Goal: Task Accomplishment & Management: Use online tool/utility

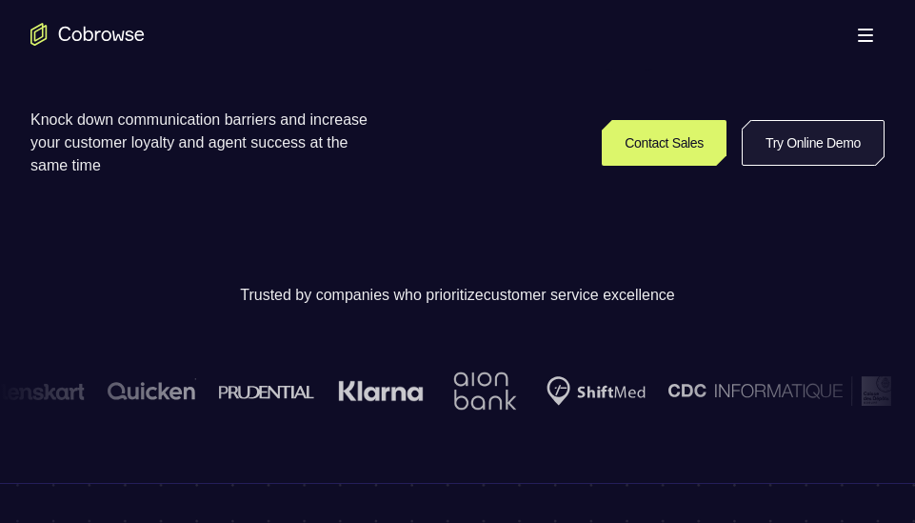
scroll to position [430, 0]
click at [802, 147] on link "Try Online Demo" at bounding box center [812, 142] width 143 height 46
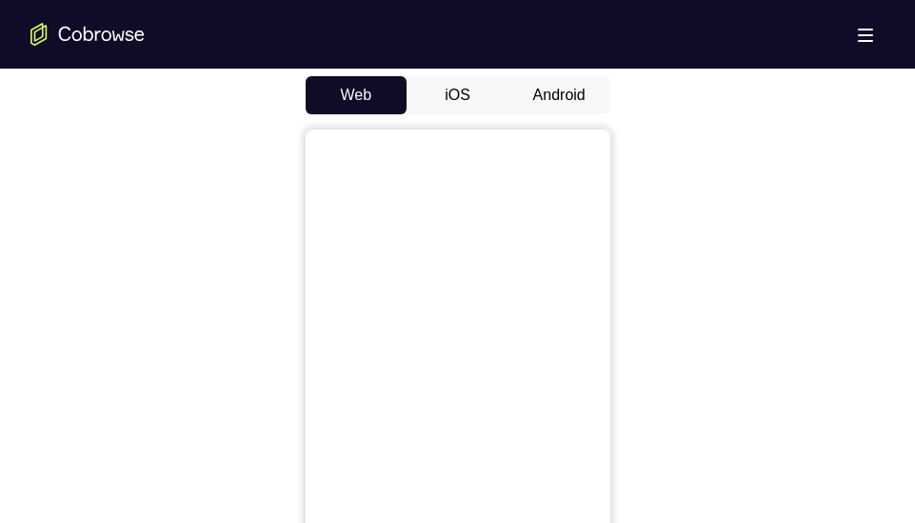
scroll to position [916, 0]
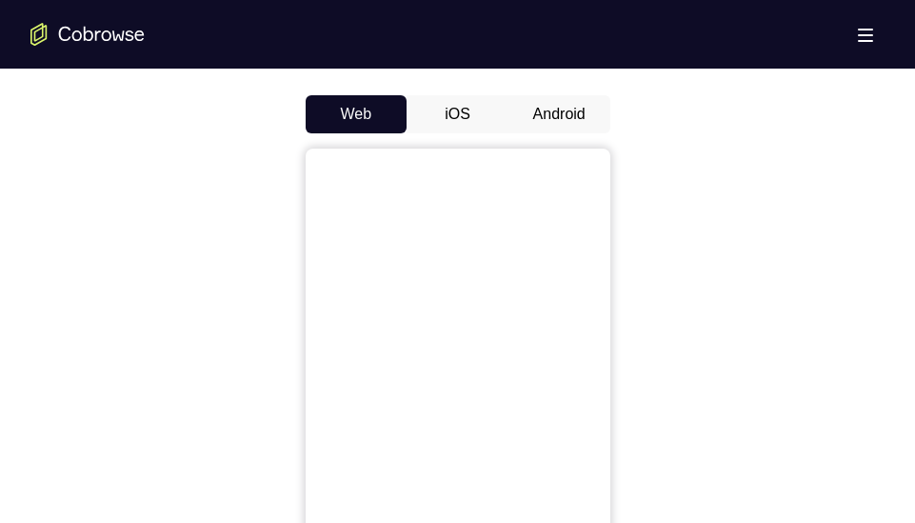
click at [555, 104] on button "Android" at bounding box center [559, 114] width 102 height 38
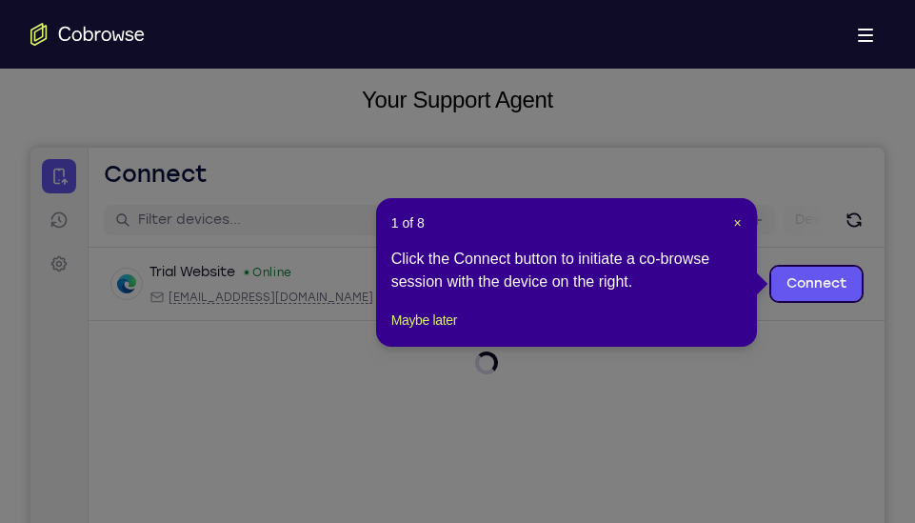
scroll to position [111, 0]
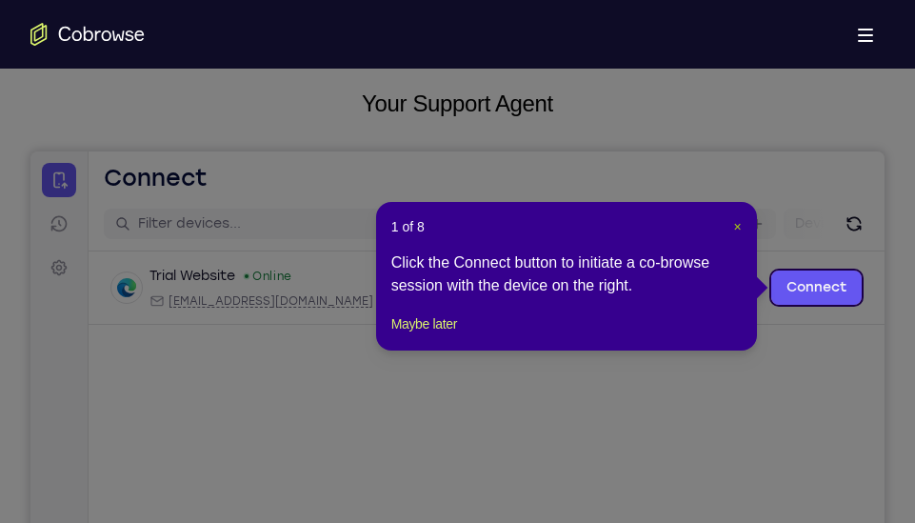
click at [738, 225] on span "×" at bounding box center [738, 226] width 8 height 15
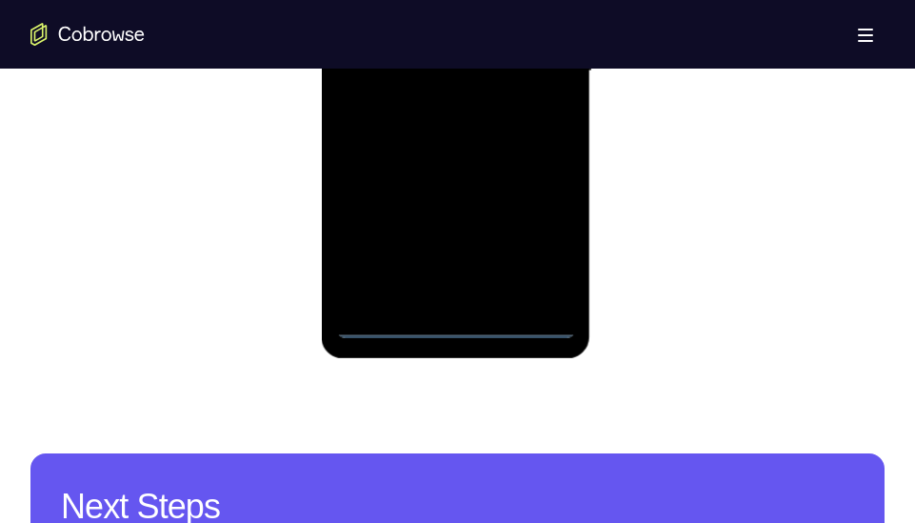
scroll to position [1292, 0]
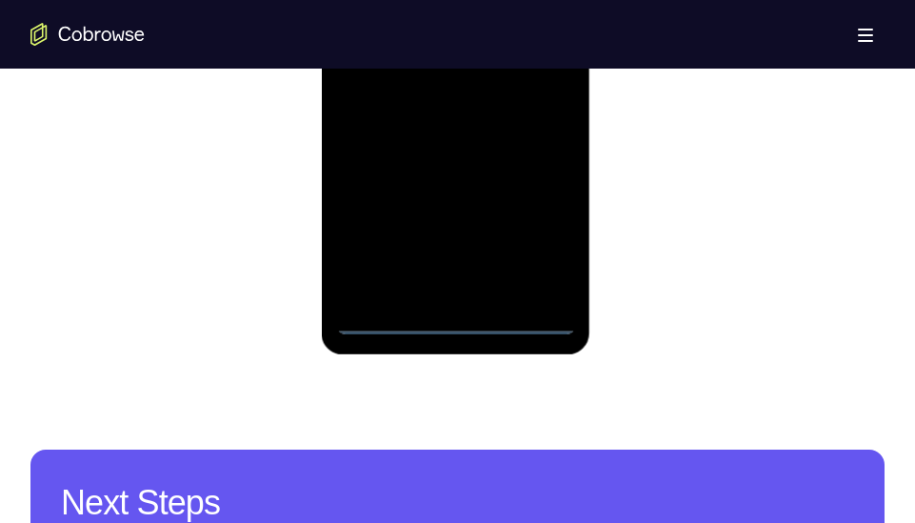
click at [455, 315] on div at bounding box center [456, 67] width 240 height 533
click at [549, 245] on div at bounding box center [456, 67] width 240 height 533
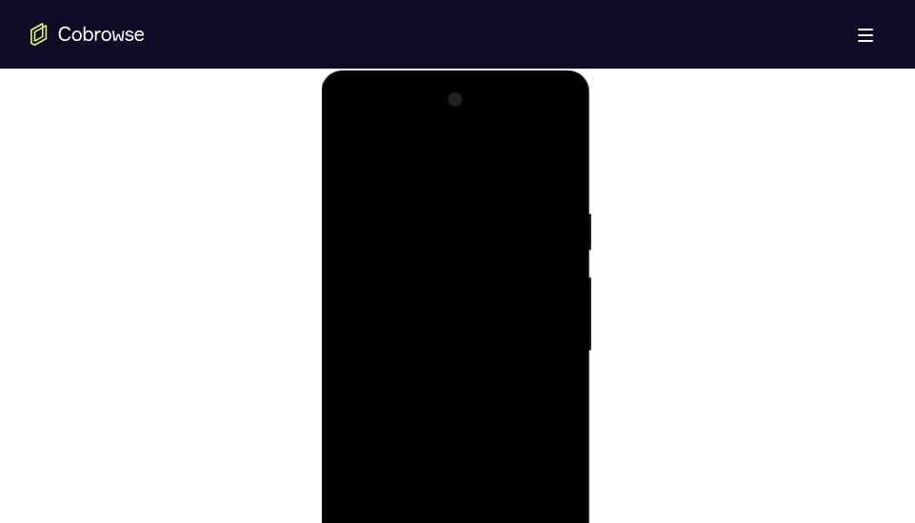
scroll to position [1007, 0]
click at [423, 158] on div at bounding box center [456, 352] width 240 height 533
drag, startPoint x: 427, startPoint y: 168, endPoint x: 376, endPoint y: 298, distance: 140.2
click at [376, 298] on div at bounding box center [456, 352] width 240 height 533
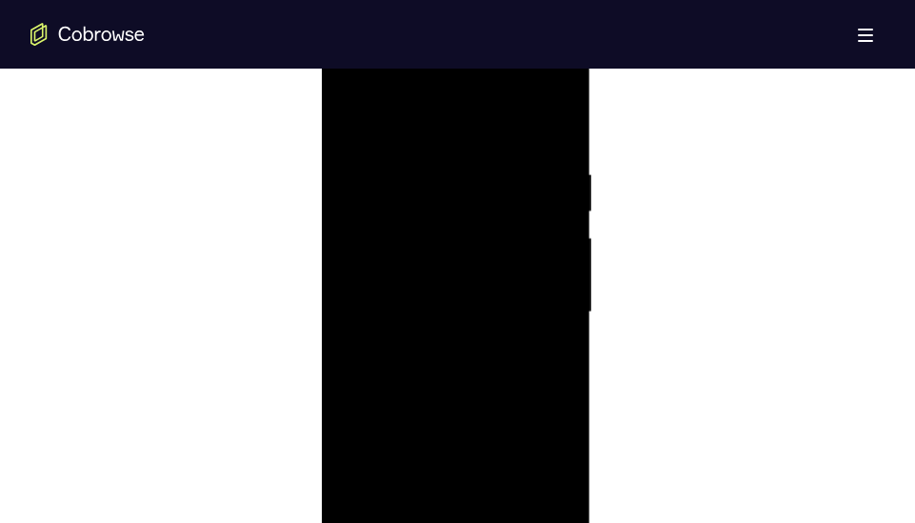
scroll to position [1052, 0]
click at [433, 306] on div at bounding box center [456, 307] width 240 height 533
click at [435, 282] on div at bounding box center [456, 307] width 240 height 533
click at [496, 328] on div at bounding box center [456, 307] width 240 height 533
click at [473, 356] on div at bounding box center [456, 307] width 240 height 533
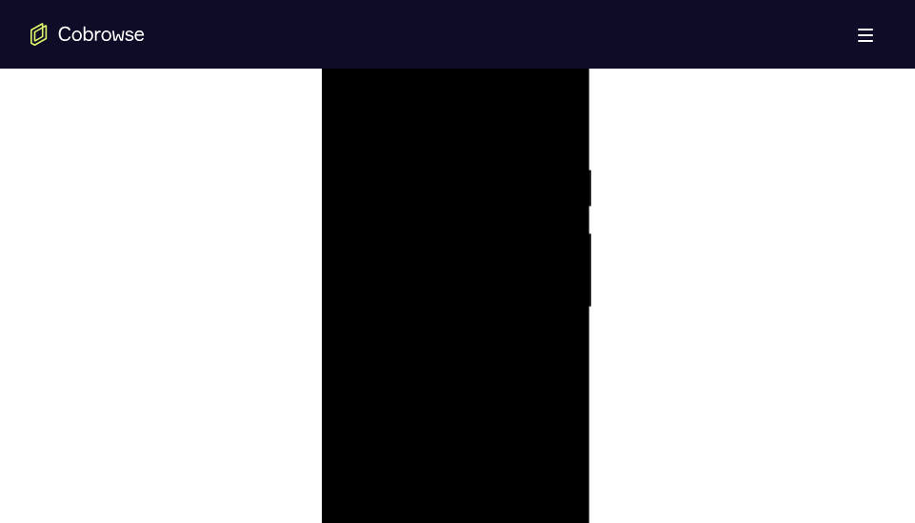
click at [413, 247] on div at bounding box center [456, 307] width 240 height 533
click at [450, 321] on div at bounding box center [456, 307] width 240 height 533
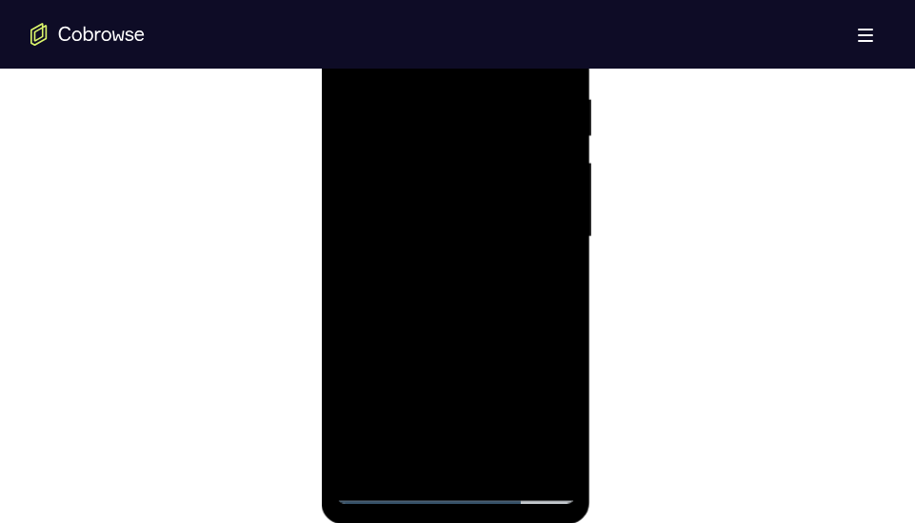
scroll to position [1123, 0]
click at [452, 341] on div at bounding box center [456, 236] width 240 height 533
click at [548, 179] on div at bounding box center [456, 236] width 240 height 533
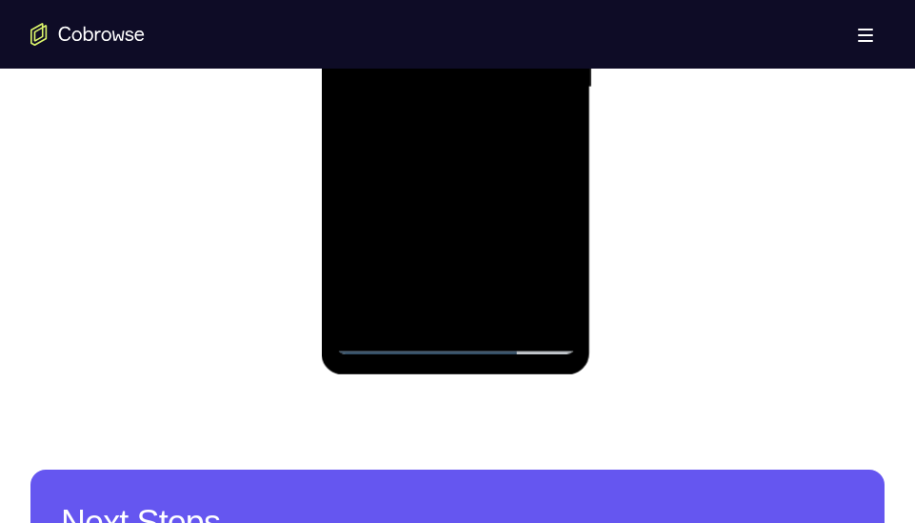
scroll to position [1267, 0]
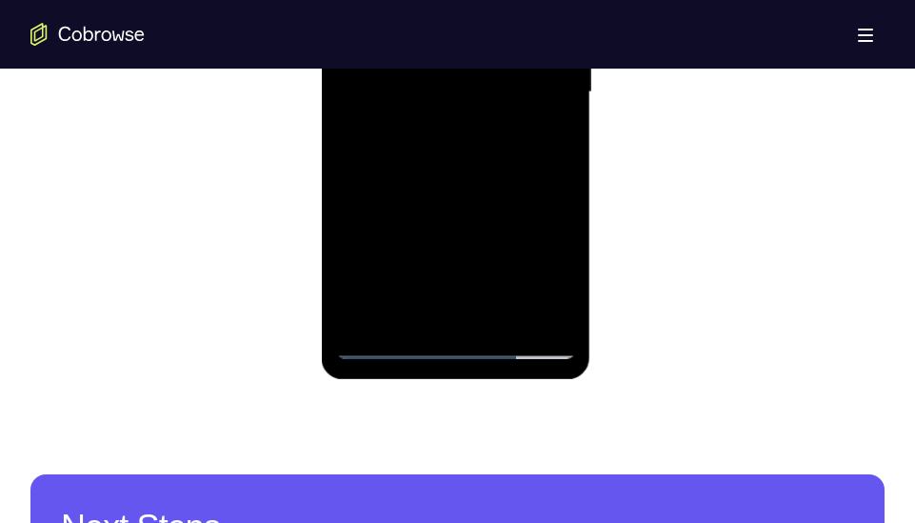
drag, startPoint x: 507, startPoint y: 224, endPoint x: 507, endPoint y: 145, distance: 79.0
click at [507, 145] on div at bounding box center [456, 92] width 240 height 533
click at [470, 306] on div at bounding box center [456, 92] width 240 height 533
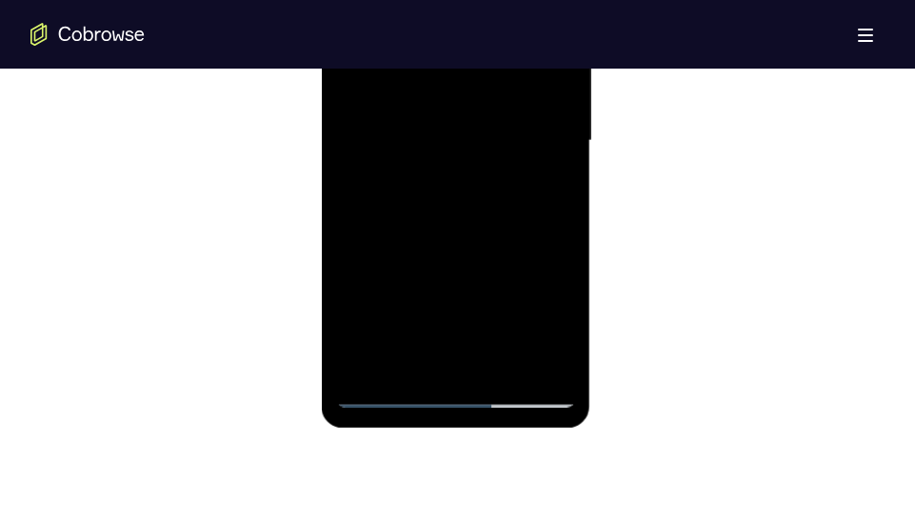
click at [436, 114] on div at bounding box center [456, 140] width 240 height 533
click at [459, 179] on div at bounding box center [456, 140] width 240 height 533
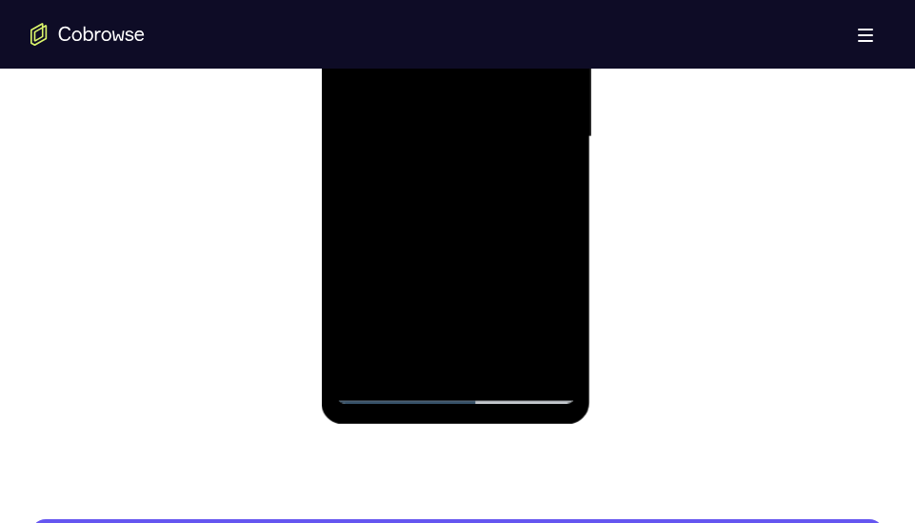
scroll to position [1228, 0]
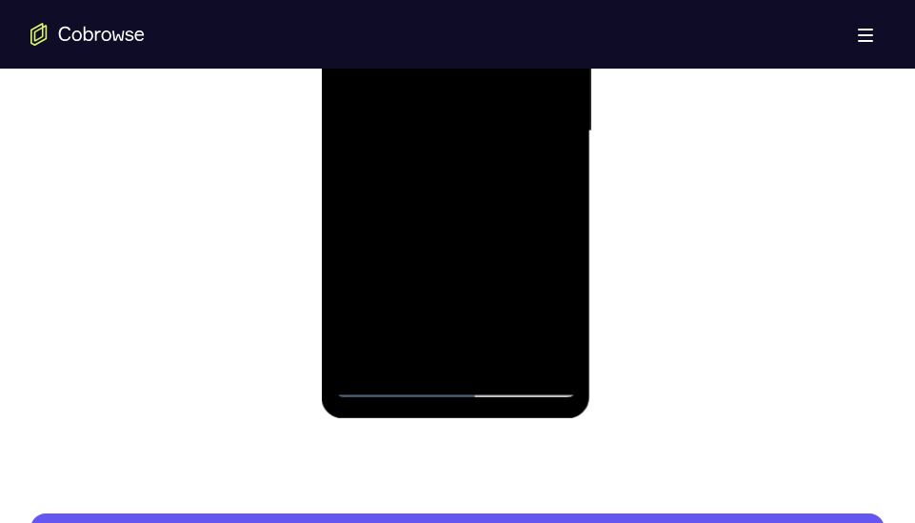
click at [486, 343] on div at bounding box center [456, 131] width 240 height 533
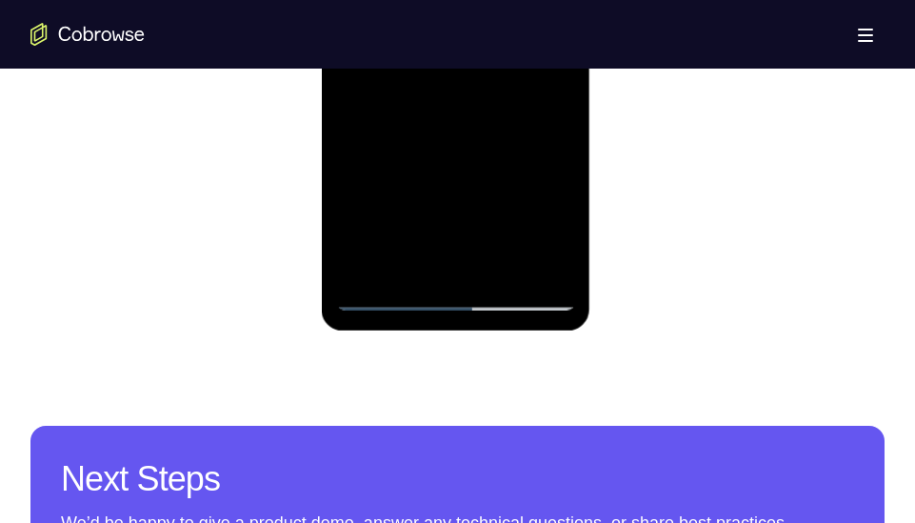
scroll to position [1335, 0]
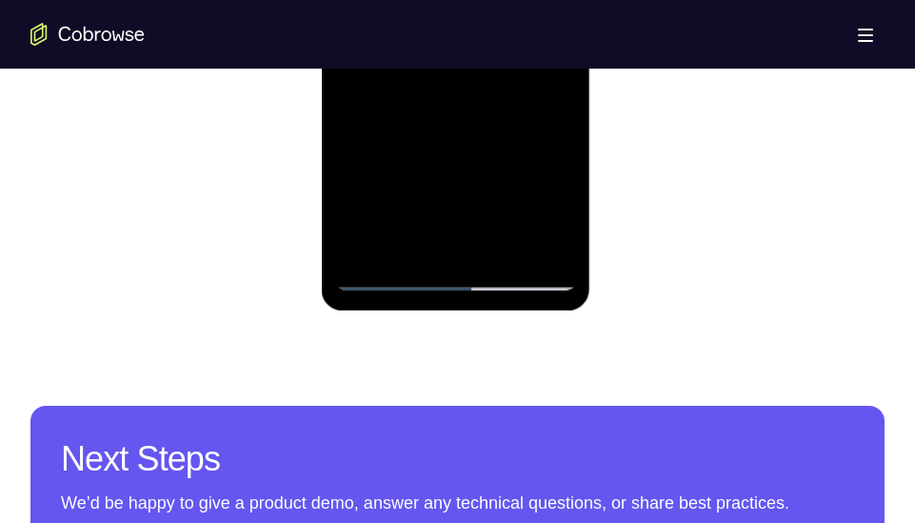
click at [487, 252] on div at bounding box center [456, 23] width 240 height 533
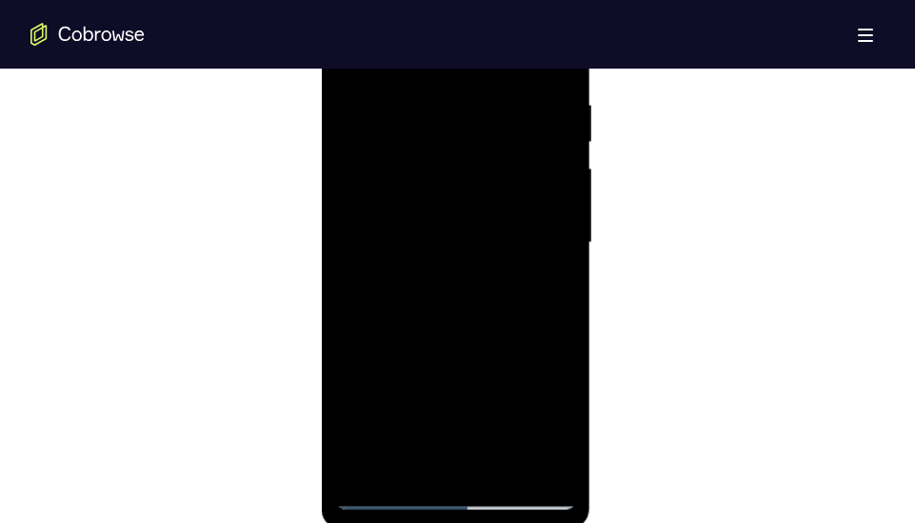
scroll to position [1120, 0]
drag, startPoint x: 519, startPoint y: 313, endPoint x: 527, endPoint y: 143, distance: 170.6
click at [527, 143] on div at bounding box center [456, 238] width 240 height 533
click at [433, 311] on div at bounding box center [456, 238] width 240 height 533
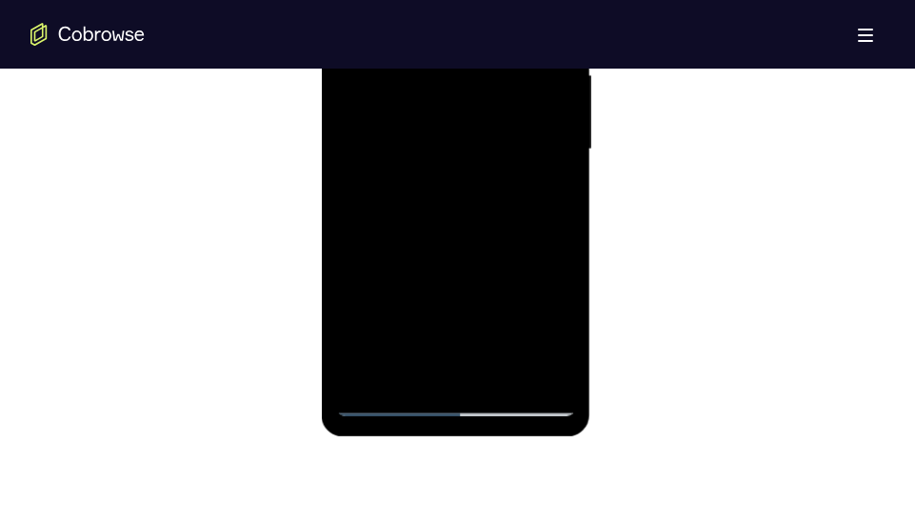
scroll to position [1211, 0]
drag, startPoint x: 520, startPoint y: 227, endPoint x: 516, endPoint y: 68, distance: 159.0
click at [516, 68] on div at bounding box center [456, 148] width 240 height 533
drag, startPoint x: 508, startPoint y: 251, endPoint x: 510, endPoint y: 46, distance: 205.6
click at [510, 46] on div at bounding box center [456, 148] width 240 height 533
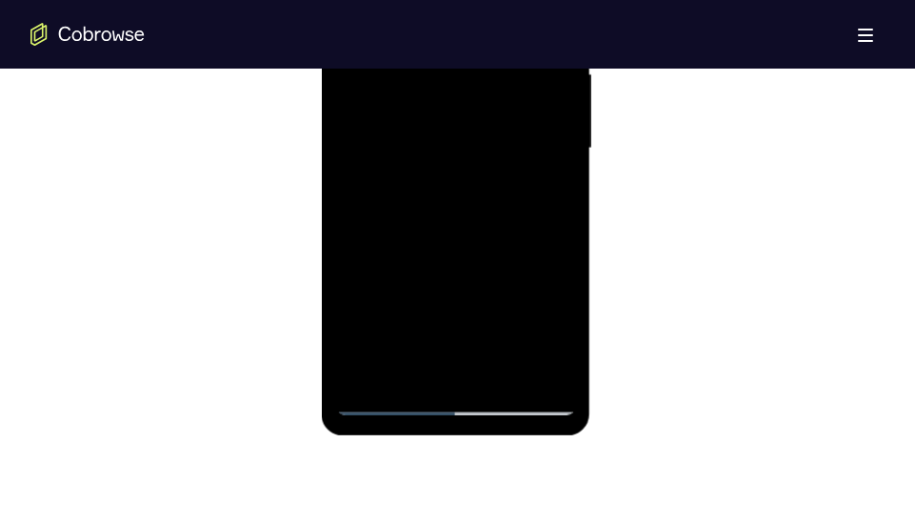
drag, startPoint x: 510, startPoint y: 306, endPoint x: 512, endPoint y: 50, distance: 255.1
click at [512, 50] on div at bounding box center [456, 148] width 240 height 533
drag, startPoint x: 512, startPoint y: 268, endPoint x: 509, endPoint y: 170, distance: 98.1
click at [509, 170] on div at bounding box center [456, 148] width 240 height 533
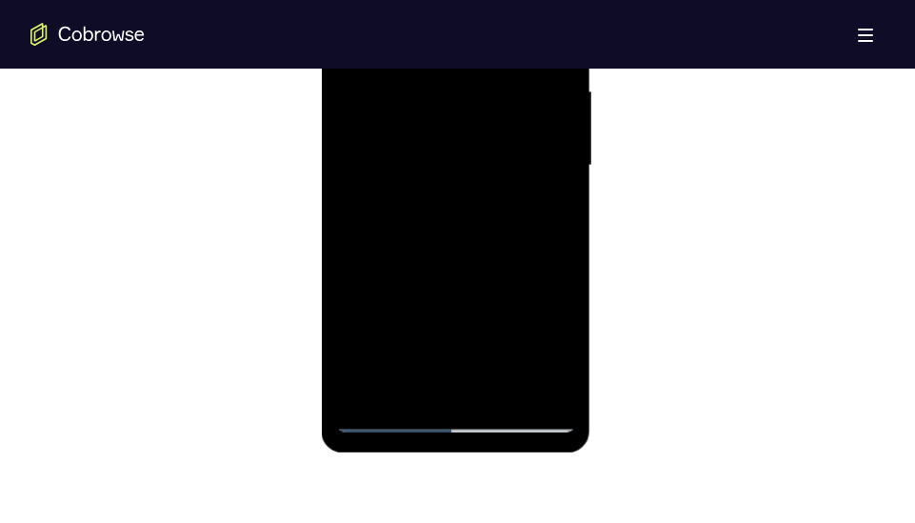
scroll to position [1195, 0]
drag, startPoint x: 506, startPoint y: 241, endPoint x: 511, endPoint y: 191, distance: 49.7
click at [511, 191] on div at bounding box center [456, 163] width 240 height 533
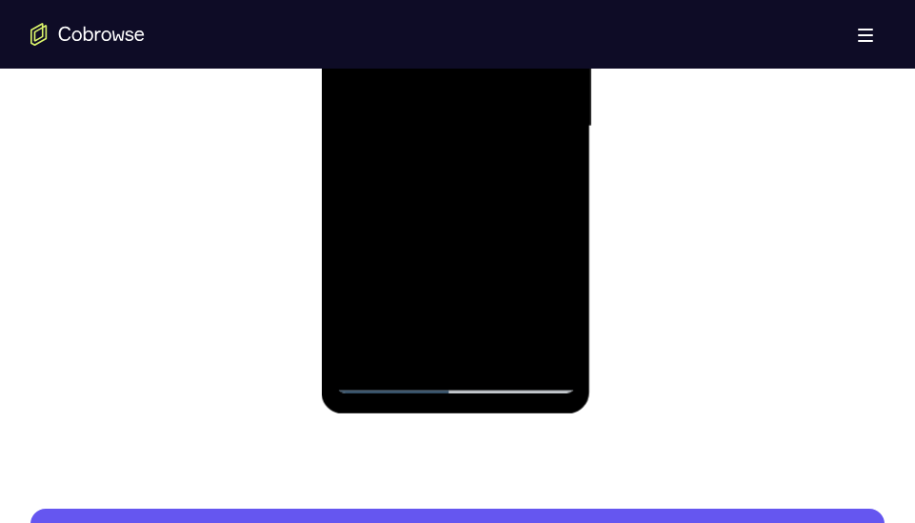
scroll to position [1234, 0]
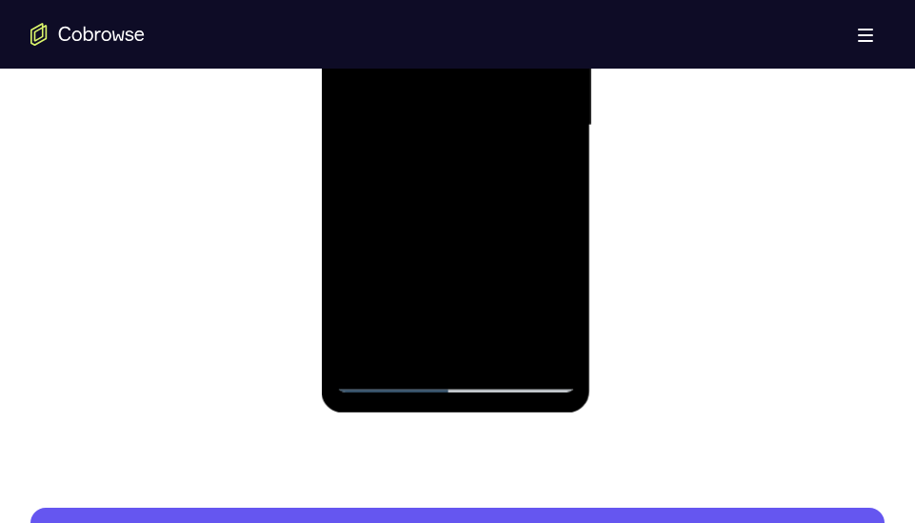
click at [390, 376] on div at bounding box center [456, 125] width 240 height 533
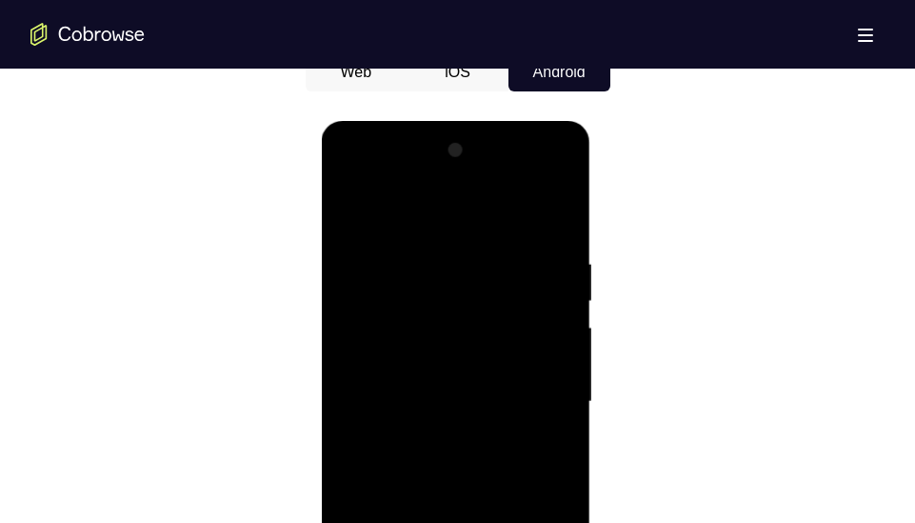
scroll to position [947, 0]
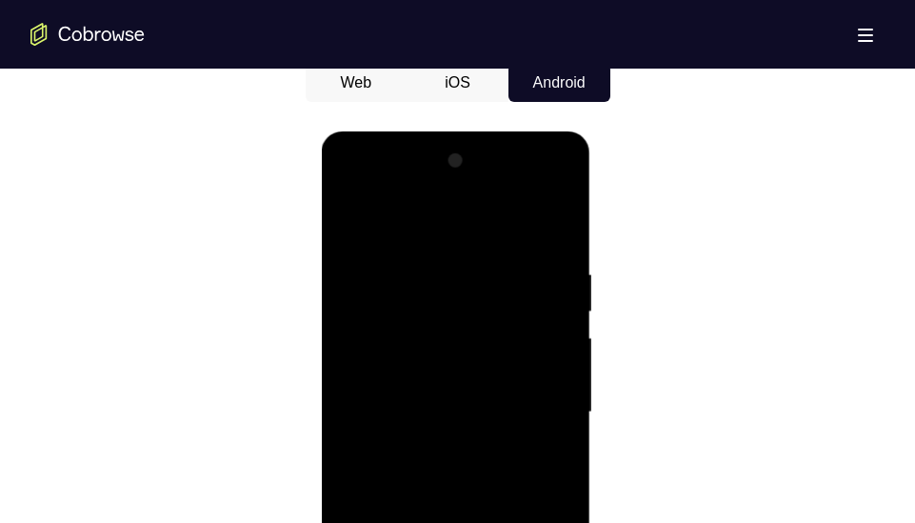
drag, startPoint x: 514, startPoint y: 305, endPoint x: 501, endPoint y: 434, distance: 130.1
click at [501, 434] on div at bounding box center [456, 412] width 240 height 533
click at [523, 214] on div at bounding box center [456, 412] width 240 height 533
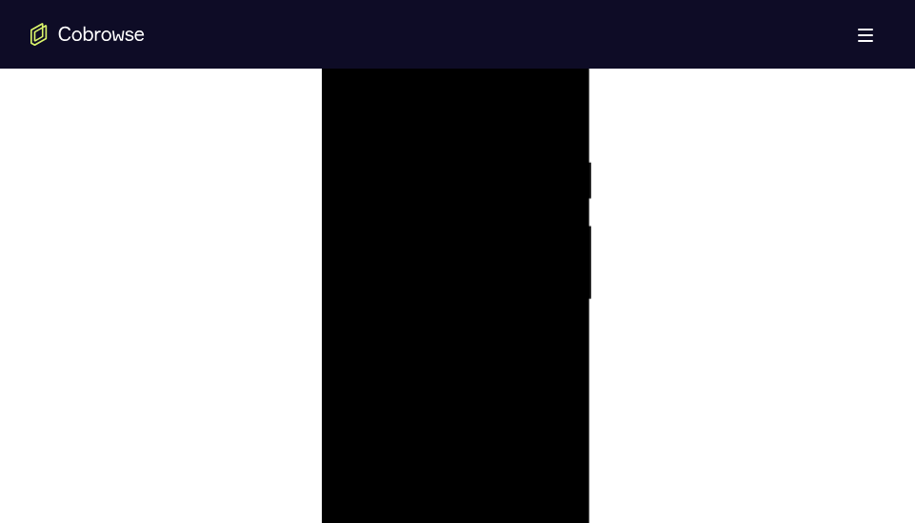
scroll to position [1057, 0]
click at [484, 195] on div at bounding box center [456, 301] width 240 height 533
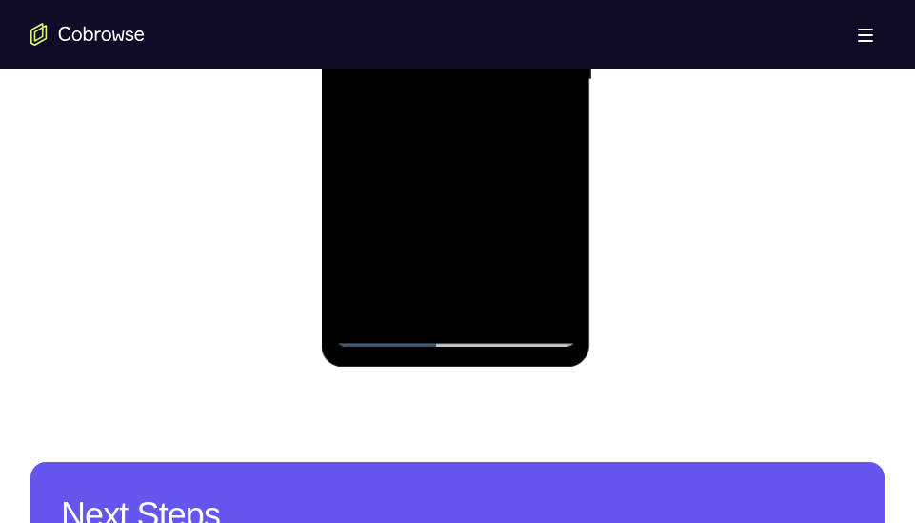
scroll to position [1295, 0]
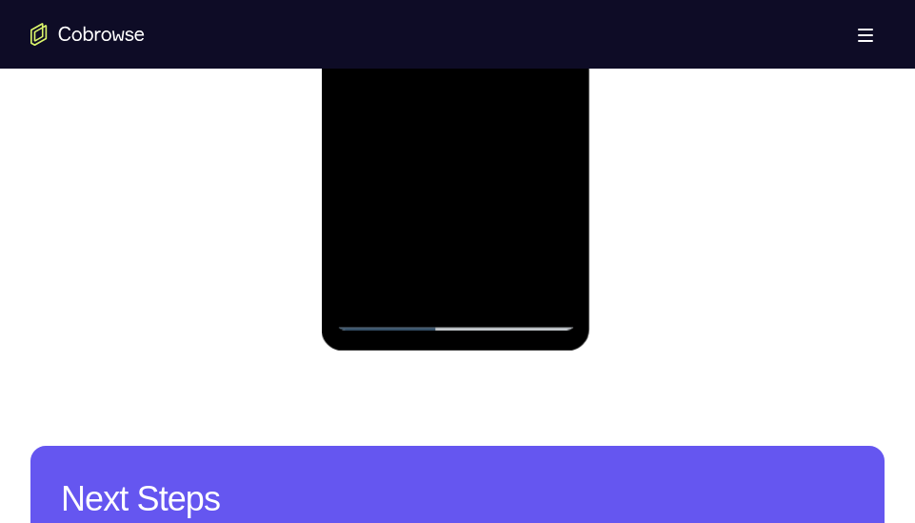
drag, startPoint x: 503, startPoint y: 221, endPoint x: 503, endPoint y: 49, distance: 171.3
click at [503, 49] on div at bounding box center [456, 63] width 240 height 533
drag, startPoint x: 492, startPoint y: 246, endPoint x: 504, endPoint y: 62, distance: 184.1
click at [504, 62] on div at bounding box center [456, 63] width 240 height 533
drag, startPoint x: 501, startPoint y: 230, endPoint x: 507, endPoint y: 0, distance: 230.4
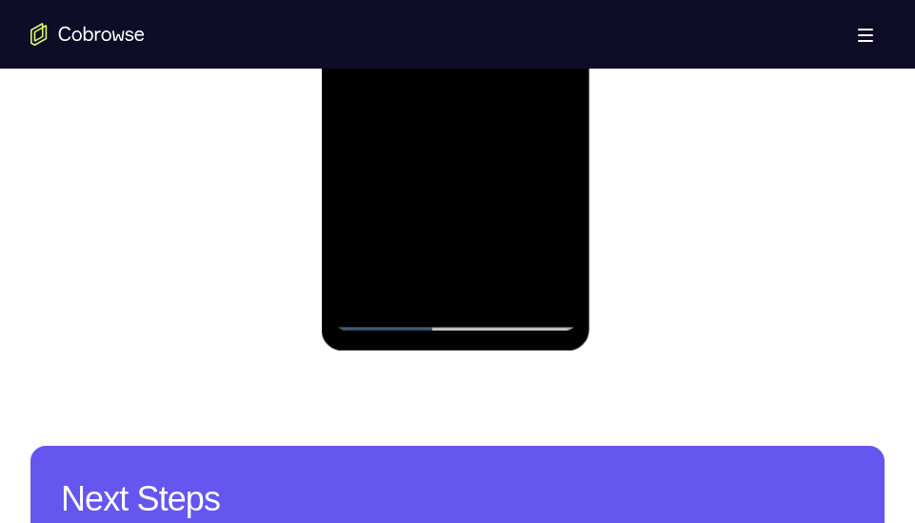
click at [507, 0] on div at bounding box center [456, 63] width 240 height 533
drag, startPoint x: 507, startPoint y: 145, endPoint x: 495, endPoint y: 280, distance: 135.7
click at [495, 280] on div at bounding box center [456, 63] width 240 height 533
click at [471, 177] on div at bounding box center [456, 63] width 240 height 533
drag, startPoint x: 491, startPoint y: 244, endPoint x: 495, endPoint y: 93, distance: 150.4
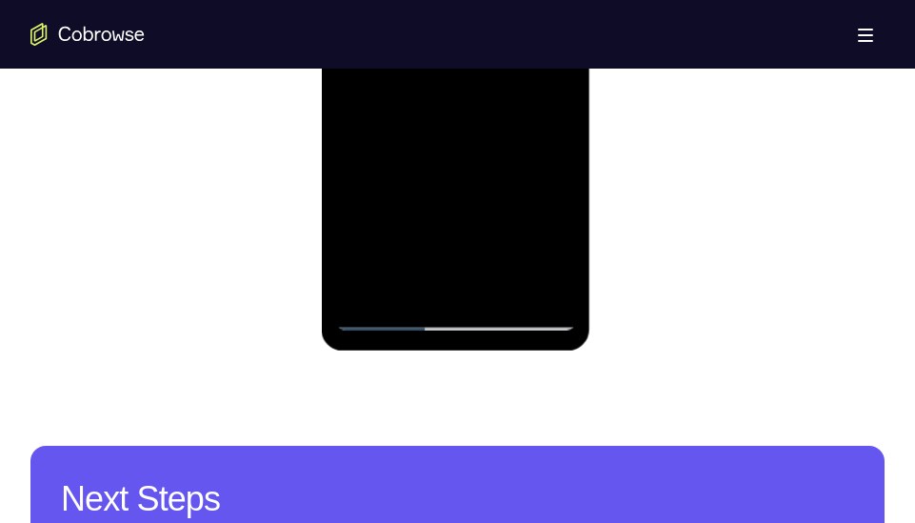
click at [495, 93] on div at bounding box center [456, 63] width 240 height 533
drag, startPoint x: 503, startPoint y: 209, endPoint x: 517, endPoint y: 109, distance: 101.8
click at [517, 109] on div at bounding box center [456, 63] width 240 height 533
drag, startPoint x: 500, startPoint y: 217, endPoint x: 511, endPoint y: 104, distance: 113.8
click at [511, 104] on div at bounding box center [456, 63] width 240 height 533
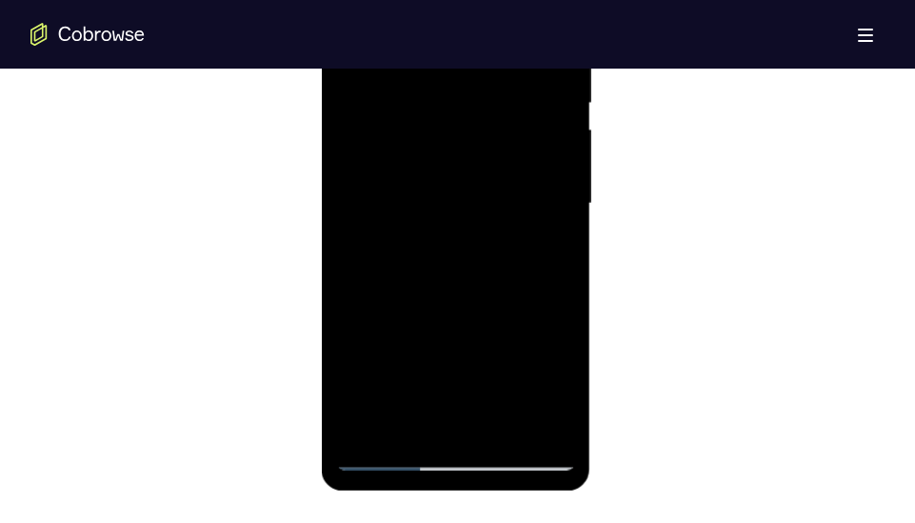
scroll to position [1155, 0]
drag, startPoint x: 498, startPoint y: 221, endPoint x: 479, endPoint y: 435, distance: 215.0
click at [479, 435] on div at bounding box center [456, 204] width 240 height 533
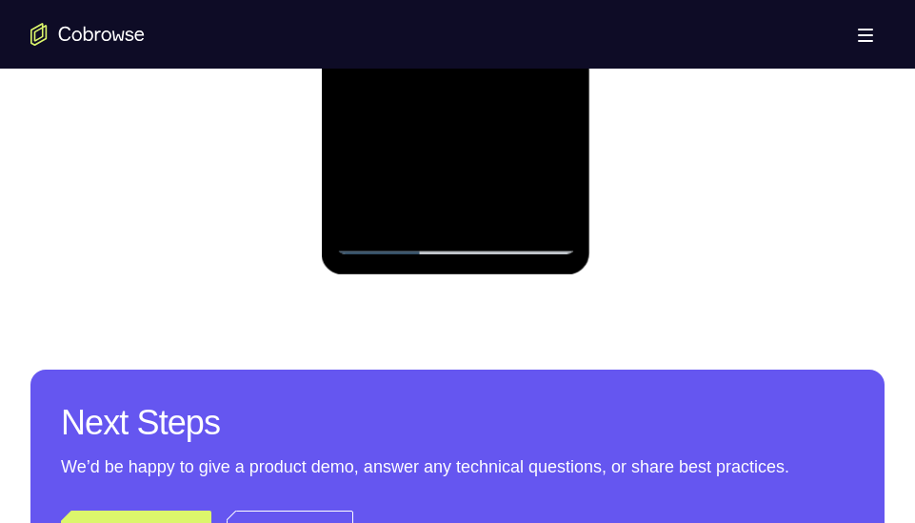
scroll to position [1385, 0]
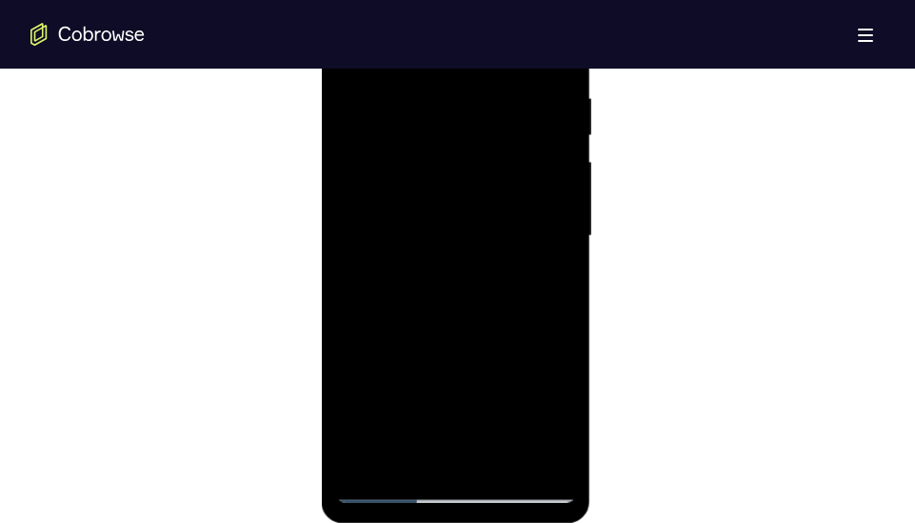
scroll to position [1119, 0]
drag, startPoint x: 515, startPoint y: 127, endPoint x: 499, endPoint y: 414, distance: 287.9
click at [499, 414] on div at bounding box center [456, 239] width 240 height 533
drag, startPoint x: 510, startPoint y: 194, endPoint x: 492, endPoint y: 445, distance: 251.9
click at [492, 445] on div at bounding box center [456, 239] width 240 height 533
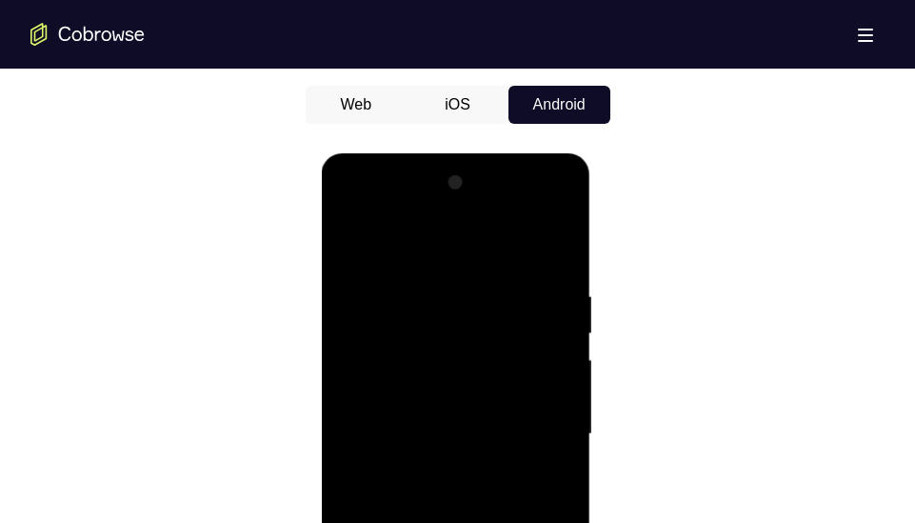
scroll to position [931, 0]
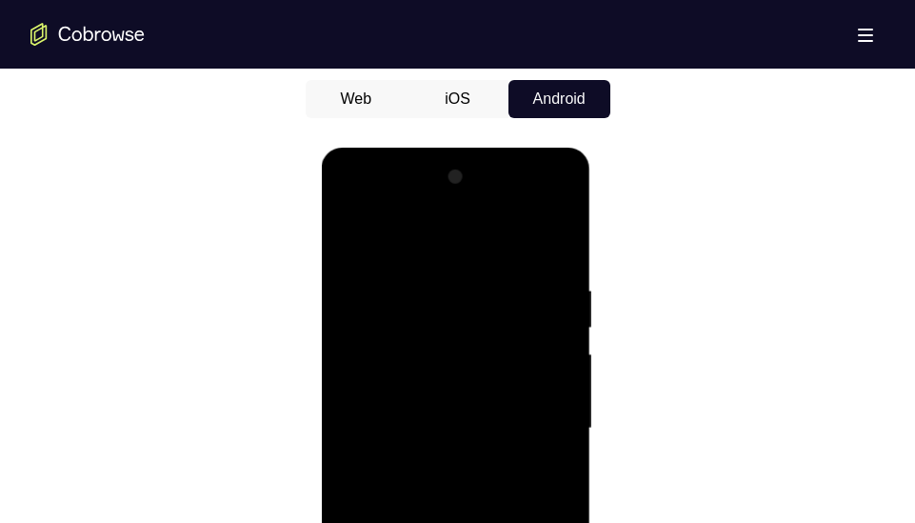
click at [345, 240] on div at bounding box center [456, 428] width 240 height 533
click at [441, 237] on div at bounding box center [456, 428] width 240 height 533
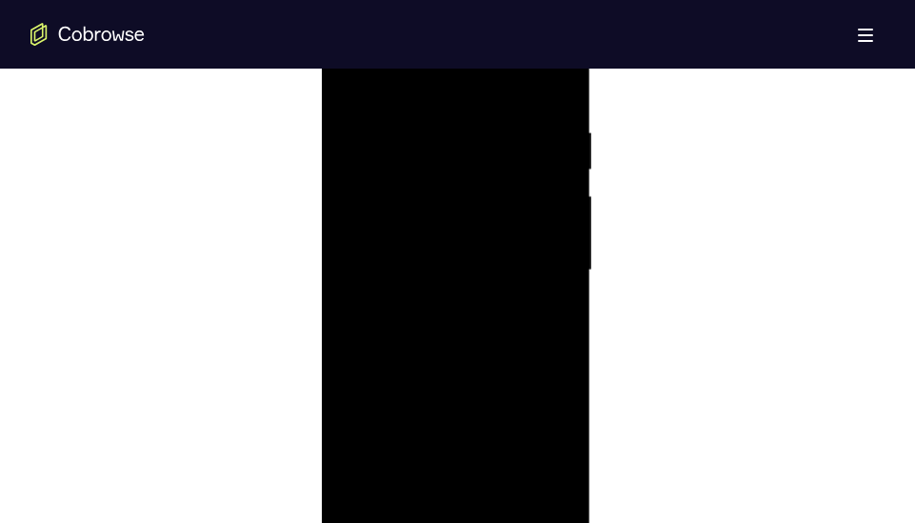
scroll to position [1095, 0]
click at [448, 261] on div at bounding box center [456, 263] width 240 height 533
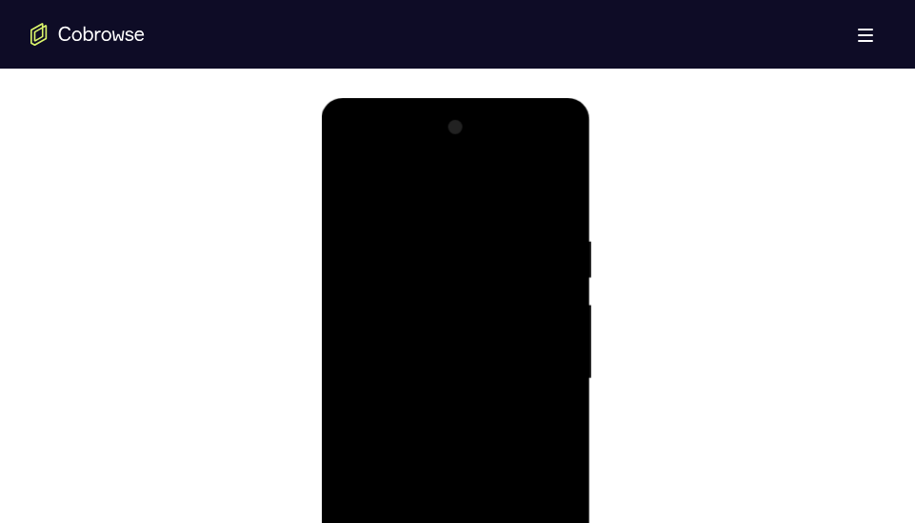
scroll to position [979, 0]
click at [353, 184] on div at bounding box center [456, 379] width 240 height 533
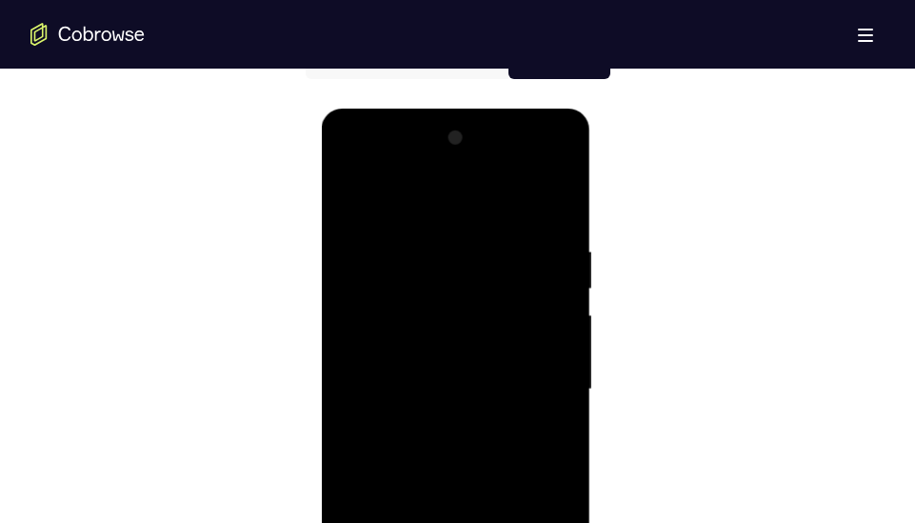
scroll to position [969, 0]
click at [428, 165] on div at bounding box center [456, 390] width 240 height 533
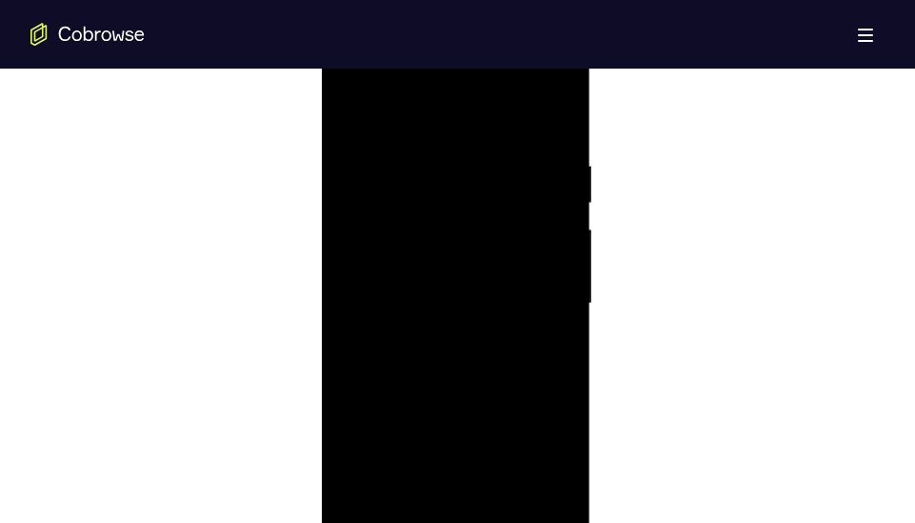
scroll to position [1054, 0]
drag, startPoint x: 511, startPoint y: 274, endPoint x: 516, endPoint y: 89, distance: 185.7
click at [516, 89] on div at bounding box center [456, 305] width 240 height 533
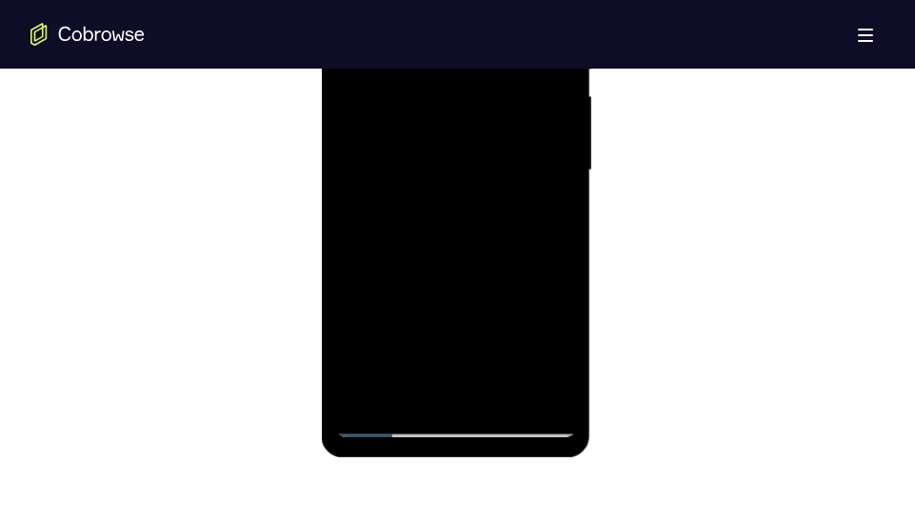
scroll to position [1190, 0]
drag, startPoint x: 541, startPoint y: 318, endPoint x: 544, endPoint y: 122, distance: 196.1
click at [544, 122] on div at bounding box center [456, 169] width 240 height 533
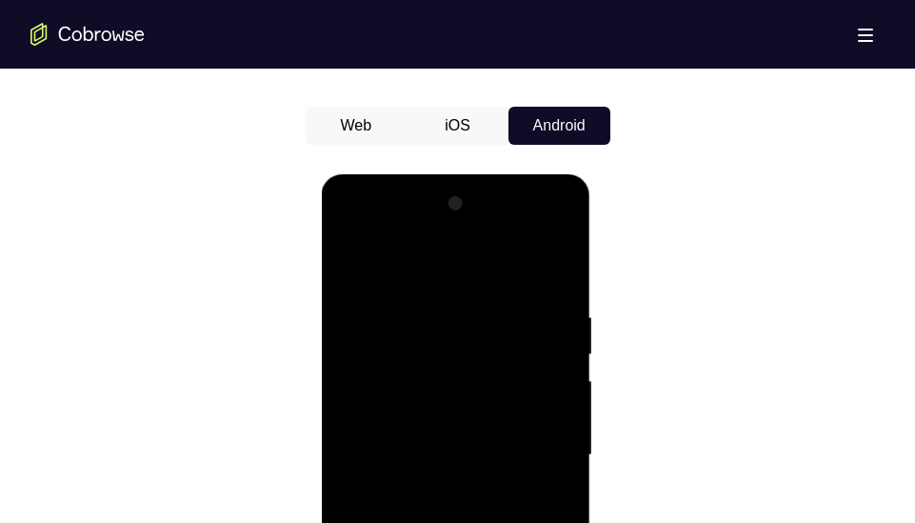
scroll to position [903, 0]
click at [536, 285] on div at bounding box center [456, 455] width 240 height 533
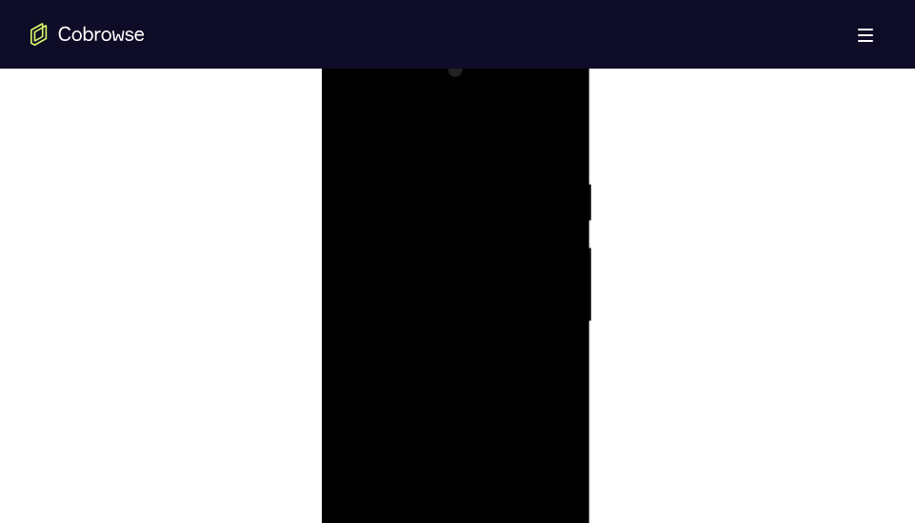
scroll to position [1032, 0]
click at [552, 149] on div at bounding box center [456, 327] width 240 height 533
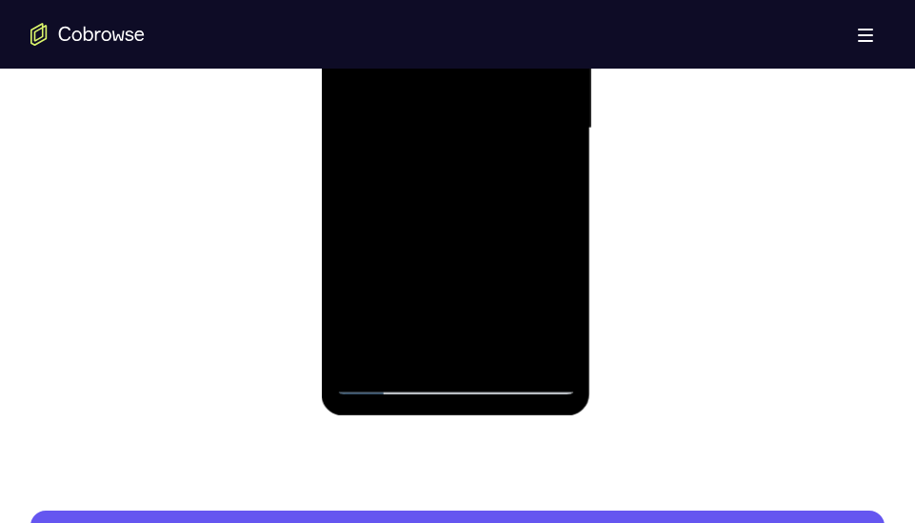
scroll to position [1230, 0]
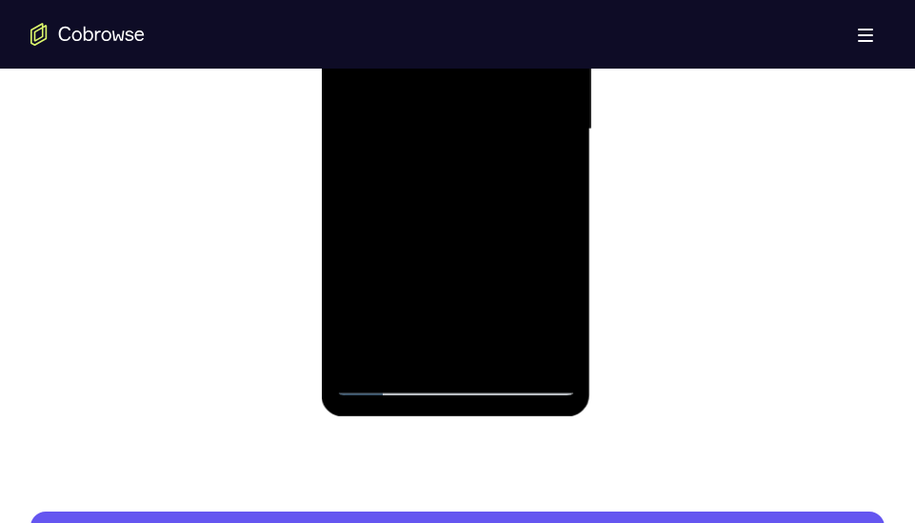
click at [387, 382] on div at bounding box center [456, 129] width 240 height 533
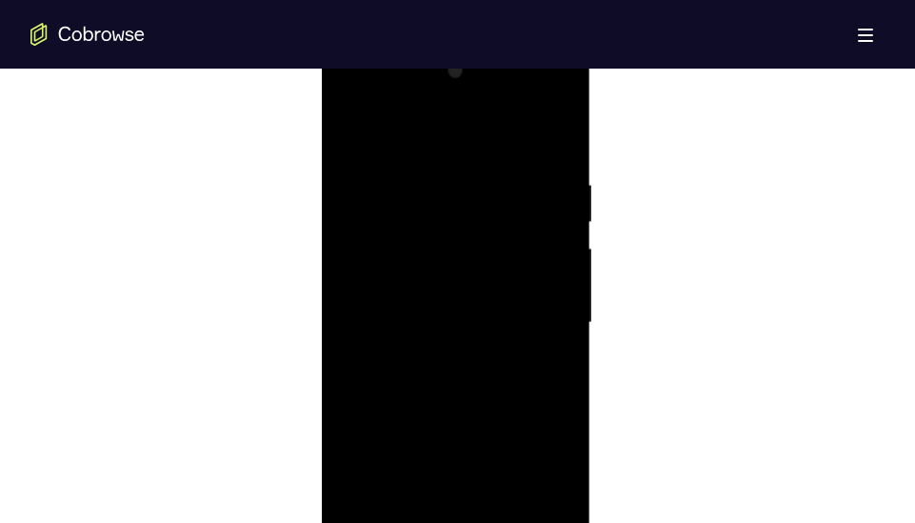
scroll to position [1031, 0]
click at [353, 131] on div at bounding box center [456, 328] width 240 height 533
drag, startPoint x: 514, startPoint y: 277, endPoint x: 339, endPoint y: 263, distance: 175.7
click at [339, 263] on div at bounding box center [456, 284] width 240 height 533
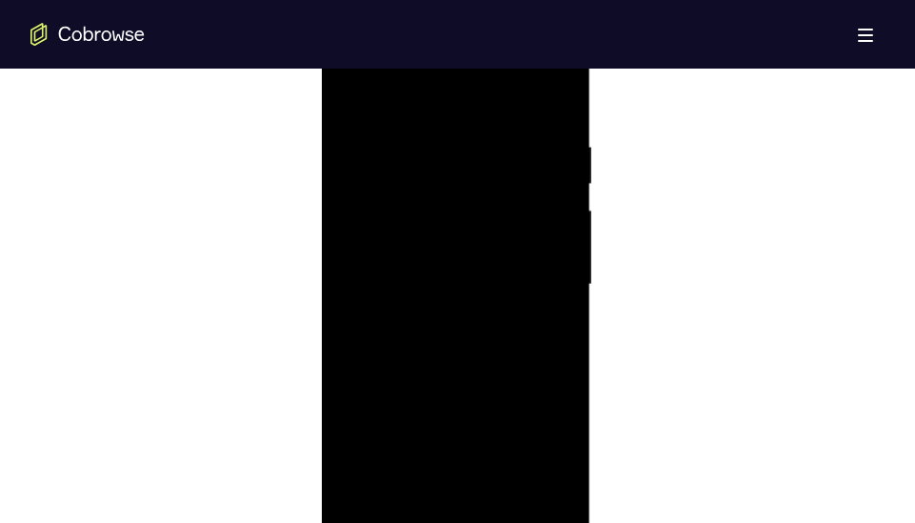
drag, startPoint x: 458, startPoint y: 254, endPoint x: 603, endPoint y: 253, distance: 145.6
click at [593, 253] on html "Online web based iOS Simulators and Android Emulators. Run iPhone, iPad, Mobile…" at bounding box center [457, 289] width 271 height 571
click at [400, 259] on div at bounding box center [456, 284] width 240 height 533
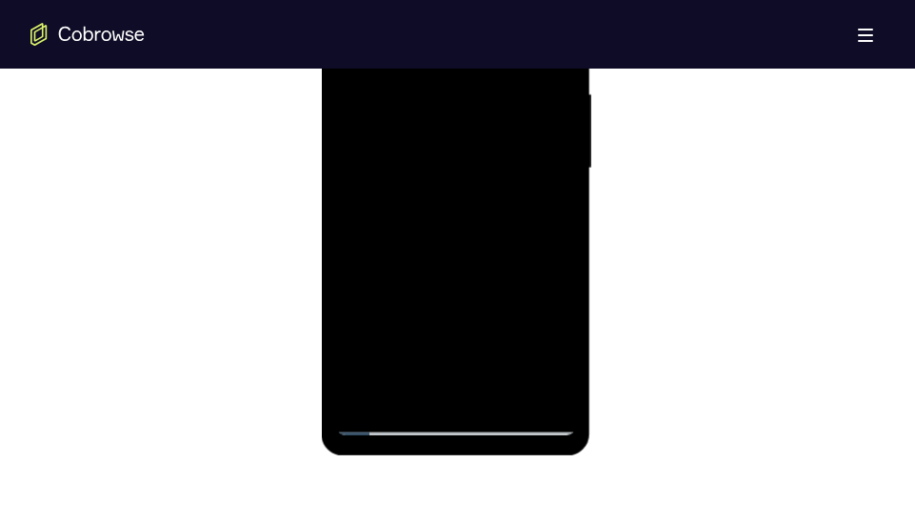
scroll to position [1193, 0]
click at [517, 380] on div at bounding box center [456, 166] width 240 height 533
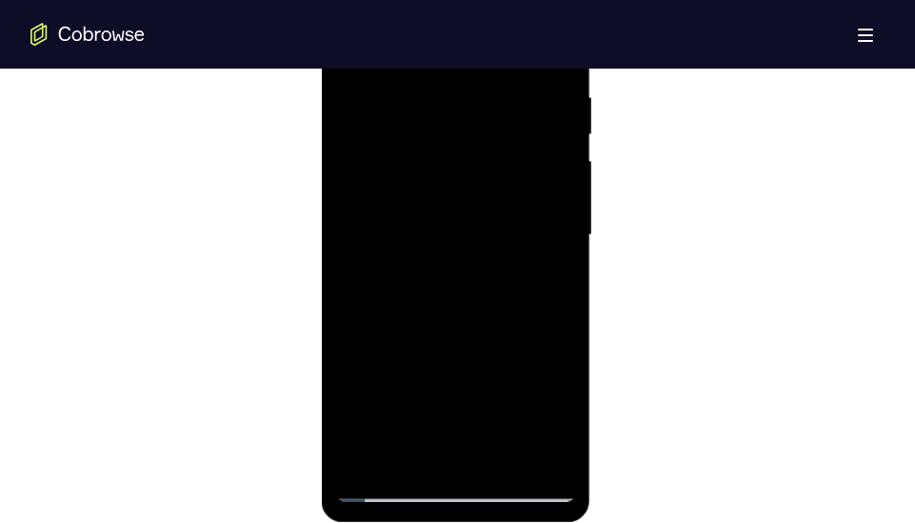
scroll to position [1120, 0]
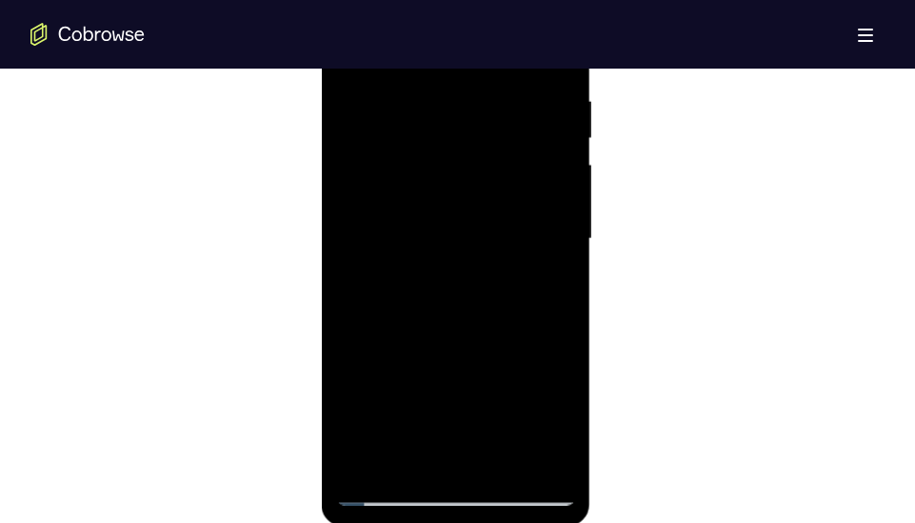
click at [558, 247] on div at bounding box center [456, 238] width 240 height 533
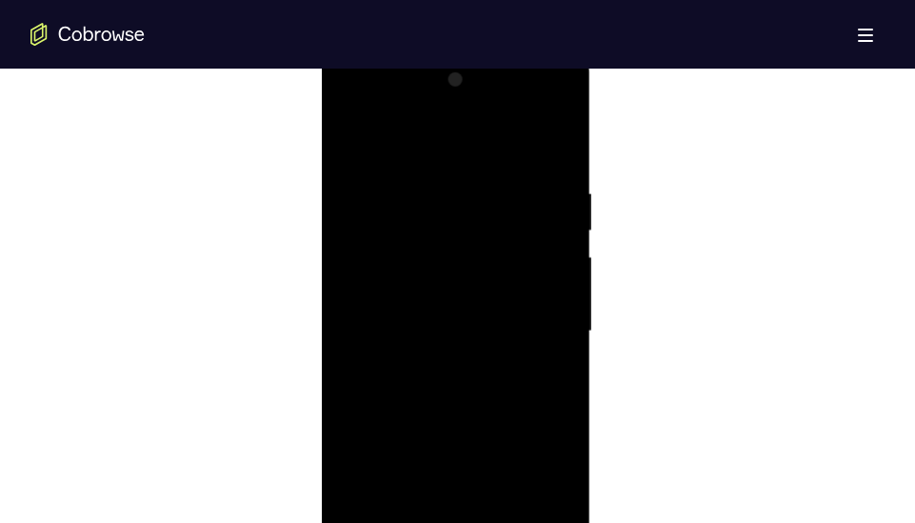
scroll to position [1024, 0]
click at [565, 154] on div at bounding box center [456, 335] width 240 height 533
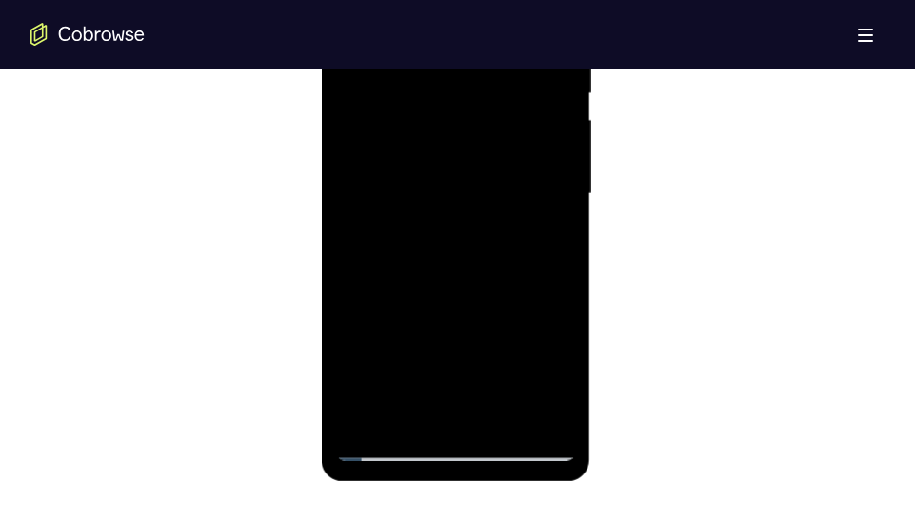
scroll to position [1168, 0]
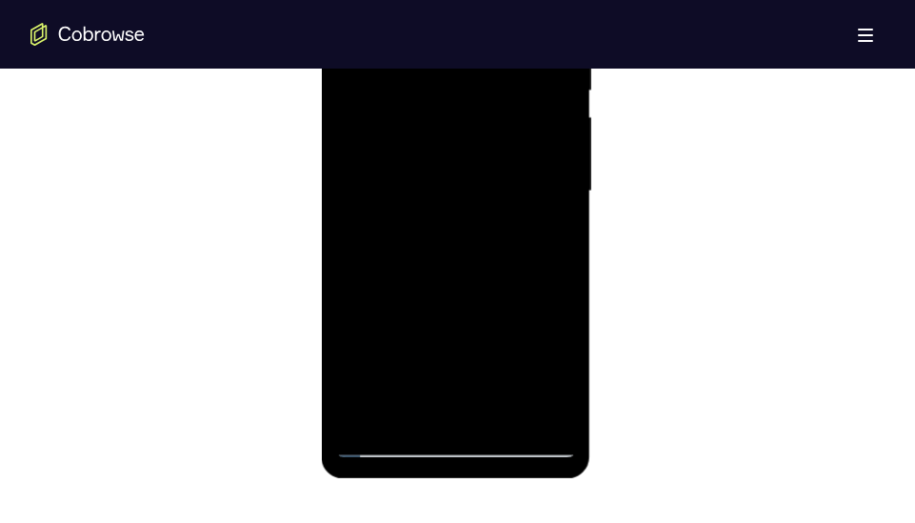
drag, startPoint x: 490, startPoint y: 298, endPoint x: 490, endPoint y: 201, distance: 97.1
click at [490, 201] on div at bounding box center [456, 191] width 240 height 533
drag, startPoint x: 513, startPoint y: 317, endPoint x: 515, endPoint y: 172, distance: 144.7
click at [515, 172] on div at bounding box center [456, 191] width 240 height 533
drag, startPoint x: 501, startPoint y: 355, endPoint x: 510, endPoint y: 131, distance: 223.9
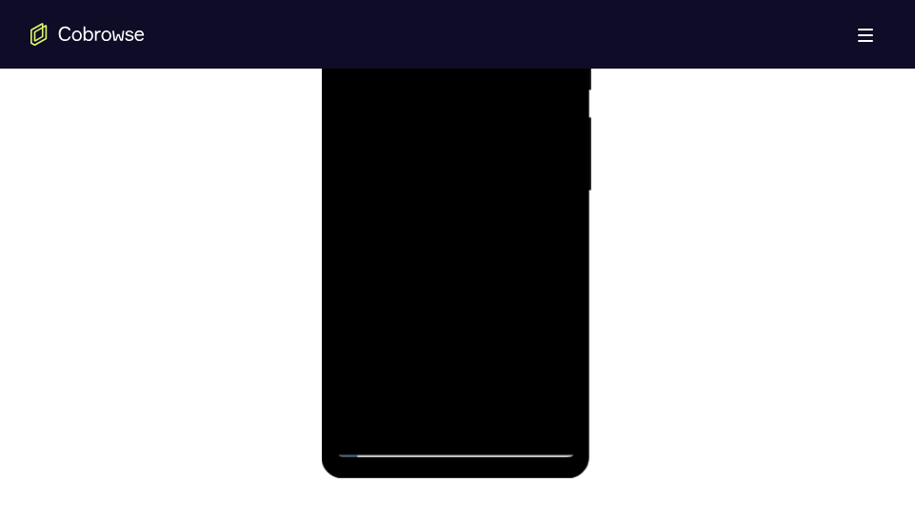
click at [510, 131] on div at bounding box center [456, 191] width 240 height 533
drag, startPoint x: 510, startPoint y: 356, endPoint x: 522, endPoint y: 90, distance: 265.8
click at [522, 90] on div at bounding box center [456, 191] width 240 height 533
drag, startPoint x: 536, startPoint y: 310, endPoint x: 532, endPoint y: 63, distance: 247.5
click at [532, 63] on div at bounding box center [456, 191] width 240 height 533
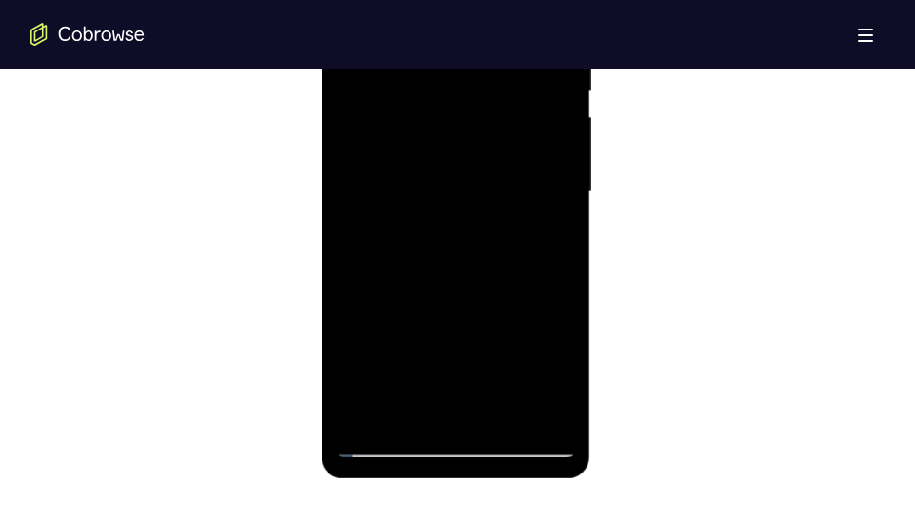
drag, startPoint x: 501, startPoint y: 362, endPoint x: 503, endPoint y: 55, distance: 306.5
click at [503, 55] on div at bounding box center [456, 191] width 240 height 533
drag, startPoint x: 498, startPoint y: 319, endPoint x: 487, endPoint y: 117, distance: 202.0
click at [487, 117] on div at bounding box center [456, 191] width 240 height 533
drag, startPoint x: 509, startPoint y: 327, endPoint x: 511, endPoint y: 12, distance: 315.0
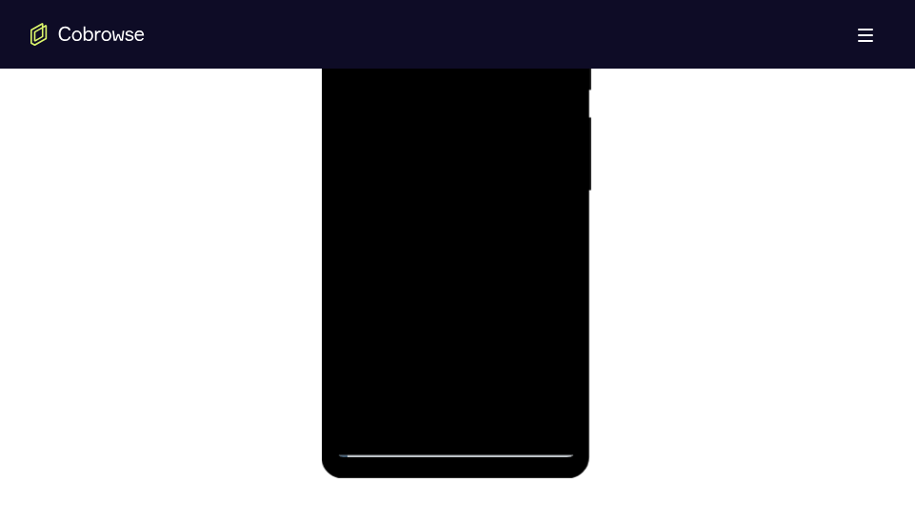
click at [511, 12] on div at bounding box center [456, 191] width 240 height 533
drag, startPoint x: 498, startPoint y: 338, endPoint x: 498, endPoint y: 46, distance: 292.2
click at [498, 46] on div at bounding box center [456, 191] width 240 height 533
drag, startPoint x: 504, startPoint y: 364, endPoint x: 509, endPoint y: 72, distance: 291.3
click at [509, 72] on div at bounding box center [456, 191] width 240 height 533
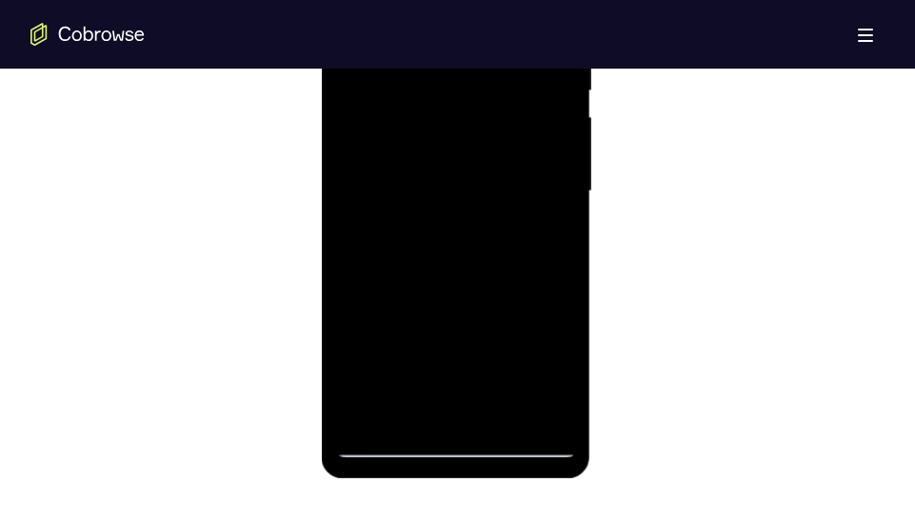
drag, startPoint x: 514, startPoint y: 368, endPoint x: 524, endPoint y: 75, distance: 293.3
click at [524, 75] on div at bounding box center [456, 191] width 240 height 533
drag, startPoint x: 544, startPoint y: 348, endPoint x: 535, endPoint y: 133, distance: 215.3
click at [535, 133] on div at bounding box center [456, 191] width 240 height 533
drag, startPoint x: 468, startPoint y: 374, endPoint x: 483, endPoint y: 78, distance: 296.3
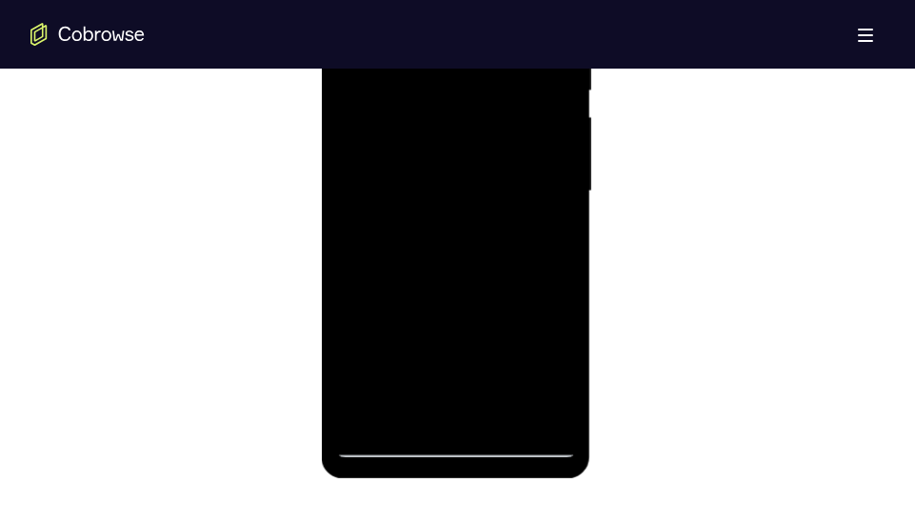
click at [483, 78] on div at bounding box center [456, 191] width 240 height 533
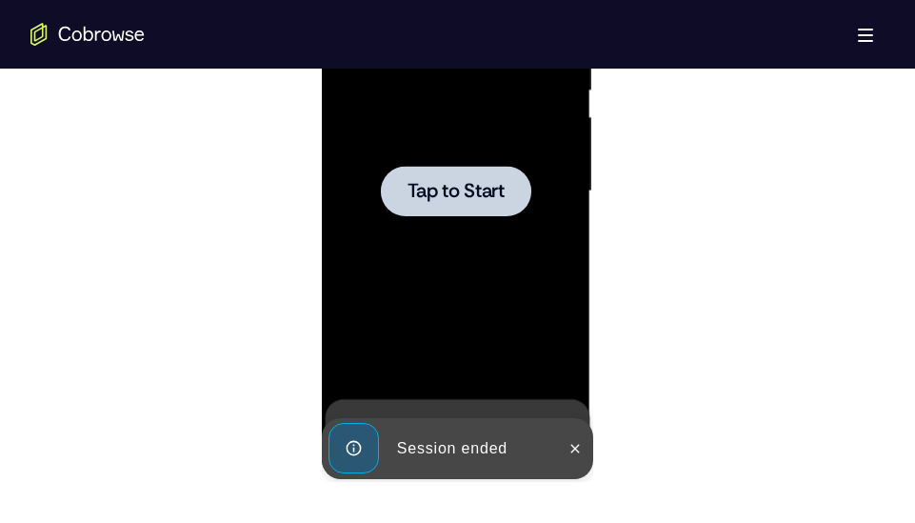
drag, startPoint x: 480, startPoint y: 367, endPoint x: 502, endPoint y: 94, distance: 274.0
click at [502, 94] on div at bounding box center [456, 191] width 240 height 533
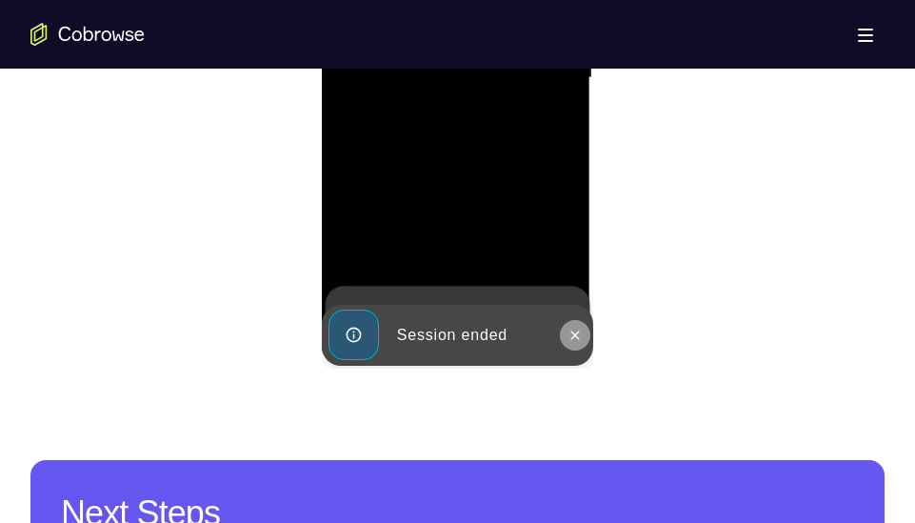
scroll to position [1283, 0]
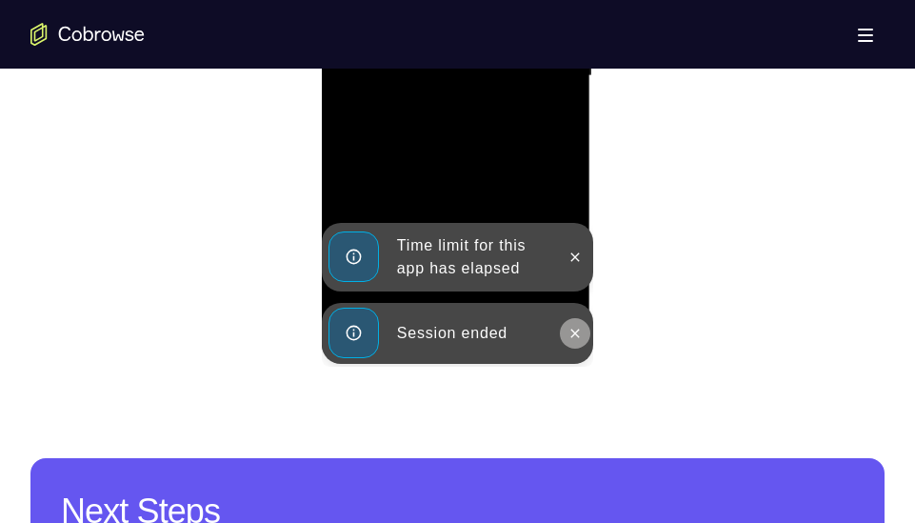
click at [567, 332] on icon at bounding box center [574, 333] width 15 height 15
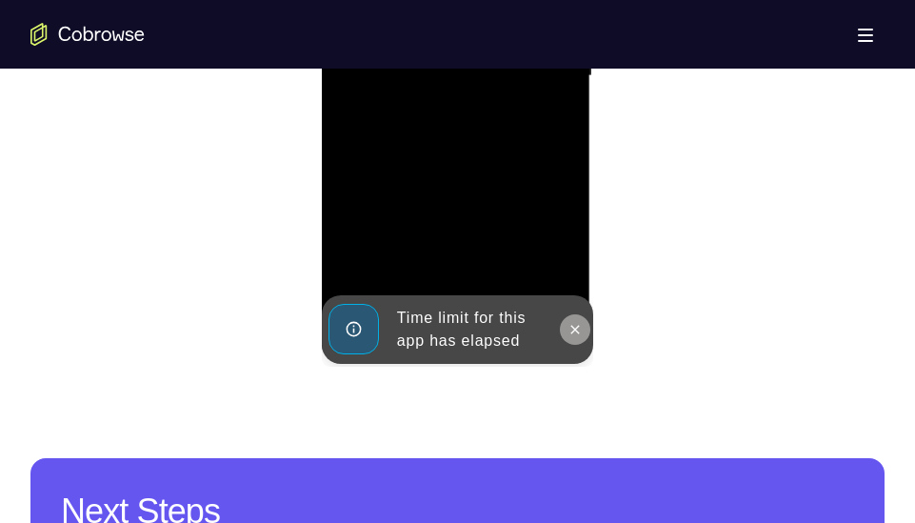
click at [575, 317] on button at bounding box center [575, 329] width 30 height 30
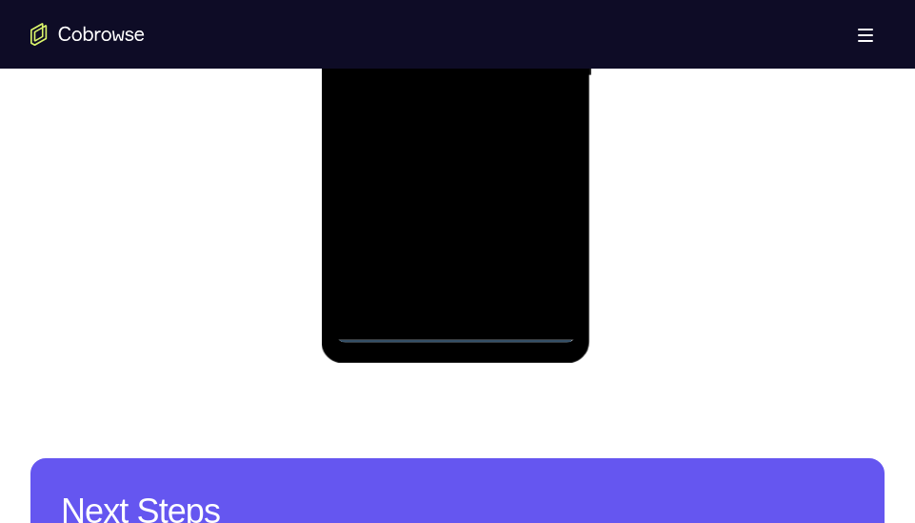
click at [453, 326] on div at bounding box center [456, 76] width 240 height 533
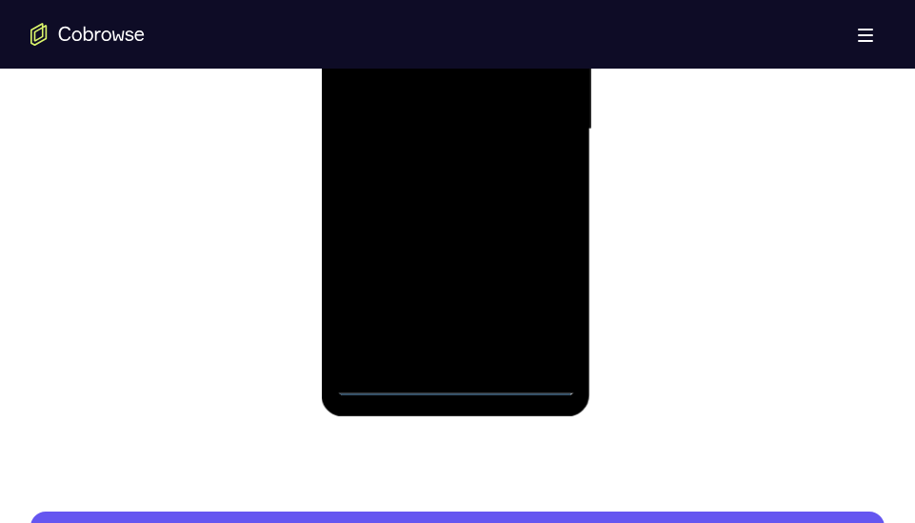
scroll to position [1228, 0]
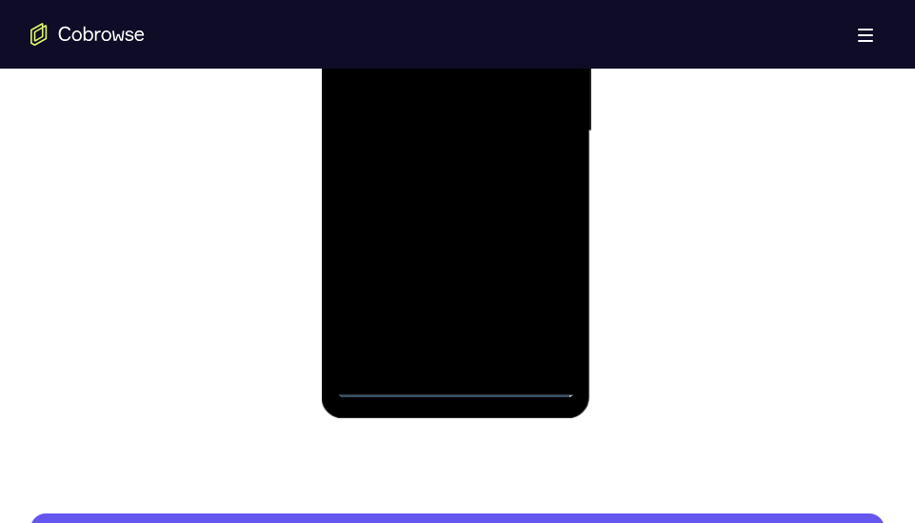
click at [538, 314] on div at bounding box center [456, 131] width 240 height 533
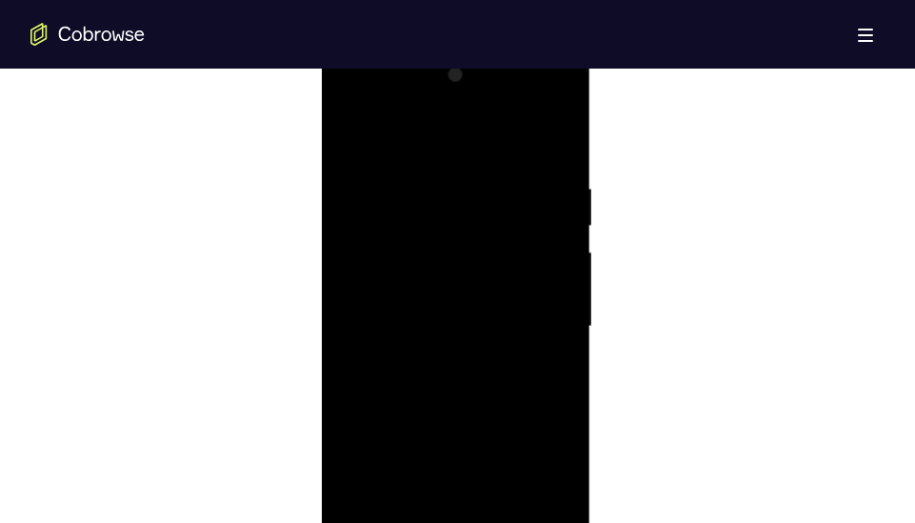
scroll to position [1032, 0]
click at [401, 143] on div at bounding box center [456, 327] width 240 height 533
click at [528, 319] on div at bounding box center [456, 327] width 240 height 533
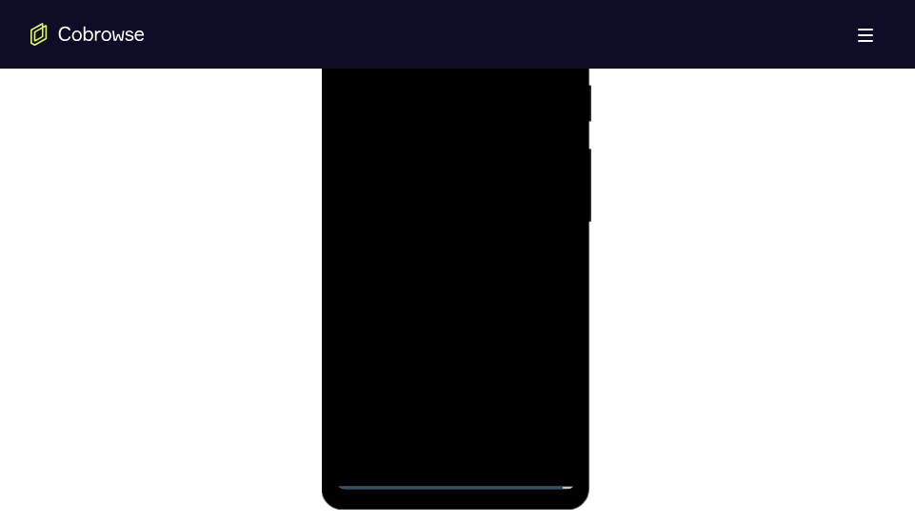
scroll to position [1137, 0]
click at [443, 258] on div at bounding box center [456, 221] width 240 height 533
click at [451, 195] on div at bounding box center [456, 221] width 240 height 533
click at [448, 192] on div at bounding box center [456, 221] width 240 height 533
click at [452, 217] on div at bounding box center [456, 221] width 240 height 533
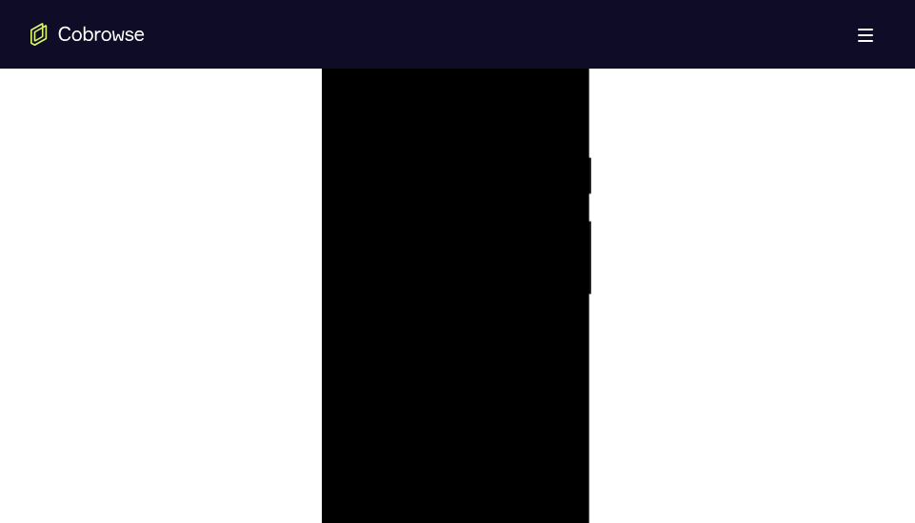
scroll to position [1063, 0]
click at [471, 351] on div at bounding box center [456, 296] width 240 height 533
click at [465, 351] on div at bounding box center [456, 296] width 240 height 533
click at [540, 317] on div at bounding box center [456, 296] width 240 height 533
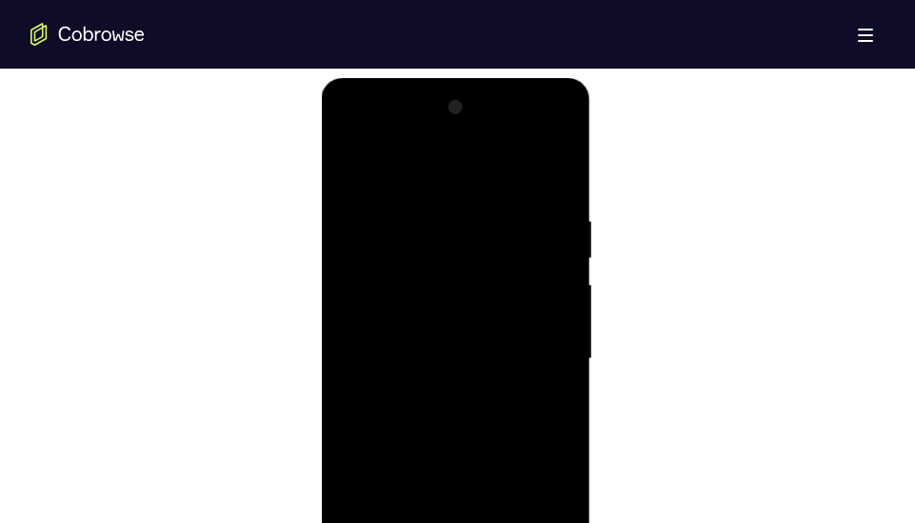
scroll to position [994, 0]
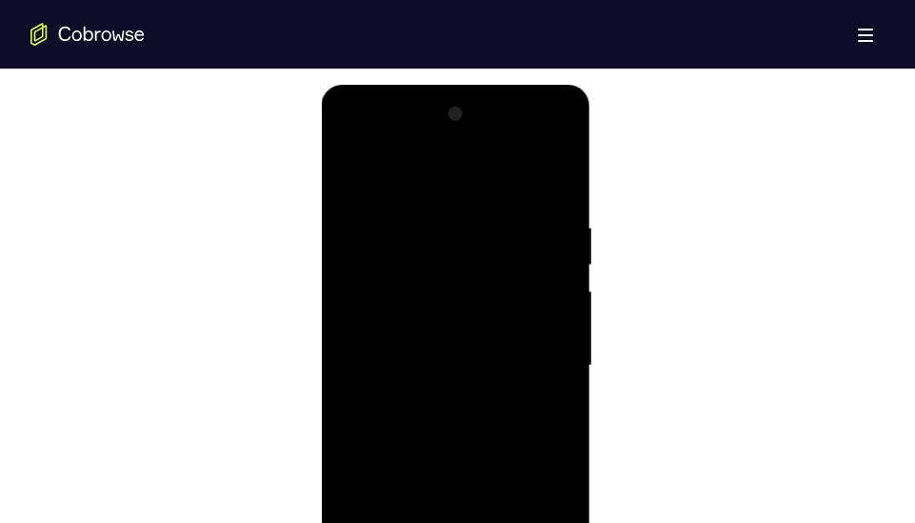
click at [552, 190] on div at bounding box center [456, 365] width 240 height 533
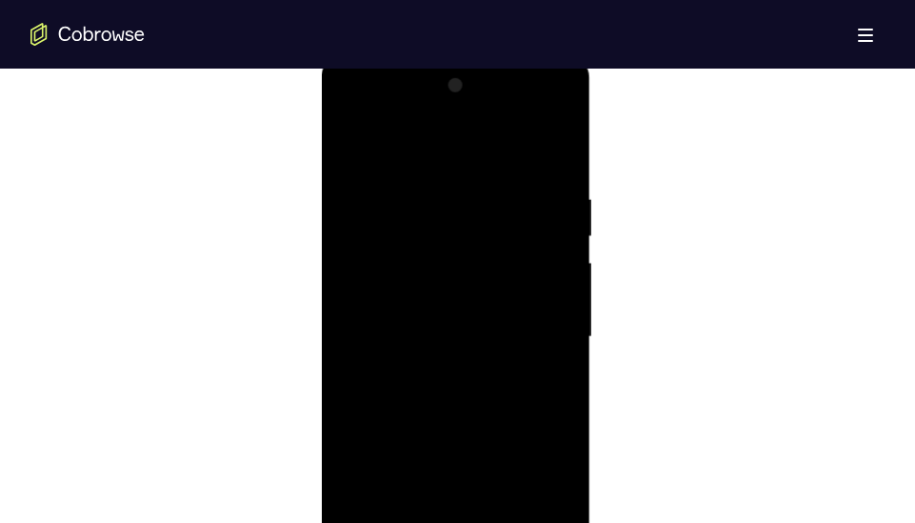
scroll to position [1024, 0]
click at [558, 163] on div at bounding box center [456, 335] width 240 height 533
click at [554, 114] on div at bounding box center [456, 300] width 240 height 533
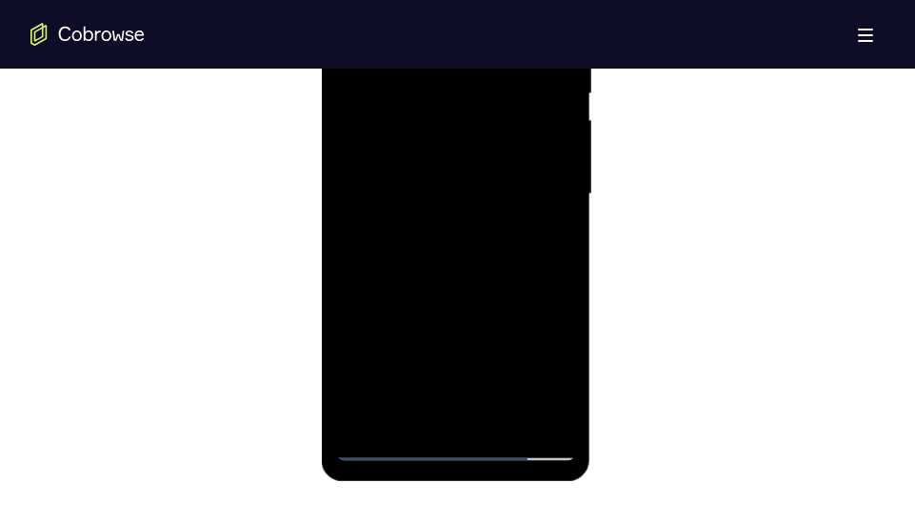
scroll to position [1166, 0]
click at [345, 368] on div at bounding box center [456, 193] width 240 height 533
drag, startPoint x: 462, startPoint y: 333, endPoint x: 478, endPoint y: 221, distance: 113.5
click at [478, 221] on div at bounding box center [456, 193] width 240 height 533
drag, startPoint x: 507, startPoint y: 334, endPoint x: 507, endPoint y: 192, distance: 141.8
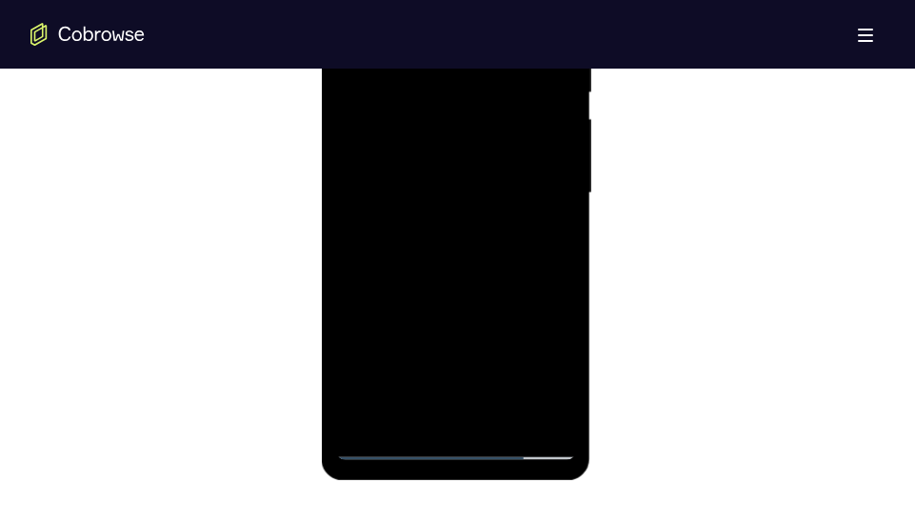
click at [507, 192] on div at bounding box center [456, 193] width 240 height 533
drag, startPoint x: 503, startPoint y: 310, endPoint x: 502, endPoint y: 159, distance: 151.3
click at [502, 159] on div at bounding box center [456, 193] width 240 height 533
drag, startPoint x: 465, startPoint y: 305, endPoint x: 474, endPoint y: 180, distance: 125.0
click at [474, 180] on div at bounding box center [456, 193] width 240 height 533
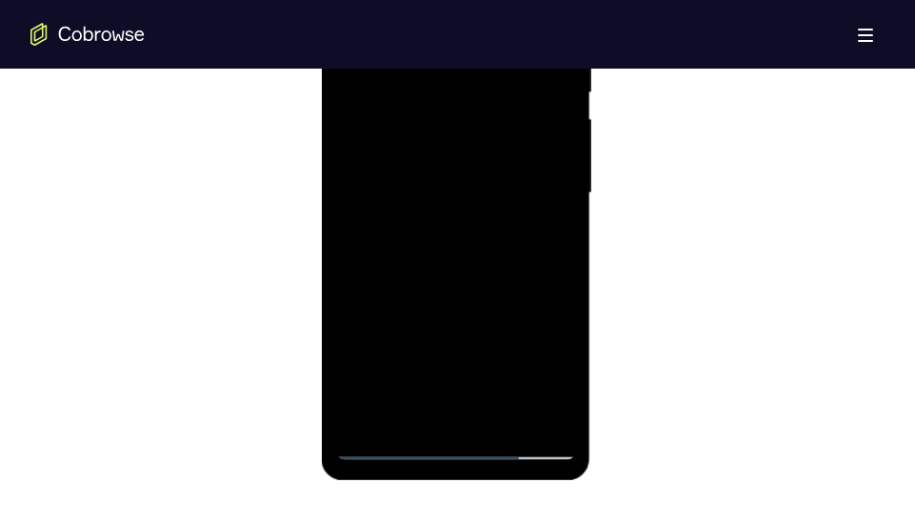
click at [347, 274] on div at bounding box center [456, 193] width 240 height 533
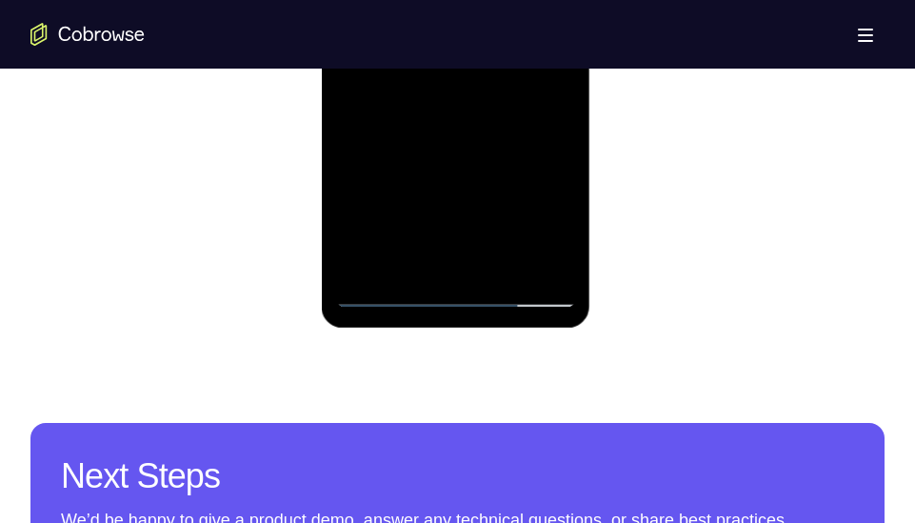
scroll to position [1319, 0]
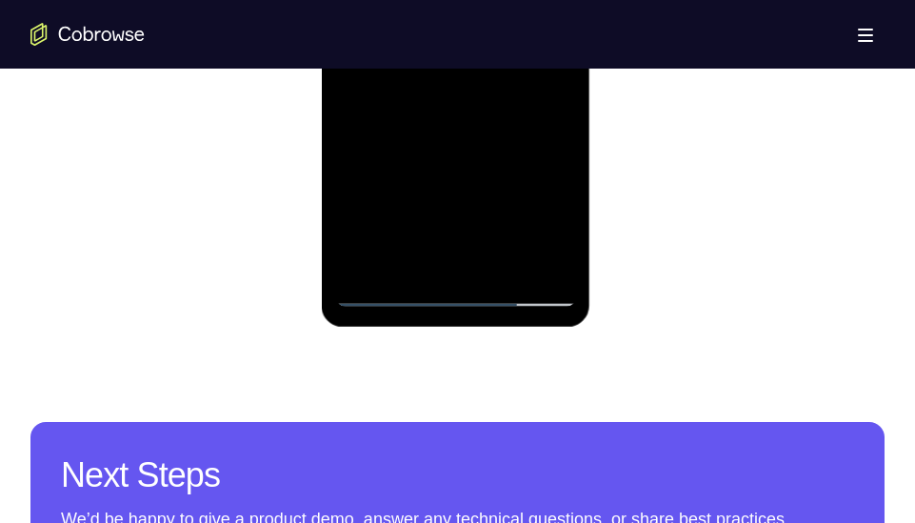
click at [371, 260] on div at bounding box center [456, 39] width 240 height 533
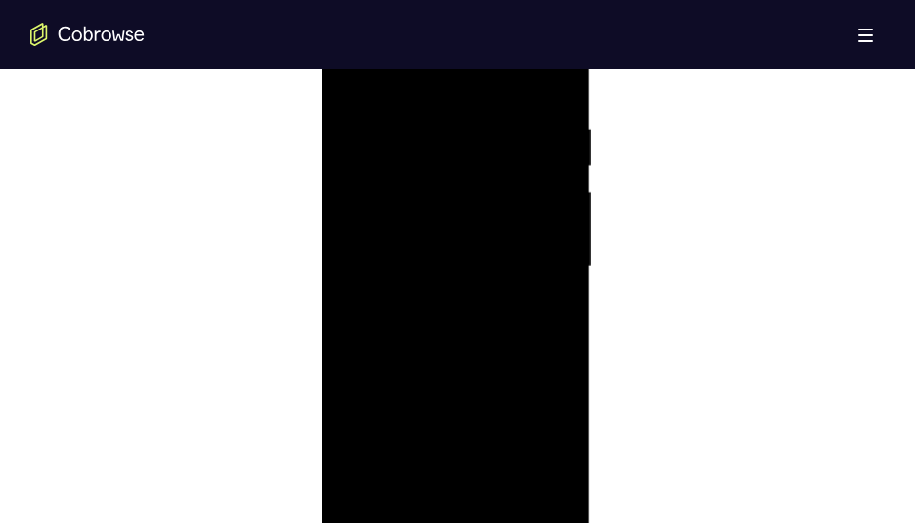
scroll to position [1092, 0]
click at [431, 121] on div at bounding box center [456, 267] width 240 height 533
click at [447, 182] on div at bounding box center [456, 339] width 240 height 533
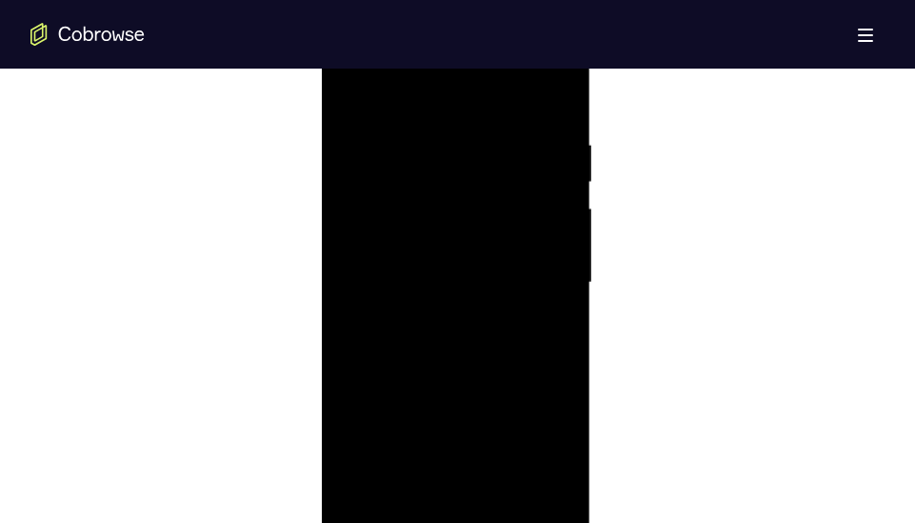
click at [401, 99] on div at bounding box center [456, 282] width 240 height 533
drag, startPoint x: 510, startPoint y: 282, endPoint x: 498, endPoint y: 283, distance: 12.4
click at [498, 283] on div at bounding box center [456, 260] width 240 height 533
click at [362, 117] on div at bounding box center [456, 260] width 240 height 533
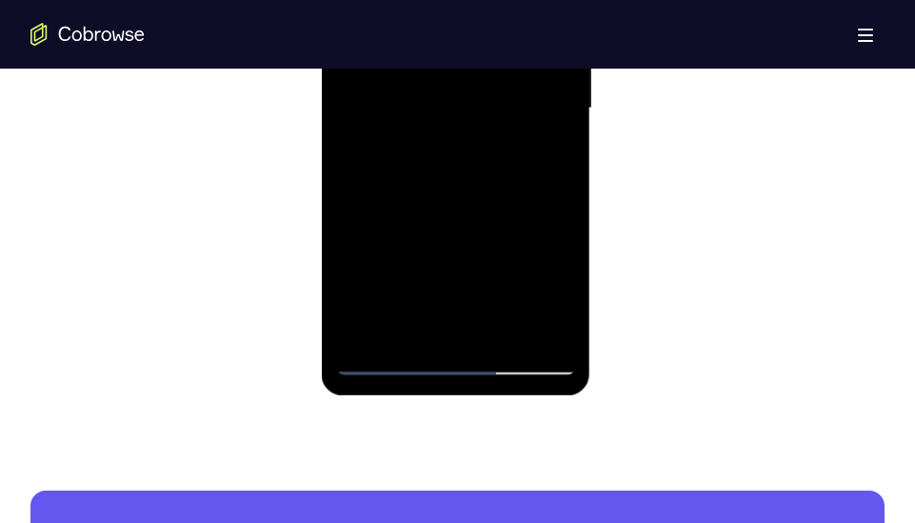
scroll to position [1261, 0]
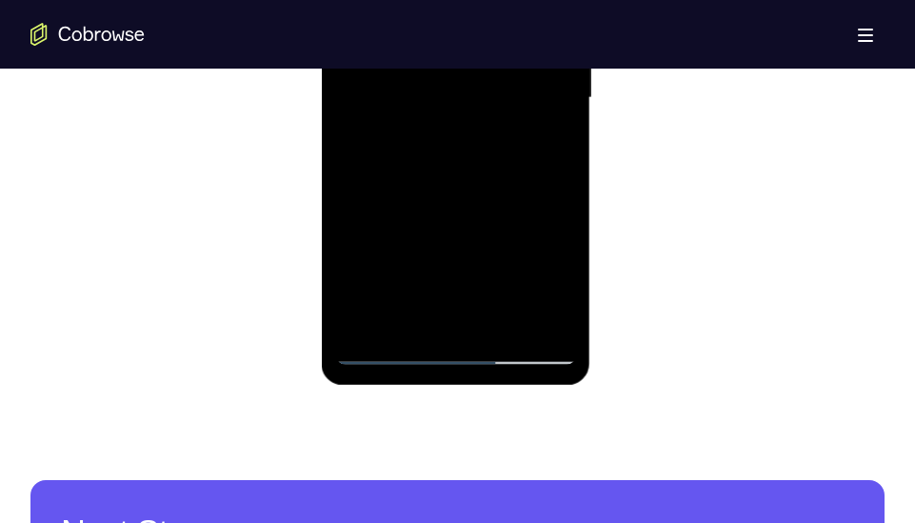
click at [414, 311] on div at bounding box center [456, 98] width 240 height 533
click at [391, 348] on div at bounding box center [456, 98] width 240 height 533
click at [552, 316] on div at bounding box center [456, 98] width 240 height 533
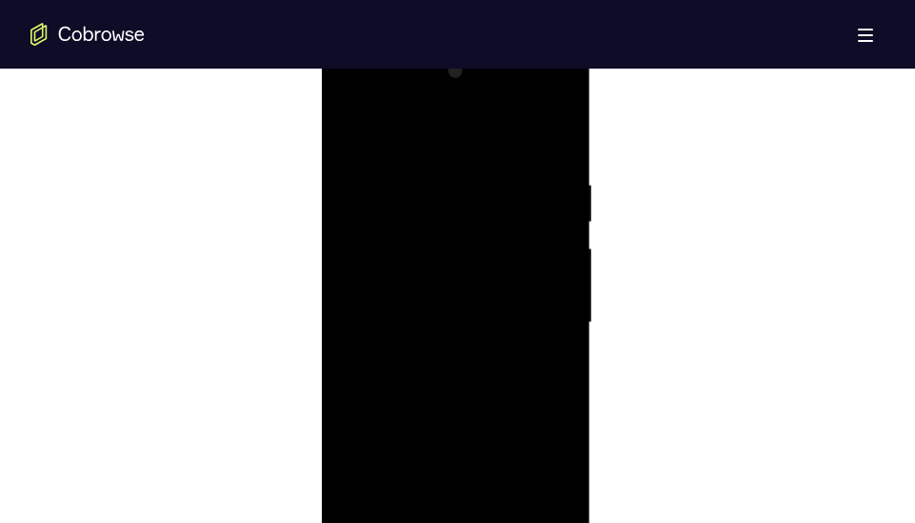
scroll to position [1017, 0]
click at [556, 156] on div at bounding box center [456, 341] width 240 height 533
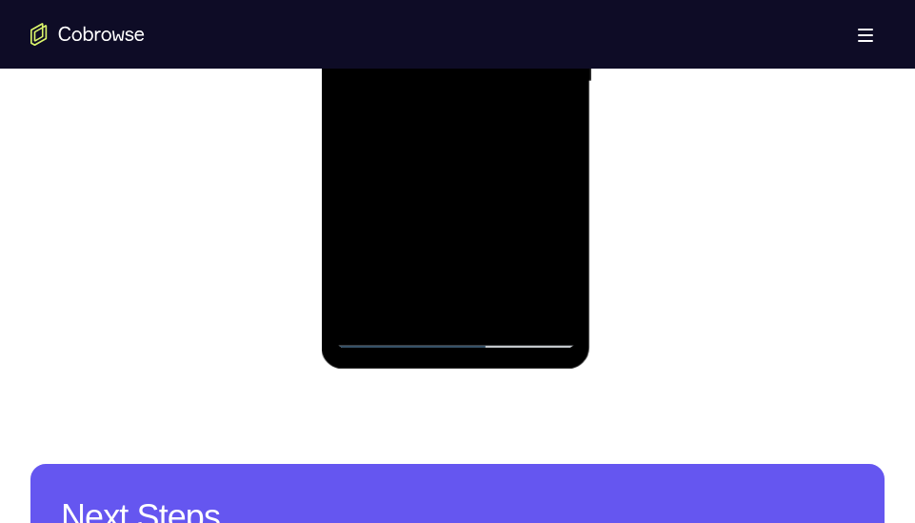
scroll to position [1278, 0]
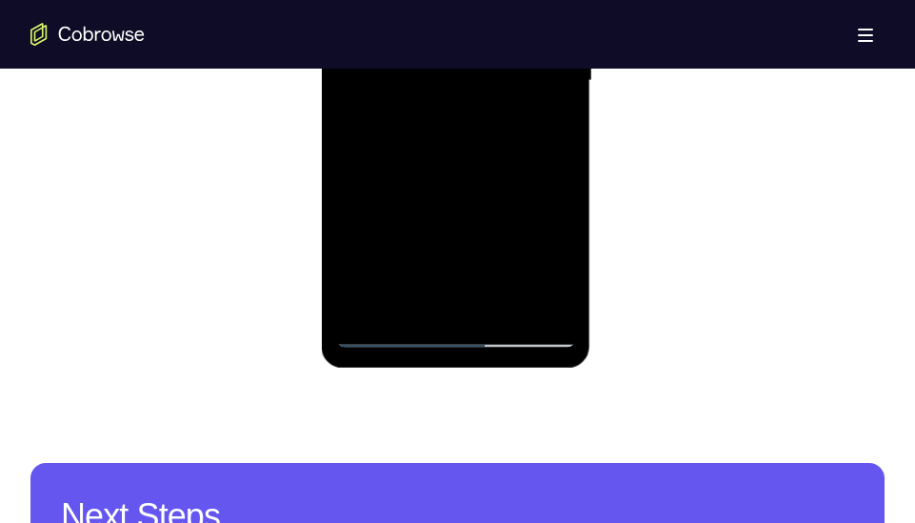
click at [501, 304] on div at bounding box center [456, 80] width 240 height 533
click at [472, 176] on div at bounding box center [456, 80] width 240 height 533
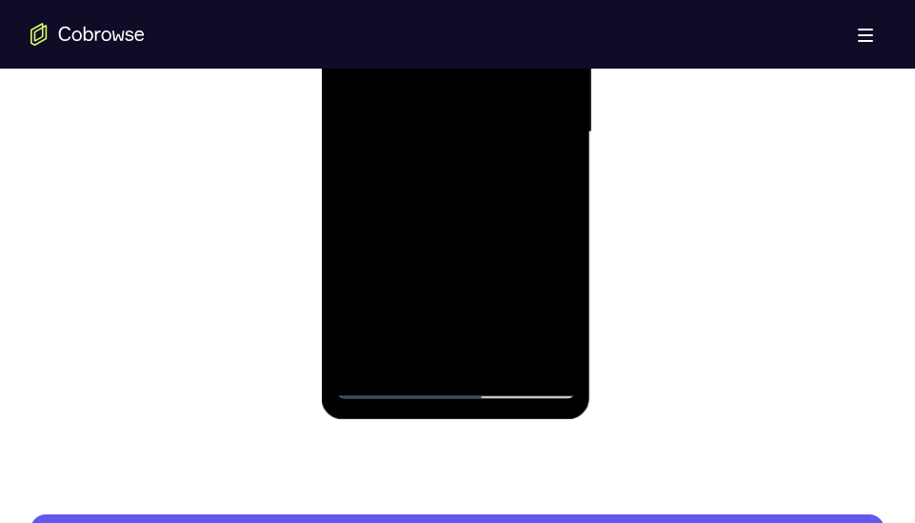
scroll to position [1228, 0]
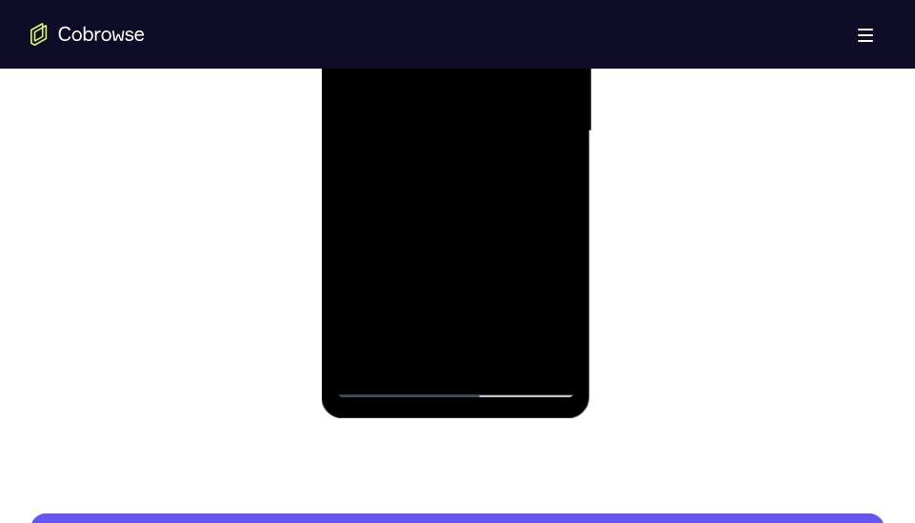
drag, startPoint x: 447, startPoint y: 323, endPoint x: 447, endPoint y: 225, distance: 98.0
click at [447, 225] on div at bounding box center [456, 131] width 240 height 533
click at [431, 276] on div at bounding box center [456, 131] width 240 height 533
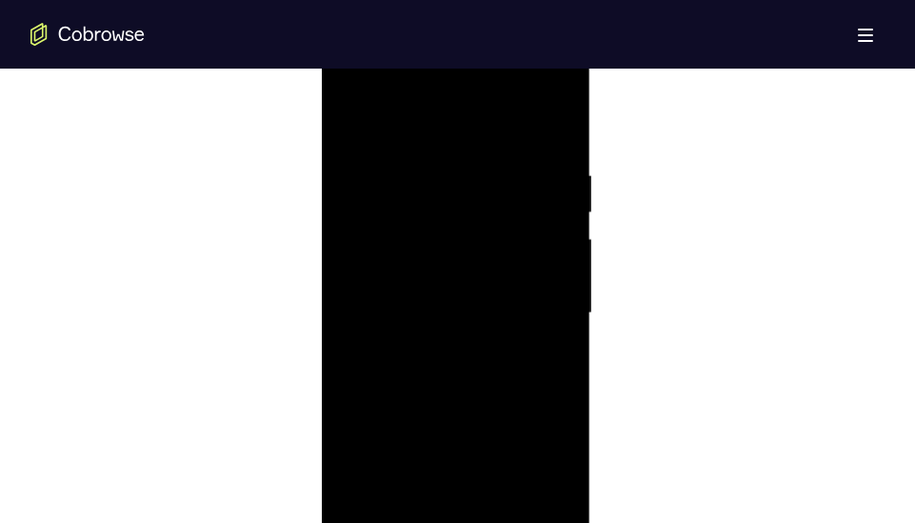
scroll to position [1031, 0]
click at [458, 225] on div at bounding box center [456, 328] width 240 height 533
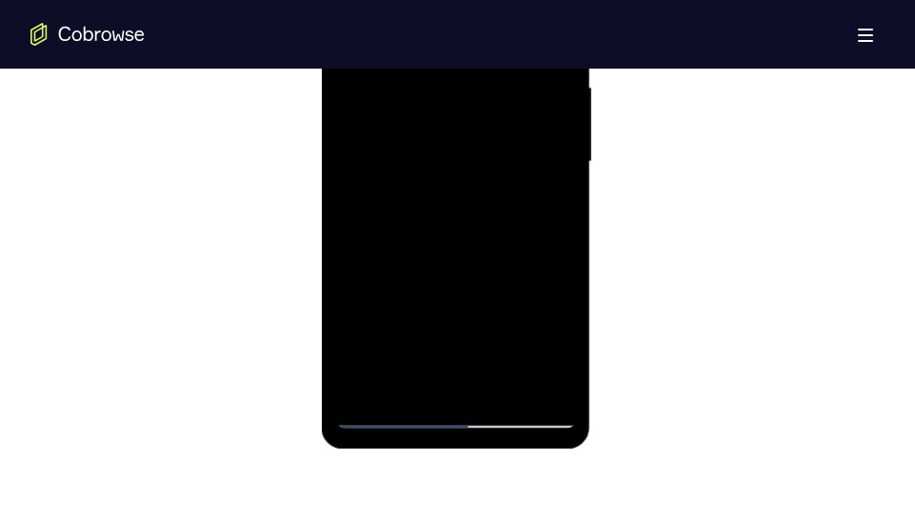
scroll to position [1198, 0]
click at [536, 212] on div at bounding box center [456, 160] width 240 height 533
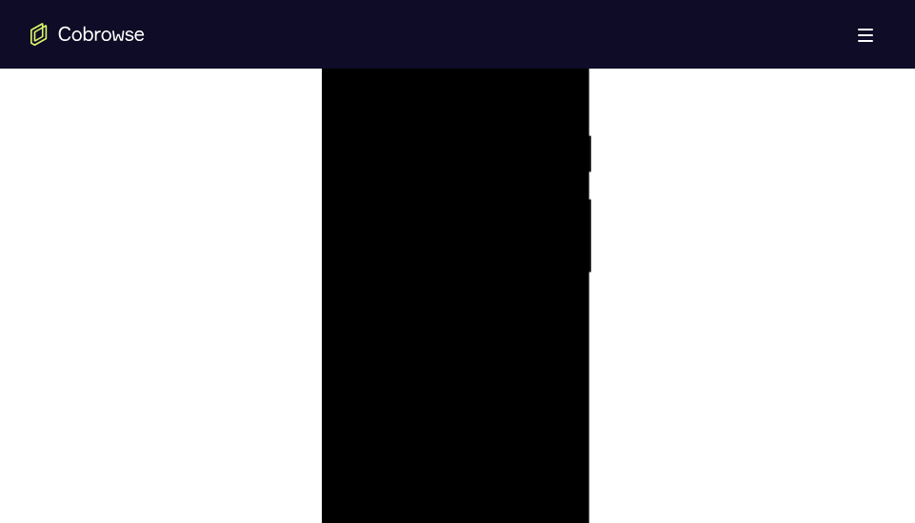
scroll to position [1085, 0]
click at [352, 78] on div at bounding box center [456, 274] width 240 height 533
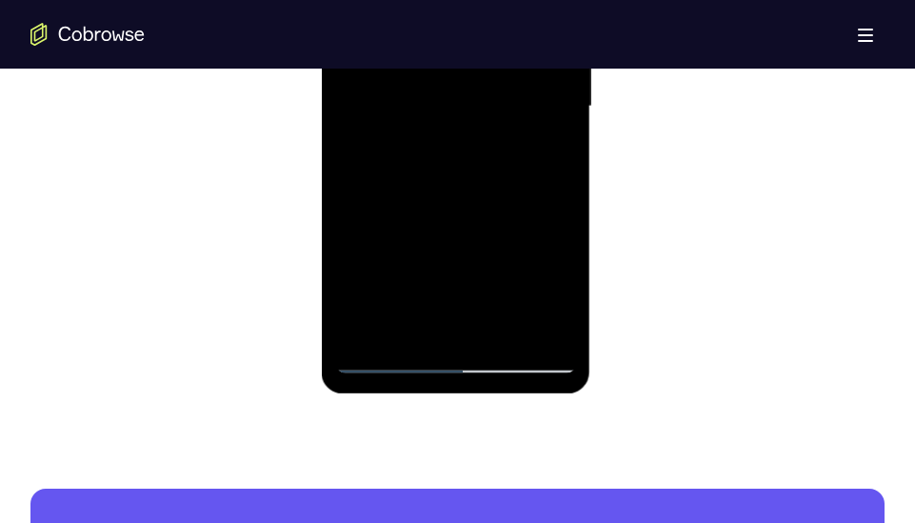
scroll to position [1253, 0]
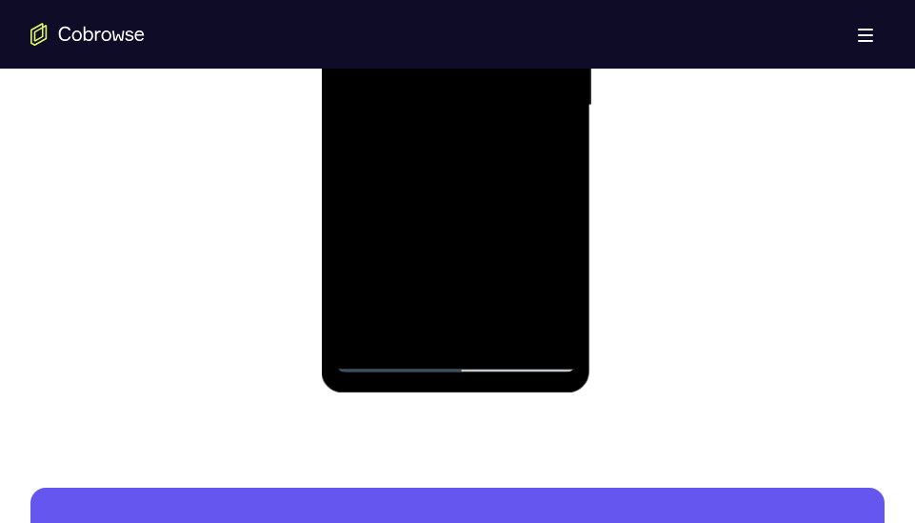
click at [501, 328] on div at bounding box center [456, 105] width 240 height 533
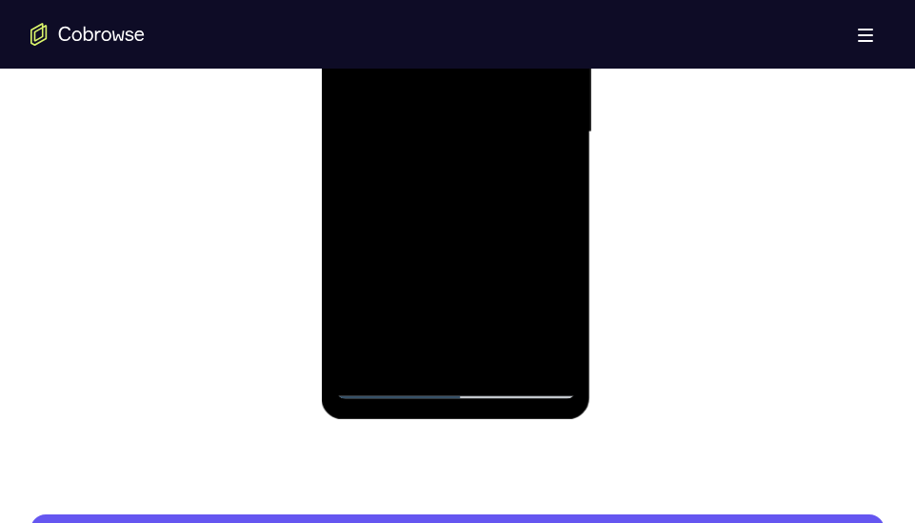
scroll to position [1228, 0]
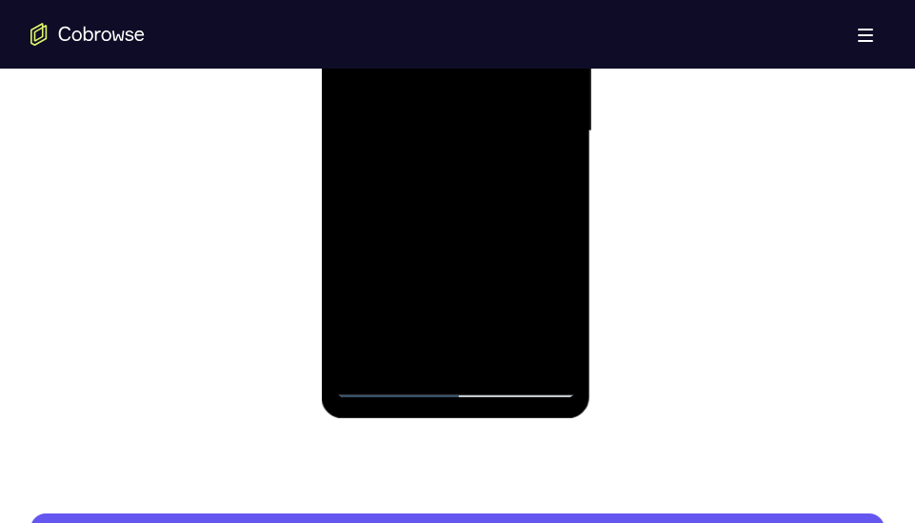
drag, startPoint x: 464, startPoint y: 307, endPoint x: 462, endPoint y: 227, distance: 80.0
click at [462, 227] on div at bounding box center [456, 131] width 240 height 533
click at [433, 306] on div at bounding box center [456, 131] width 240 height 533
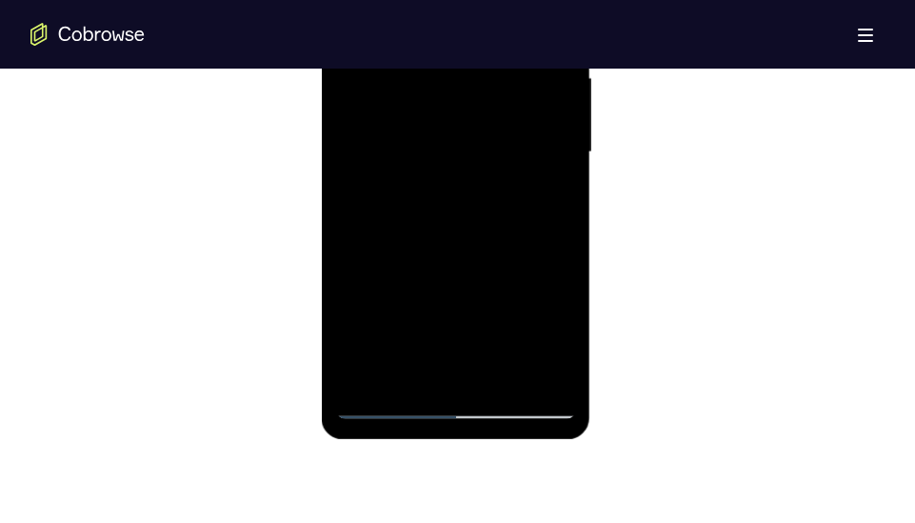
scroll to position [1231, 0]
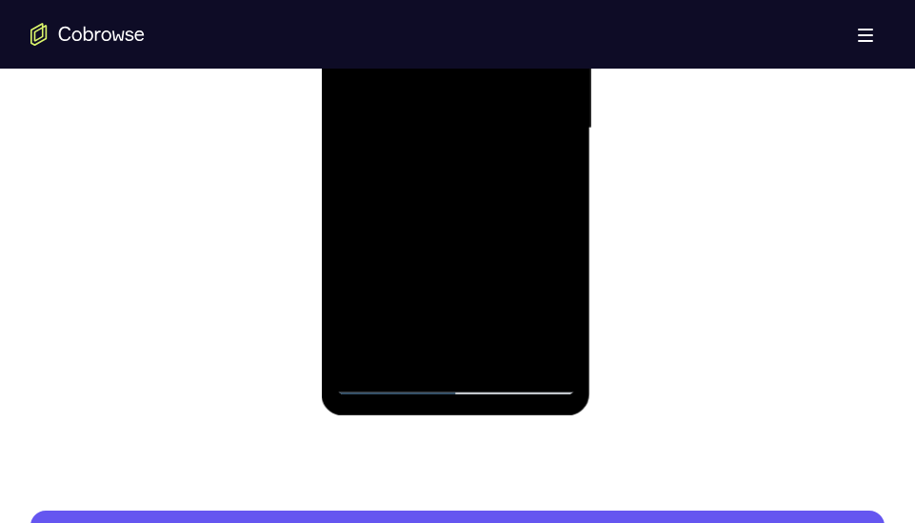
click at [523, 305] on div at bounding box center [456, 128] width 240 height 533
click at [388, 381] on div at bounding box center [456, 128] width 240 height 533
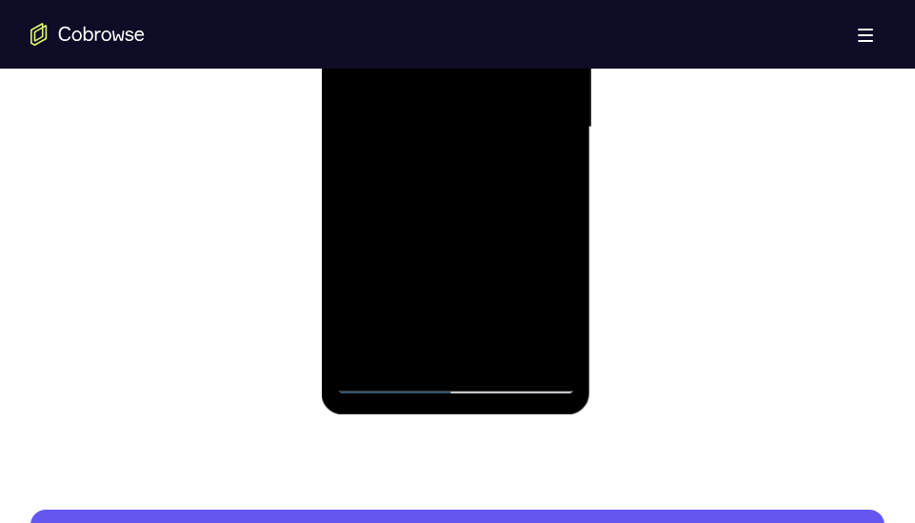
scroll to position [1240, 0]
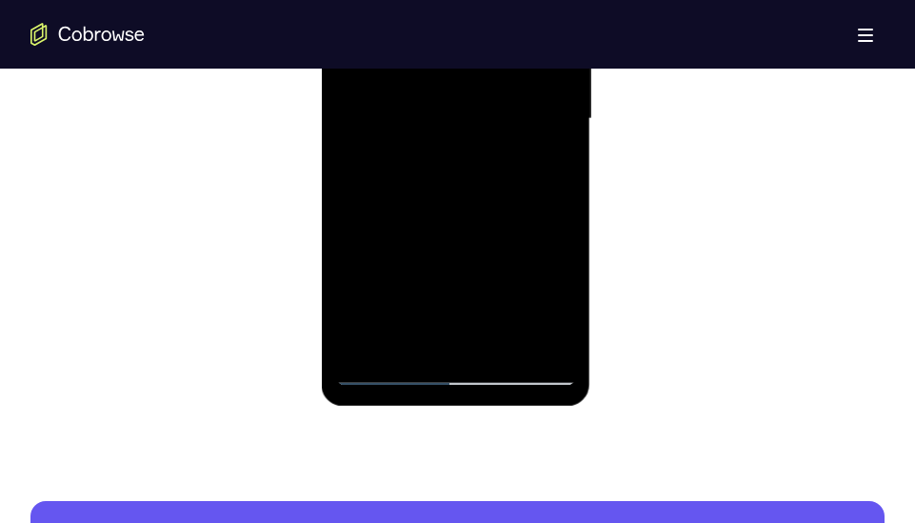
click at [373, 340] on div at bounding box center [456, 118] width 240 height 533
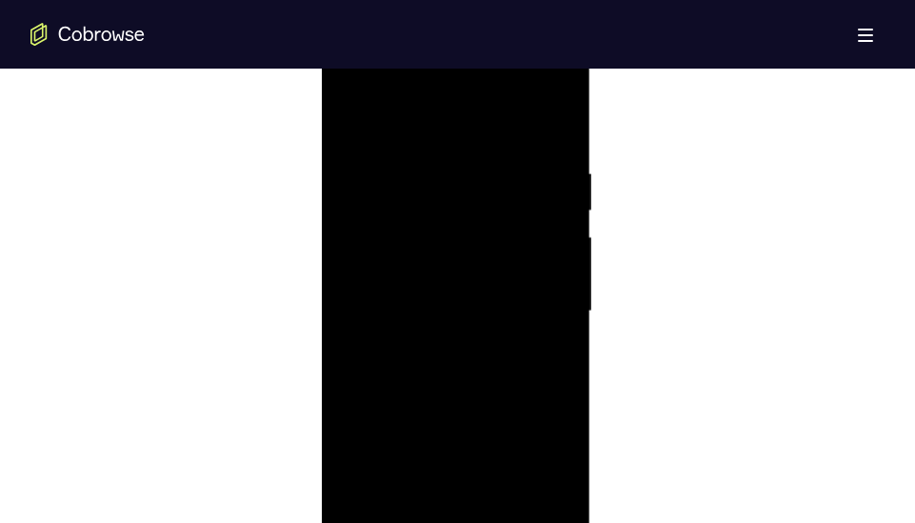
scroll to position [1044, 0]
click at [566, 121] on div at bounding box center [456, 315] width 240 height 533
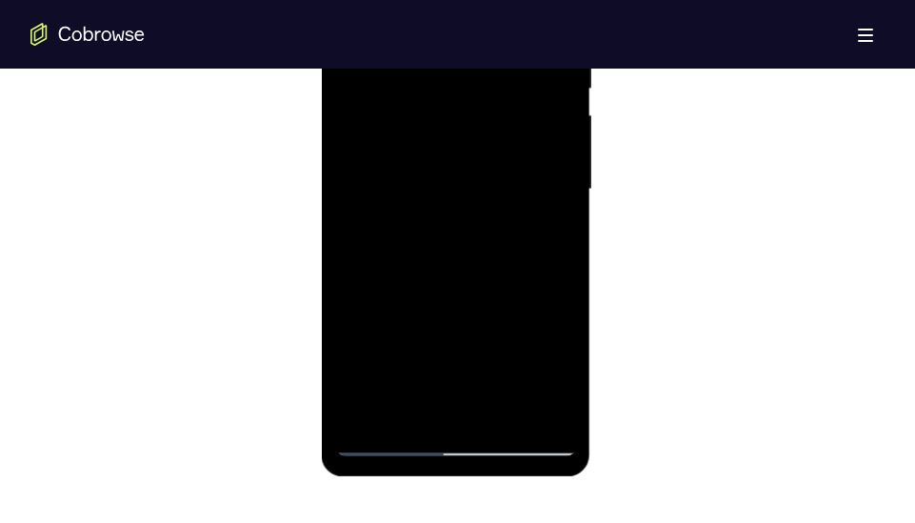
scroll to position [1172, 0]
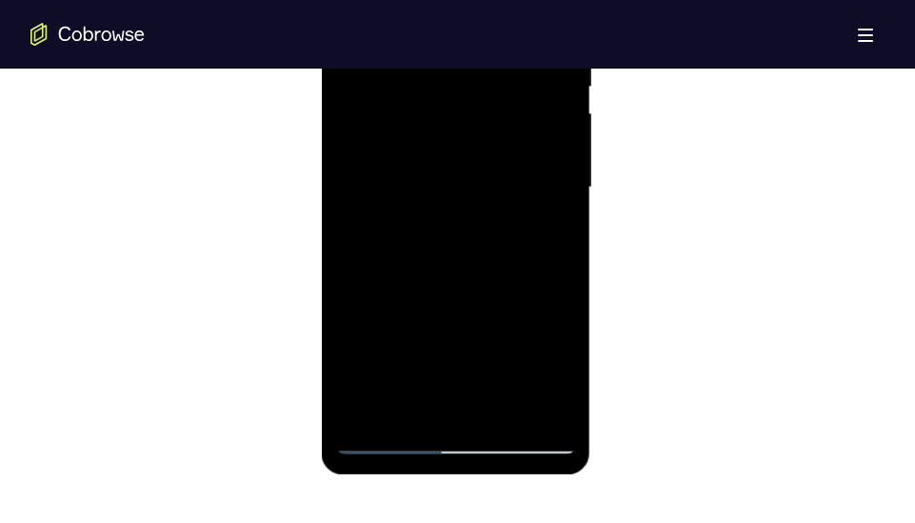
drag, startPoint x: 526, startPoint y: 295, endPoint x: 523, endPoint y: 221, distance: 74.3
click at [523, 221] on div at bounding box center [456, 187] width 240 height 533
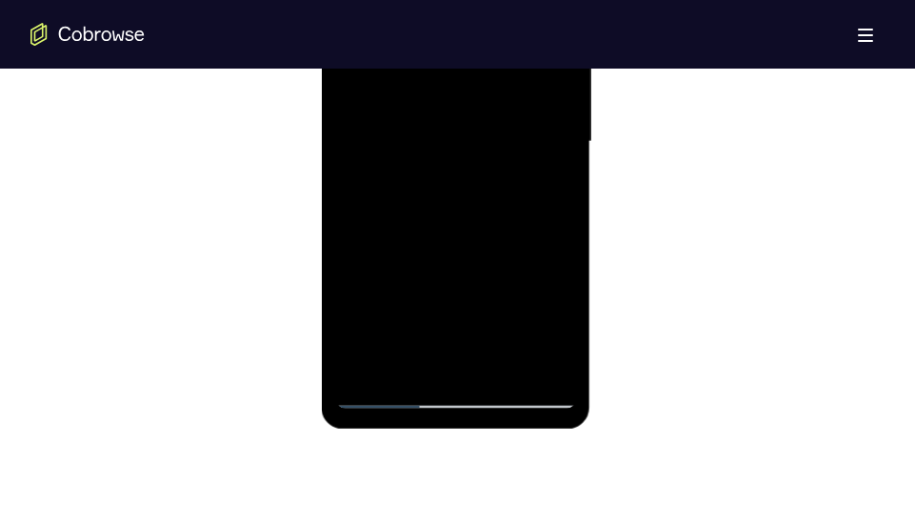
click at [506, 357] on div at bounding box center [456, 141] width 240 height 533
click at [451, 339] on div at bounding box center [456, 141] width 240 height 533
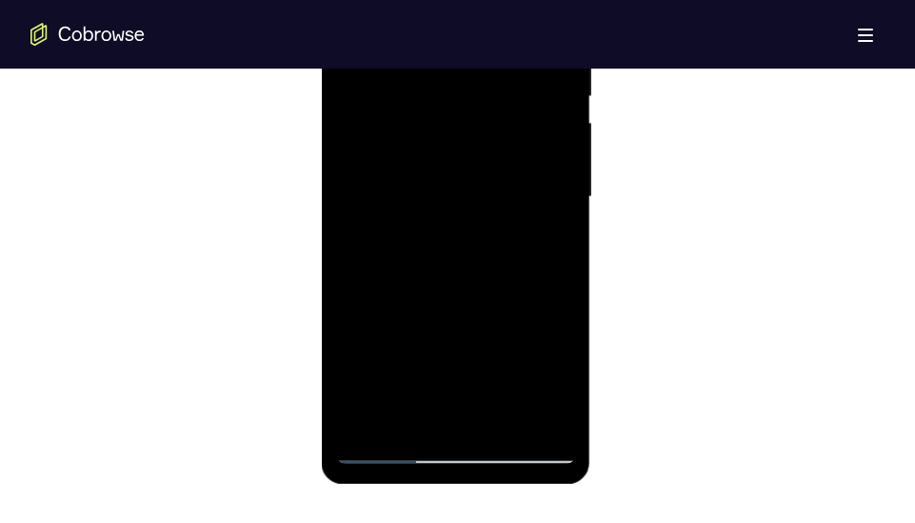
scroll to position [1161, 0]
drag, startPoint x: 538, startPoint y: 220, endPoint x: 530, endPoint y: 368, distance: 148.7
click at [530, 368] on div at bounding box center [456, 197] width 240 height 533
drag, startPoint x: 525, startPoint y: 216, endPoint x: 515, endPoint y: 385, distance: 168.8
click at [515, 385] on div at bounding box center [456, 197] width 240 height 533
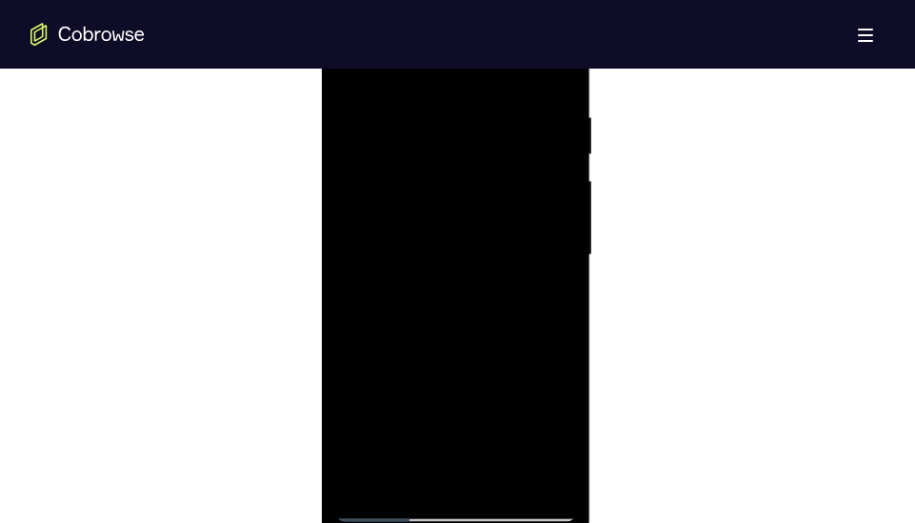
scroll to position [1103, 0]
drag, startPoint x: 517, startPoint y: 152, endPoint x: 509, endPoint y: 320, distance: 167.7
click at [509, 320] on div at bounding box center [456, 256] width 240 height 533
drag, startPoint x: 523, startPoint y: 168, endPoint x: 509, endPoint y: 365, distance: 197.5
click at [509, 365] on div at bounding box center [456, 256] width 240 height 533
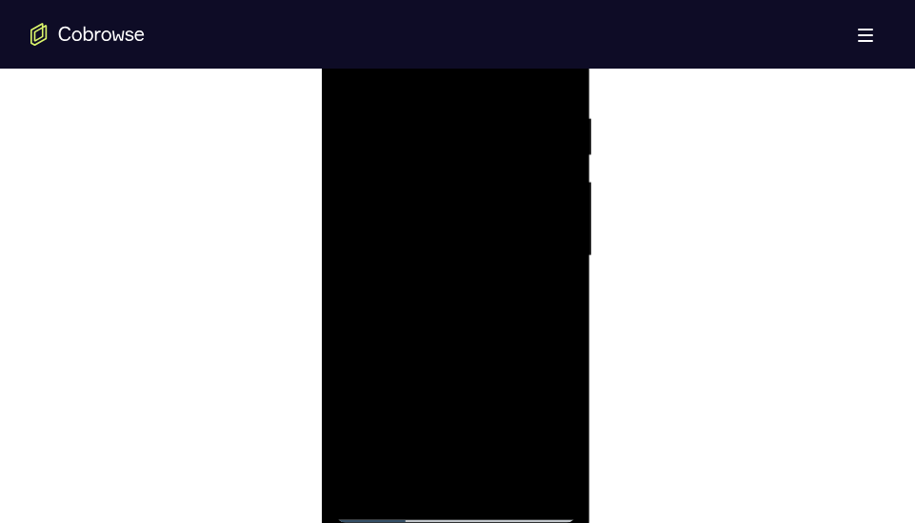
drag, startPoint x: 517, startPoint y: 224, endPoint x: 501, endPoint y: 388, distance: 165.5
click at [501, 388] on div at bounding box center [456, 256] width 240 height 533
drag, startPoint x: 487, startPoint y: 234, endPoint x: 486, endPoint y: 392, distance: 158.0
click at [486, 392] on div at bounding box center [456, 256] width 240 height 533
drag, startPoint x: 482, startPoint y: 173, endPoint x: 479, endPoint y: 369, distance: 196.1
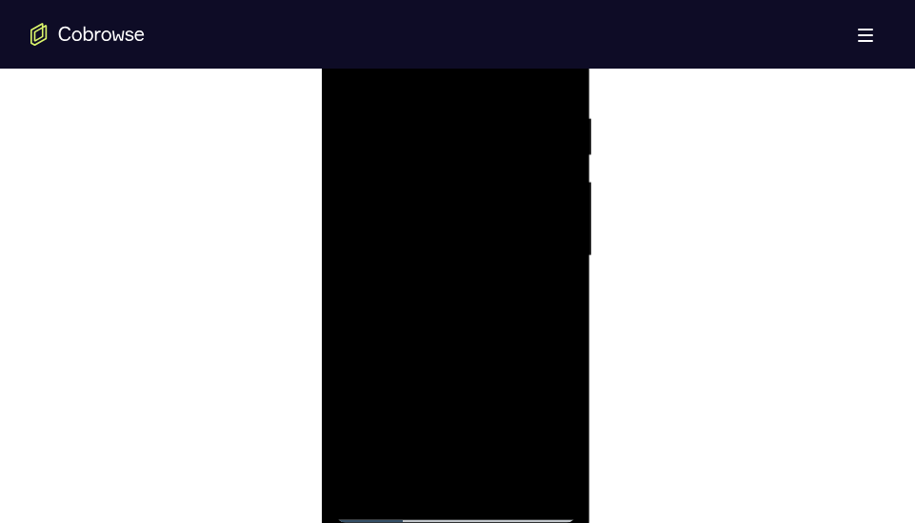
click at [479, 369] on div at bounding box center [456, 256] width 240 height 533
drag, startPoint x: 520, startPoint y: 192, endPoint x: 514, endPoint y: 267, distance: 75.4
click at [514, 267] on div at bounding box center [456, 256] width 240 height 533
click at [353, 114] on div at bounding box center [456, 300] width 240 height 533
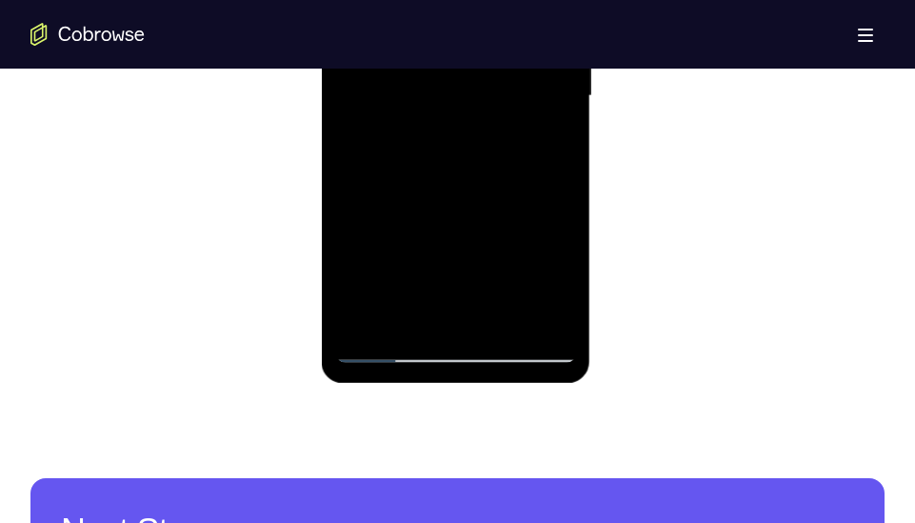
scroll to position [1267, 0]
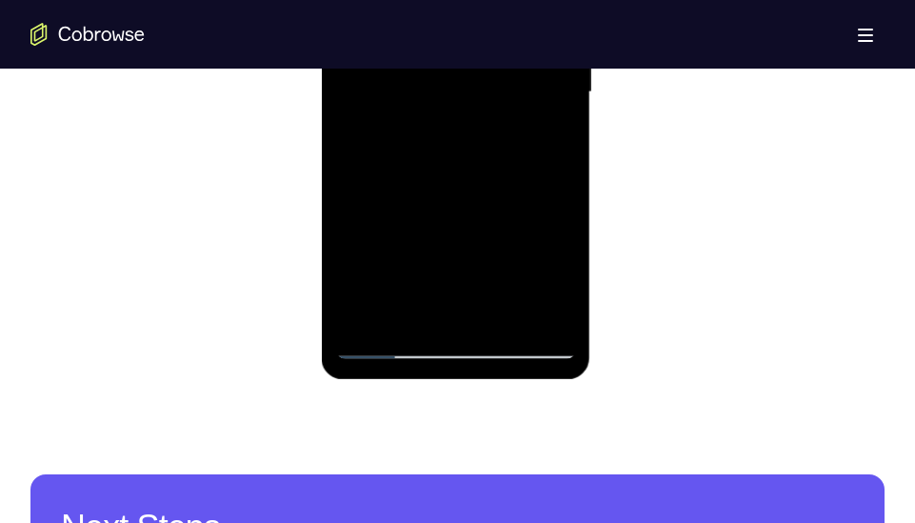
drag, startPoint x: 441, startPoint y: 289, endPoint x: 441, endPoint y: 169, distance: 119.9
click at [441, 169] on div at bounding box center [456, 92] width 240 height 533
click at [383, 340] on div at bounding box center [456, 92] width 240 height 533
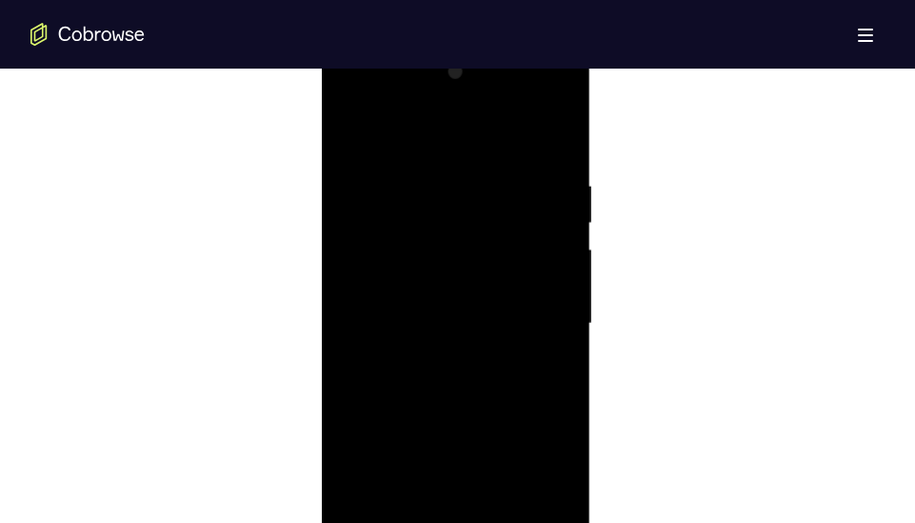
scroll to position [1035, 0]
click at [344, 130] on div at bounding box center [456, 324] width 240 height 533
click at [349, 130] on div at bounding box center [456, 324] width 240 height 533
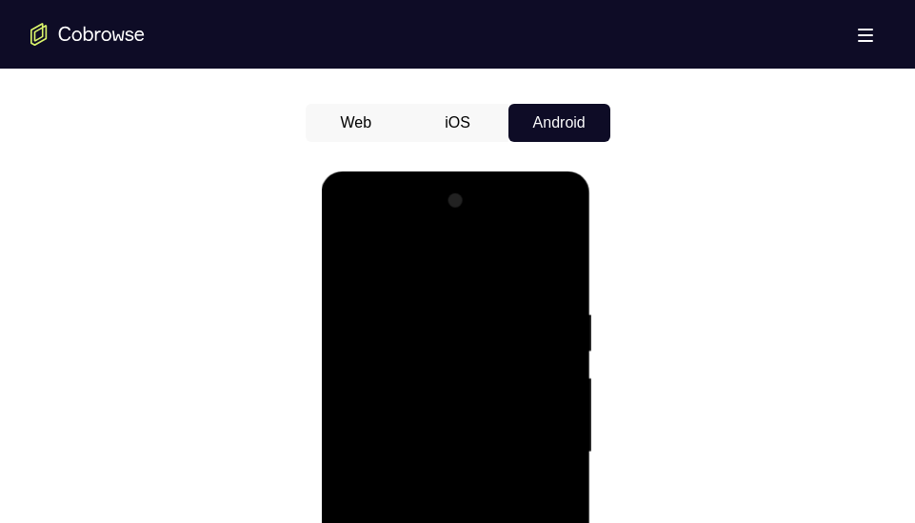
scroll to position [906, 0]
click at [473, 127] on button "iOS" at bounding box center [457, 124] width 102 height 38
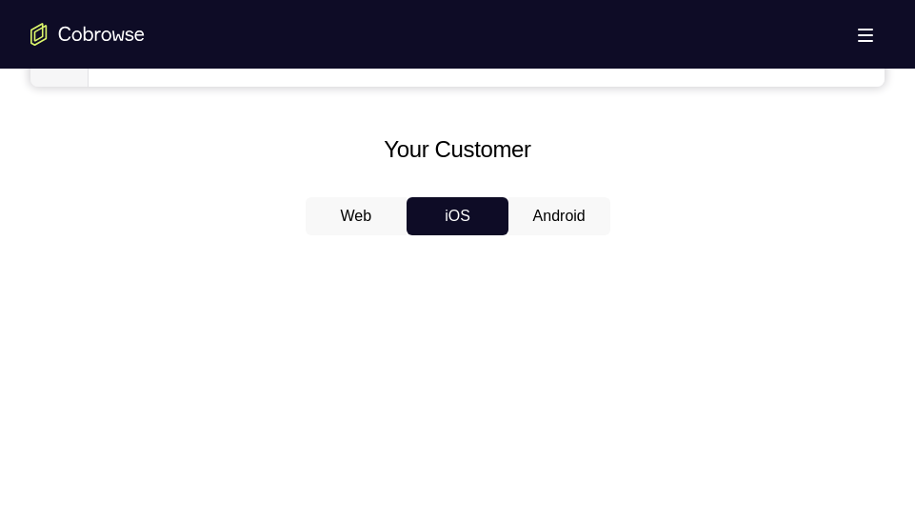
scroll to position [810, 0]
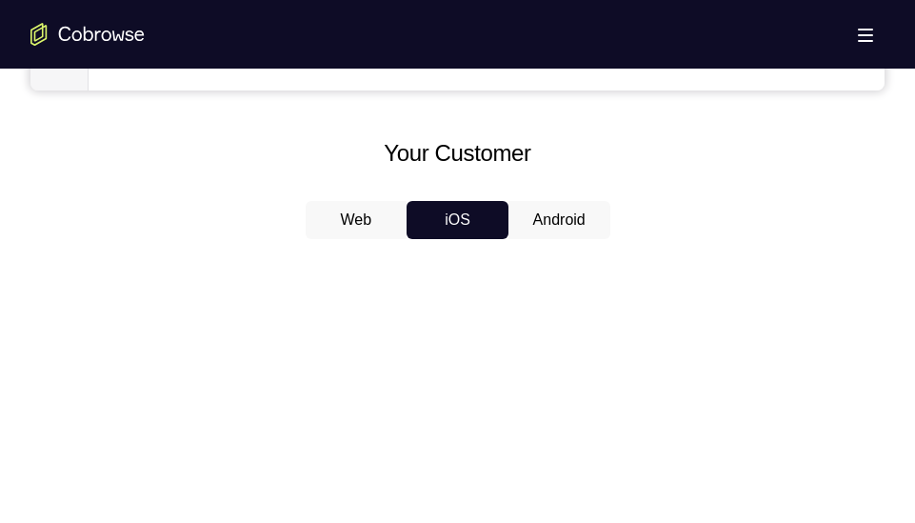
click at [482, 225] on button "iOS" at bounding box center [457, 220] width 102 height 38
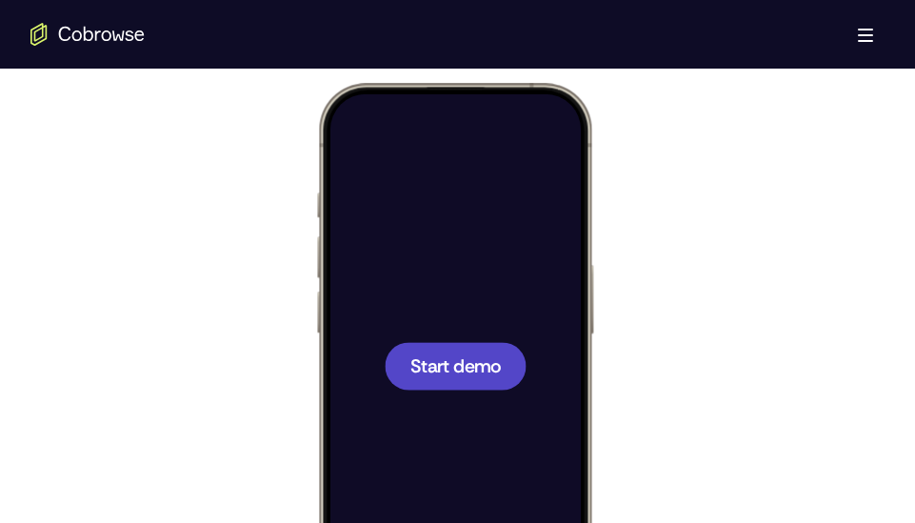
scroll to position [0, 0]
click at [476, 368] on span "Start demo" at bounding box center [454, 365] width 90 height 18
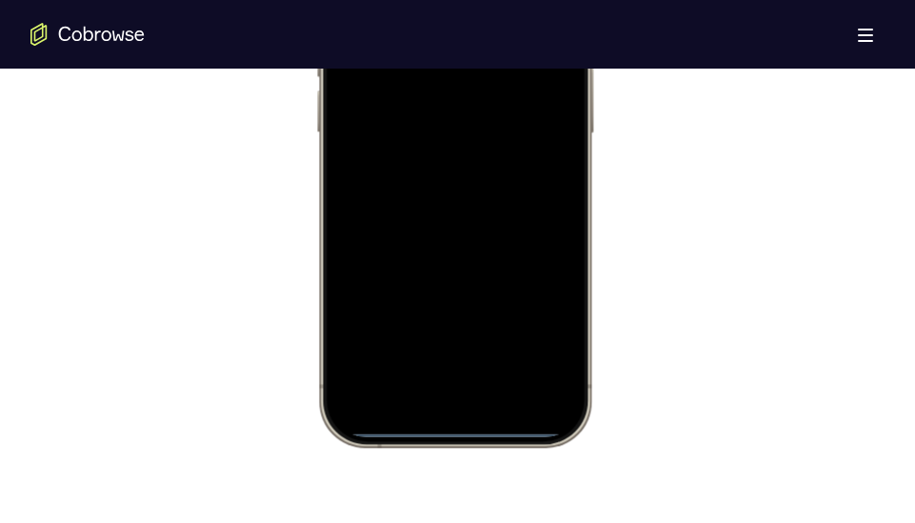
scroll to position [1199, 0]
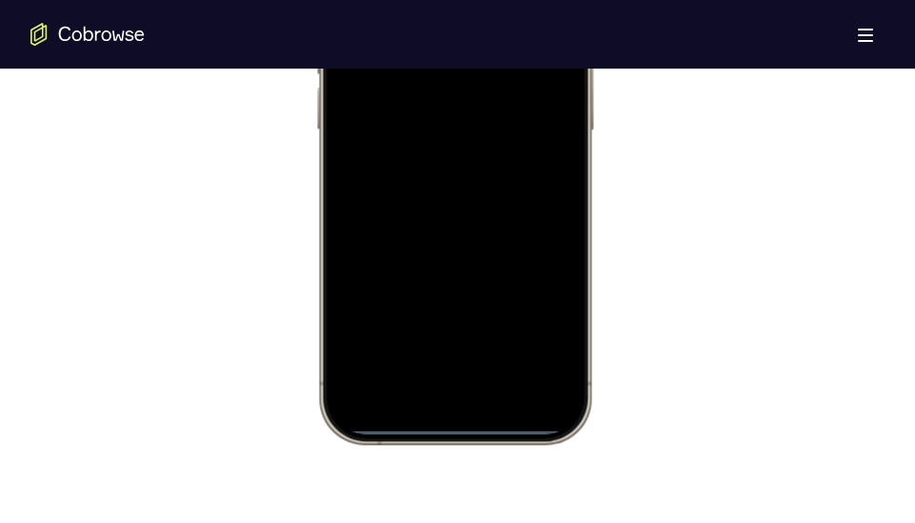
drag, startPoint x: 448, startPoint y: 423, endPoint x: 451, endPoint y: 109, distance: 314.1
click at [451, 109] on div at bounding box center [453, 161] width 250 height 543
drag, startPoint x: 477, startPoint y: 427, endPoint x: 297, endPoint y: 134, distance: 343.9
click at [314, 134] on html "Online web based iOS Simulators and Android Emulators. Run iPhone, iPad, Mobile…" at bounding box center [457, 164] width 286 height 571
drag, startPoint x: 555, startPoint y: 428, endPoint x: 339, endPoint y: 154, distance: 349.0
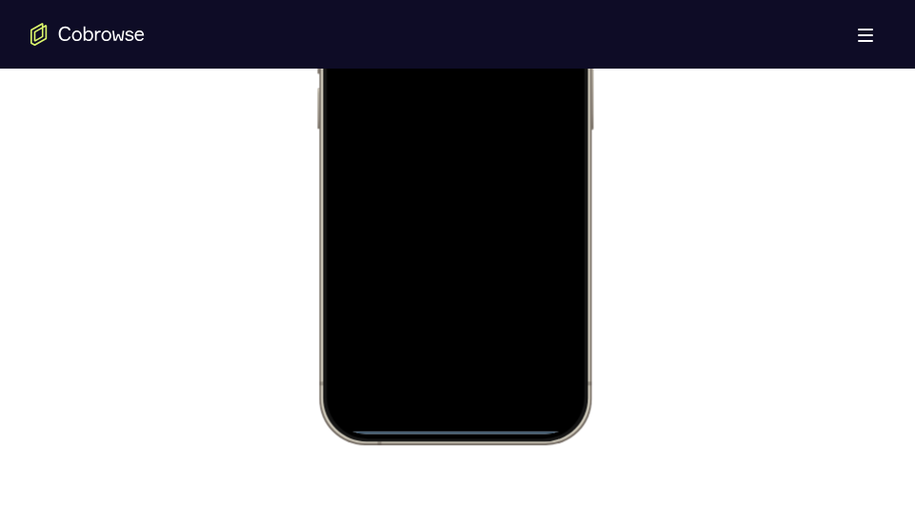
click at [339, 154] on div at bounding box center [453, 161] width 250 height 543
drag, startPoint x: 357, startPoint y: 424, endPoint x: 454, endPoint y: 69, distance: 368.0
click at [454, 69] on div at bounding box center [453, 161] width 250 height 543
drag, startPoint x: 464, startPoint y: 419, endPoint x: 462, endPoint y: 164, distance: 255.1
click at [462, 164] on div at bounding box center [453, 161] width 250 height 543
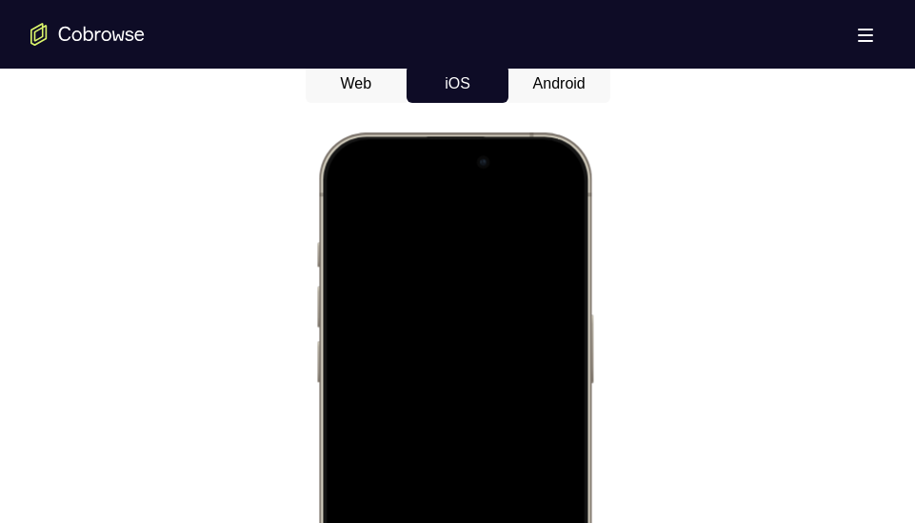
scroll to position [937, 0]
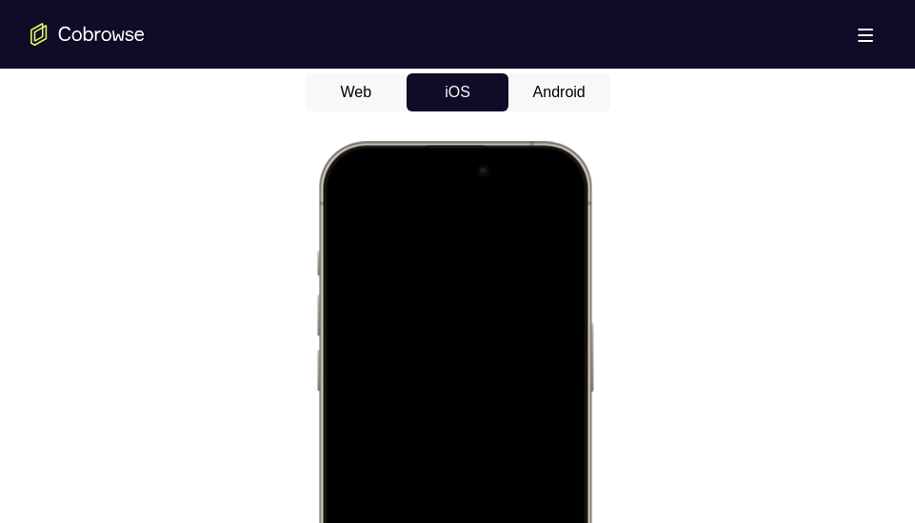
drag, startPoint x: 464, startPoint y: 196, endPoint x: 463, endPoint y: 483, distance: 286.5
click at [463, 483] on div at bounding box center [453, 422] width 250 height 543
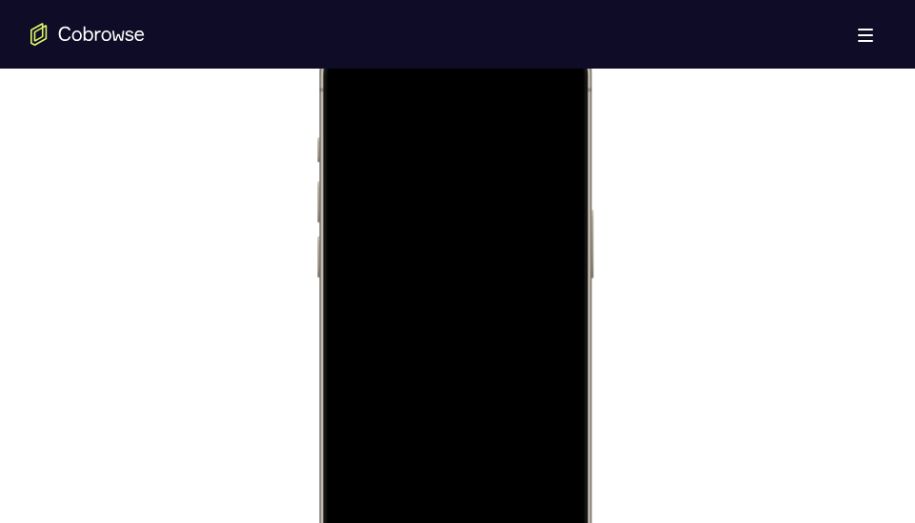
scroll to position [1003, 0]
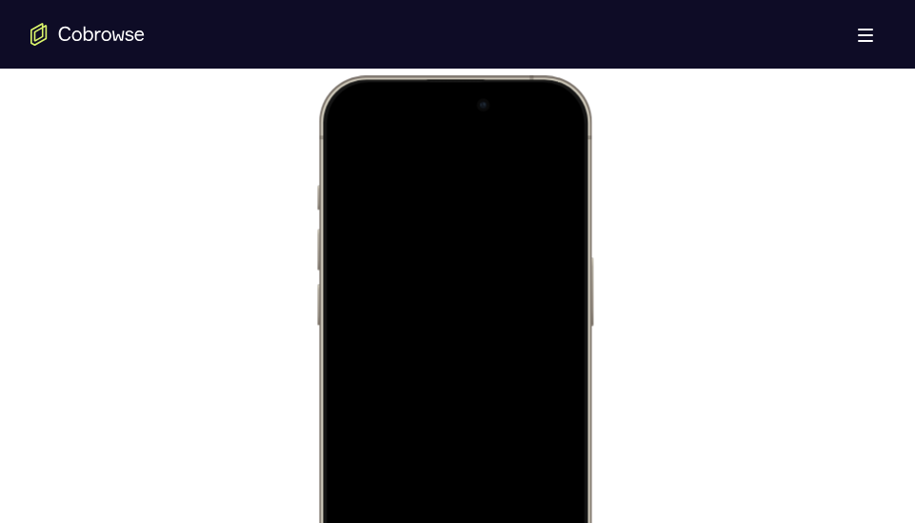
drag, startPoint x: 491, startPoint y: 132, endPoint x: 597, endPoint y: 473, distance: 356.7
click at [597, 473] on div at bounding box center [457, 360] width 286 height 571
drag, startPoint x: 371, startPoint y: 170, endPoint x: 929, endPoint y: 243, distance: 562.4
click at [600, 168] on html "Online web based iOS Simulators and Android Emulators. Run iPhone, iPad, Mobile…" at bounding box center [457, 360] width 286 height 571
drag, startPoint x: 537, startPoint y: 145, endPoint x: 441, endPoint y: 307, distance: 189.0
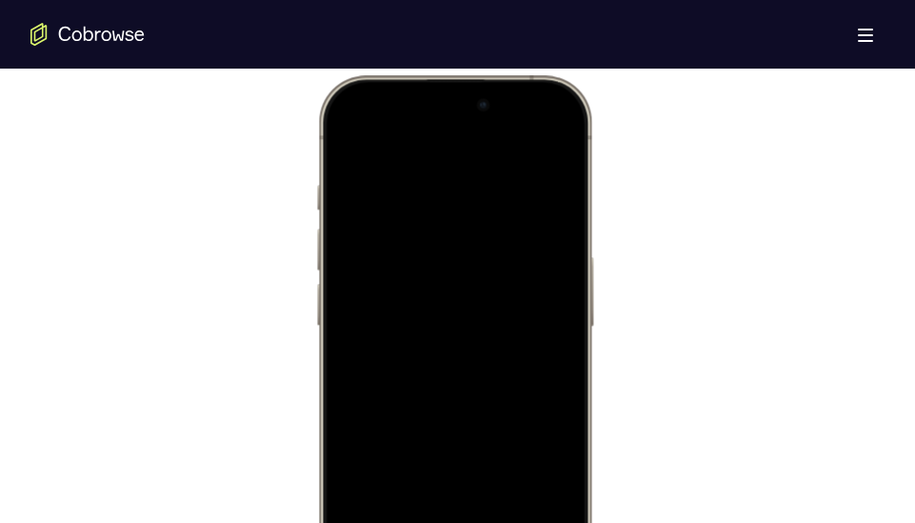
click at [441, 307] on div at bounding box center [453, 357] width 250 height 543
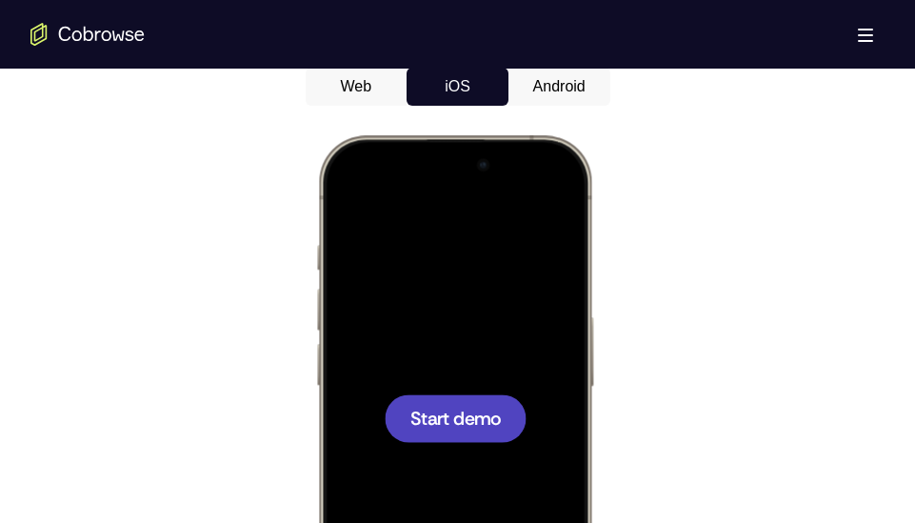
scroll to position [969, 0]
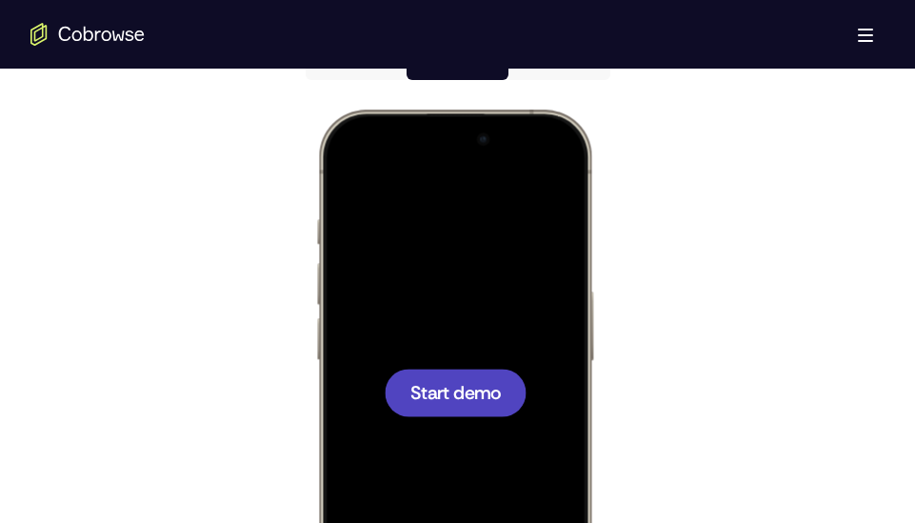
click at [476, 373] on div at bounding box center [455, 392] width 142 height 48
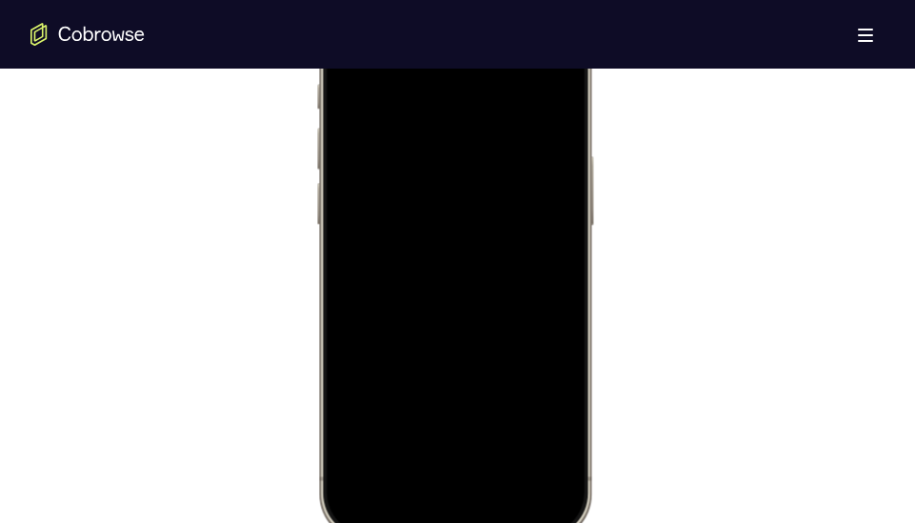
scroll to position [1103, 0]
click at [590, 199] on div at bounding box center [454, 257] width 280 height 565
drag, startPoint x: 577, startPoint y: 203, endPoint x: 443, endPoint y: 227, distance: 136.5
click at [443, 227] on div at bounding box center [453, 257] width 250 height 543
drag, startPoint x: 577, startPoint y: 208, endPoint x: 357, endPoint y: 77, distance: 256.1
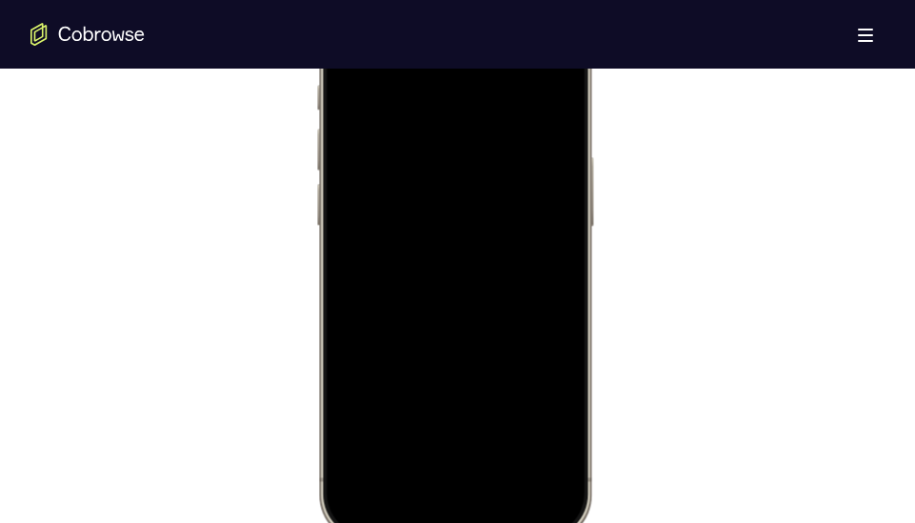
click at [357, 77] on div at bounding box center [453, 257] width 250 height 543
drag, startPoint x: 357, startPoint y: 77, endPoint x: 444, endPoint y: 212, distance: 160.5
click at [444, 212] on div at bounding box center [453, 257] width 250 height 543
drag, startPoint x: 346, startPoint y: 265, endPoint x: 484, endPoint y: 418, distance: 206.2
click at [484, 418] on div at bounding box center [453, 257] width 250 height 543
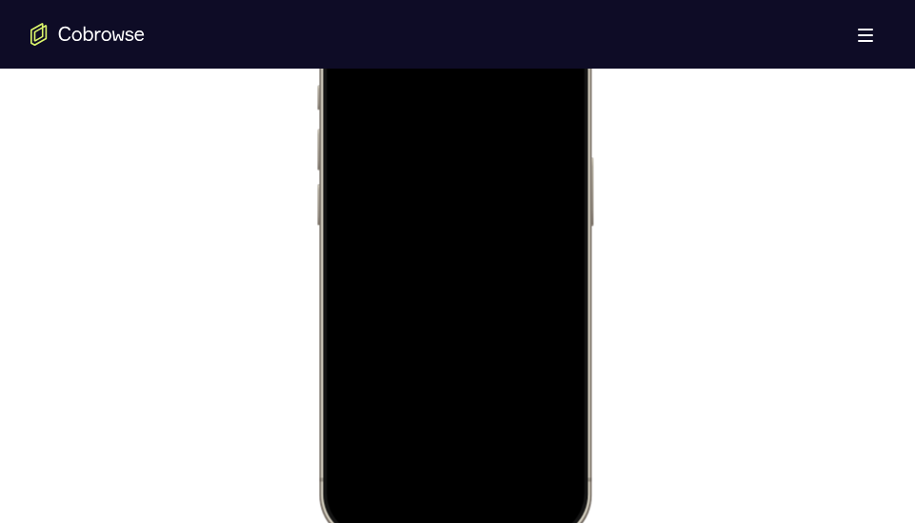
click at [350, 280] on div at bounding box center [453, 257] width 250 height 543
drag, startPoint x: 350, startPoint y: 280, endPoint x: 665, endPoint y: 290, distance: 315.2
click at [600, 290] on html "Online web based iOS Simulators and Android Emulators. Run iPhone, iPad, Mobile…" at bounding box center [457, 260] width 286 height 571
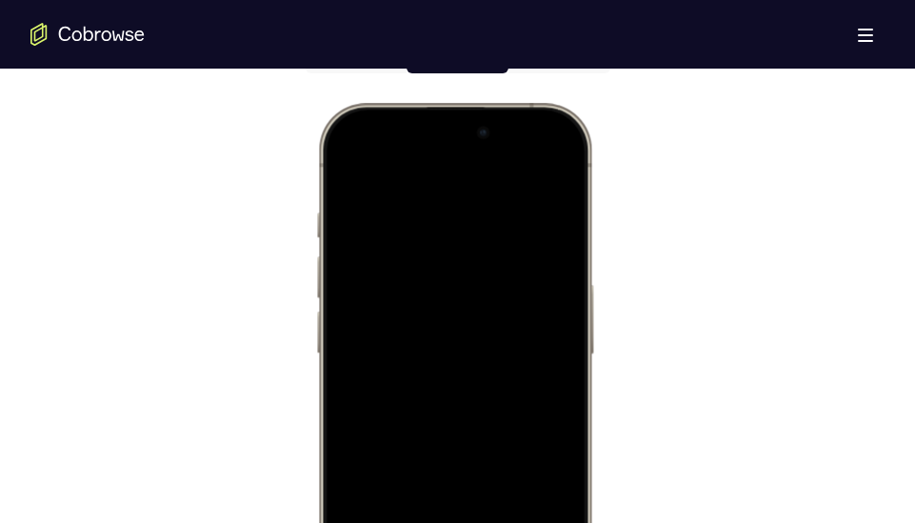
scroll to position [975, 0]
click at [423, 232] on div at bounding box center [453, 385] width 250 height 543
click at [538, 295] on div at bounding box center [453, 385] width 250 height 543
click at [531, 368] on div at bounding box center [453, 385] width 250 height 543
click at [560, 164] on div at bounding box center [453, 385] width 250 height 543
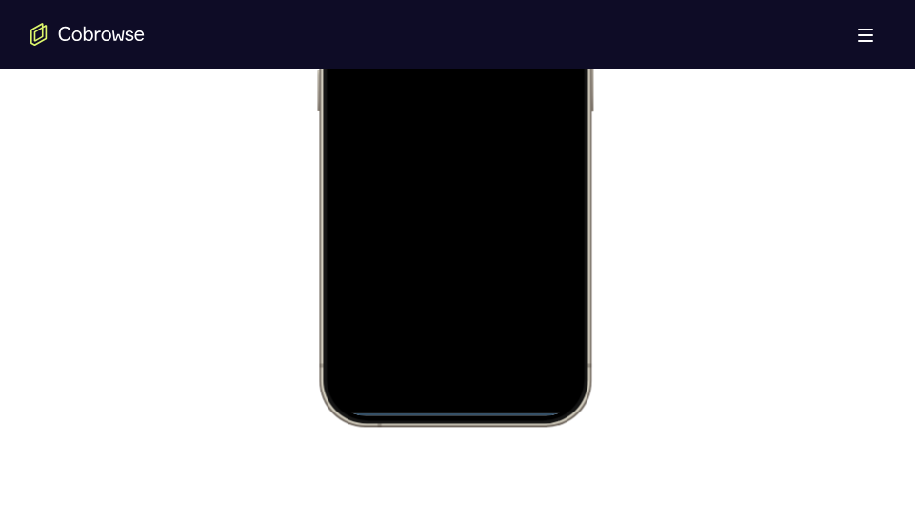
scroll to position [1218, 0]
click at [462, 376] on div at bounding box center [453, 142] width 250 height 543
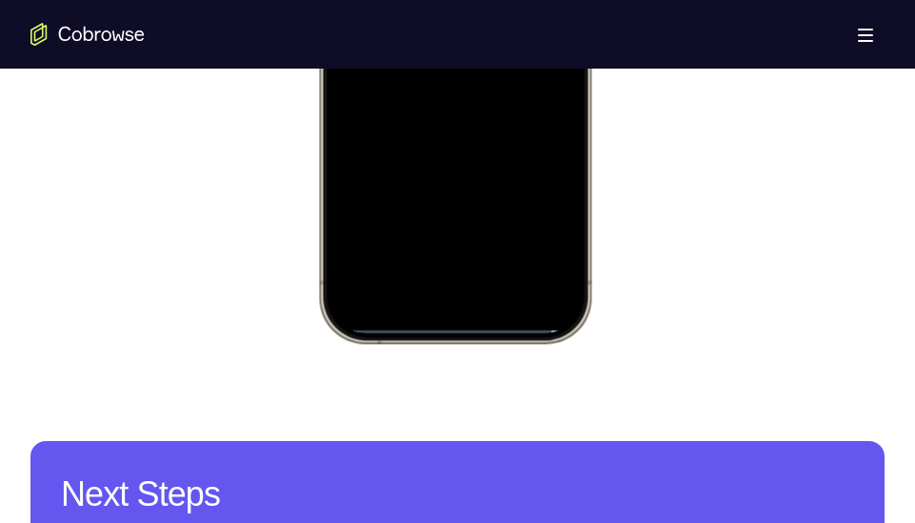
scroll to position [1307, 0]
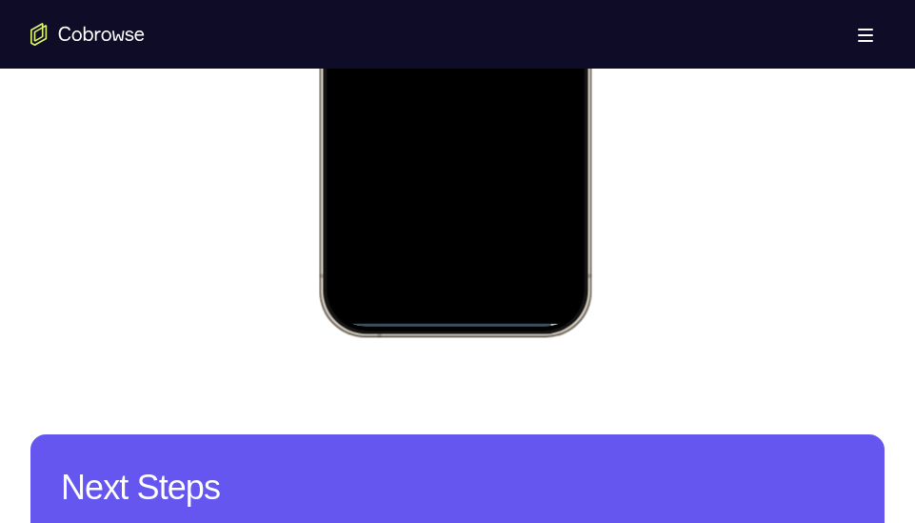
drag, startPoint x: 472, startPoint y: 315, endPoint x: 427, endPoint y: -1, distance: 319.1
click at [427, 0] on div at bounding box center [453, 53] width 250 height 543
drag, startPoint x: 459, startPoint y: 318, endPoint x: 453, endPoint y: 78, distance: 239.9
click at [453, 78] on div at bounding box center [453, 53] width 250 height 543
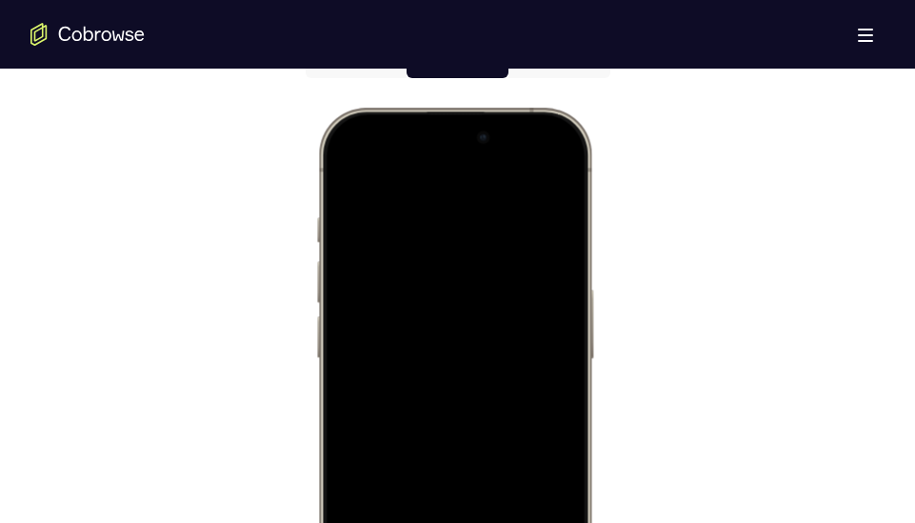
scroll to position [969, 0]
drag, startPoint x: 452, startPoint y: 134, endPoint x: 446, endPoint y: 381, distance: 246.6
click at [446, 381] on div at bounding box center [453, 391] width 250 height 543
click at [432, 130] on div at bounding box center [453, 391] width 250 height 543
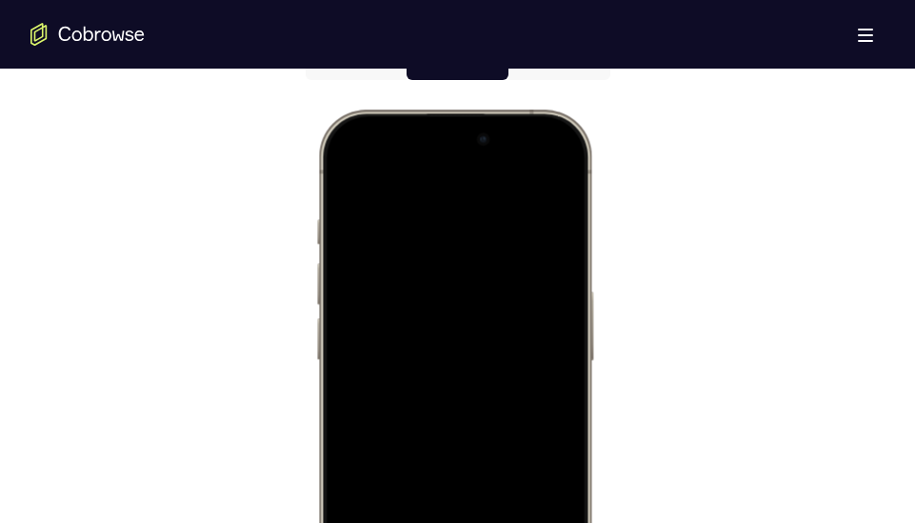
click at [432, 130] on div at bounding box center [453, 391] width 250 height 543
drag, startPoint x: 385, startPoint y: 132, endPoint x: 395, endPoint y: 419, distance: 286.7
click at [395, 419] on div at bounding box center [453, 391] width 250 height 543
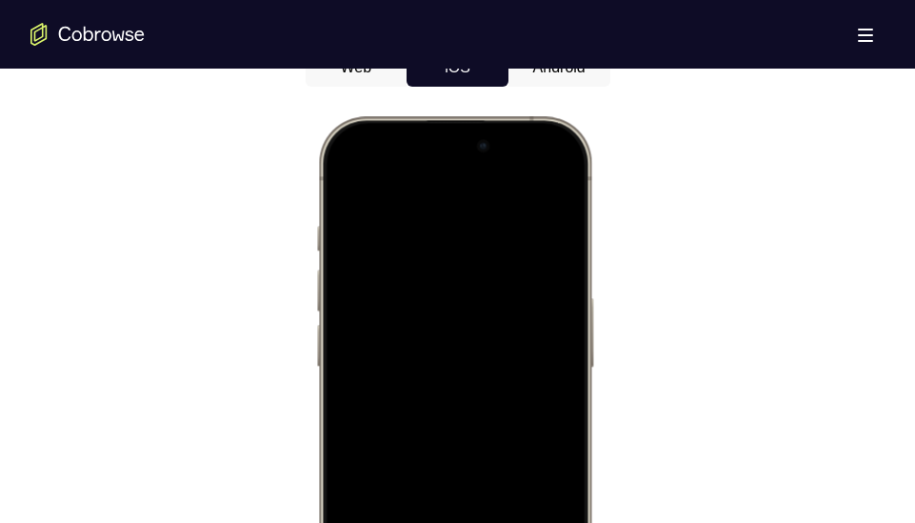
scroll to position [957, 0]
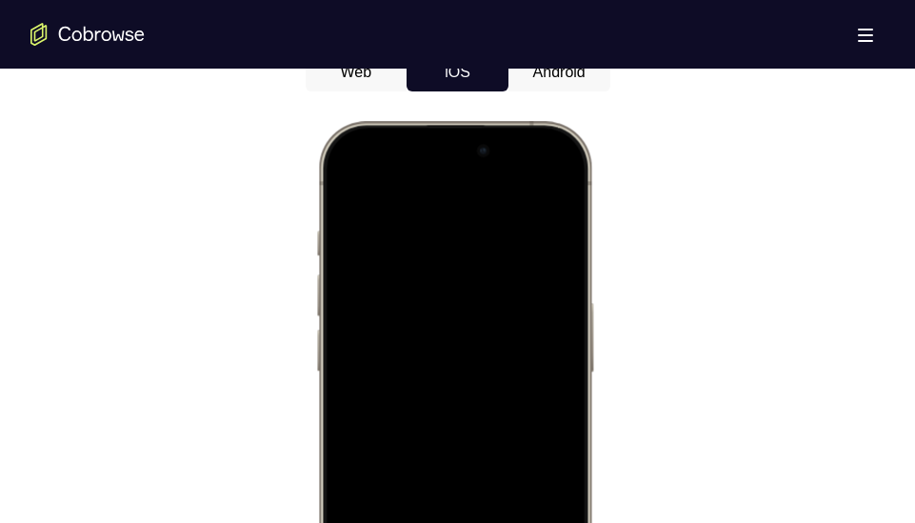
drag, startPoint x: 540, startPoint y: 196, endPoint x: 502, endPoint y: 483, distance: 289.0
click at [502, 483] on div at bounding box center [453, 402] width 250 height 543
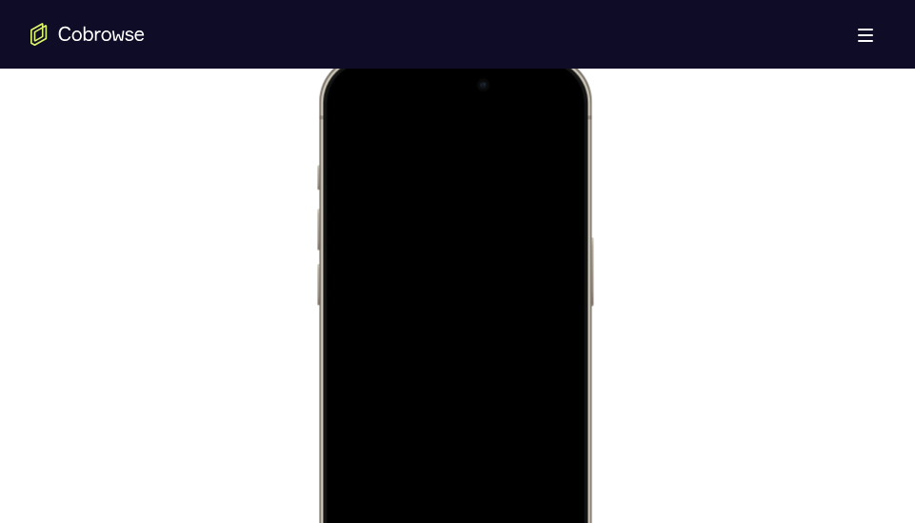
scroll to position [1024, 0]
drag, startPoint x: 542, startPoint y: 167, endPoint x: 547, endPoint y: 113, distance: 53.6
click at [547, 113] on div at bounding box center [453, 336] width 250 height 543
drag, startPoint x: 523, startPoint y: 93, endPoint x: 507, endPoint y: 423, distance: 329.7
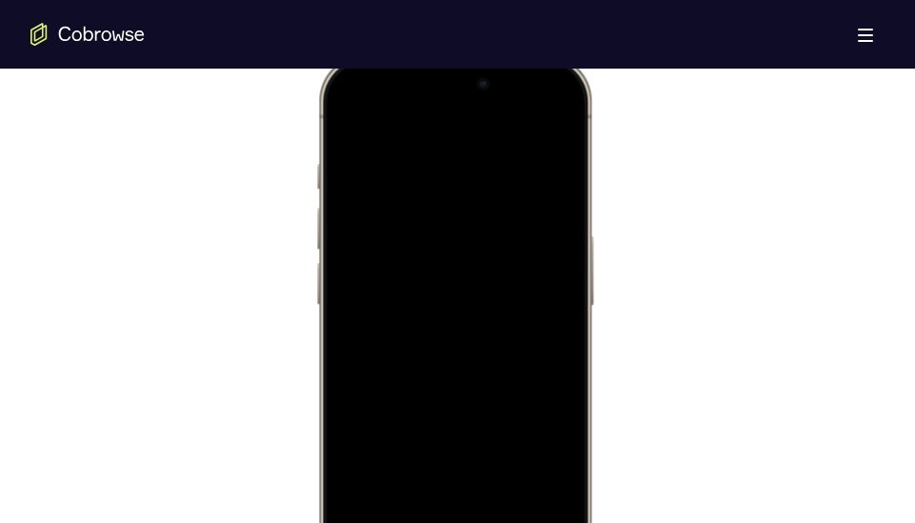
click at [507, 423] on div at bounding box center [453, 336] width 250 height 543
drag, startPoint x: 513, startPoint y: 122, endPoint x: 496, endPoint y: 339, distance: 217.7
click at [496, 339] on div at bounding box center [453, 336] width 250 height 543
drag, startPoint x: 499, startPoint y: 171, endPoint x: 504, endPoint y: 483, distance: 311.3
click at [504, 483] on div at bounding box center [453, 336] width 250 height 543
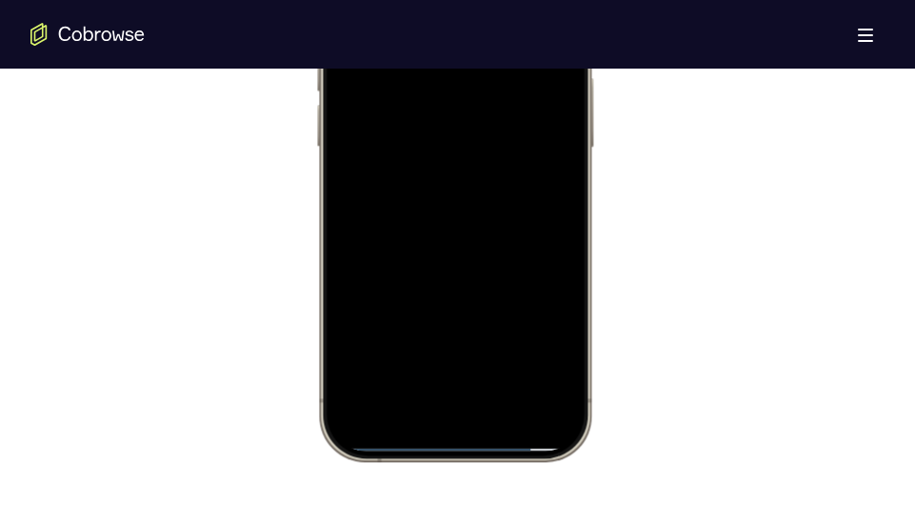
scroll to position [1184, 0]
drag, startPoint x: 481, startPoint y: 92, endPoint x: 359, endPoint y: 395, distance: 326.3
click at [359, 395] on div at bounding box center [453, 176] width 250 height 543
drag, startPoint x: 418, startPoint y: 330, endPoint x: 410, endPoint y: 88, distance: 242.8
click at [410, 88] on div at bounding box center [453, 176] width 250 height 543
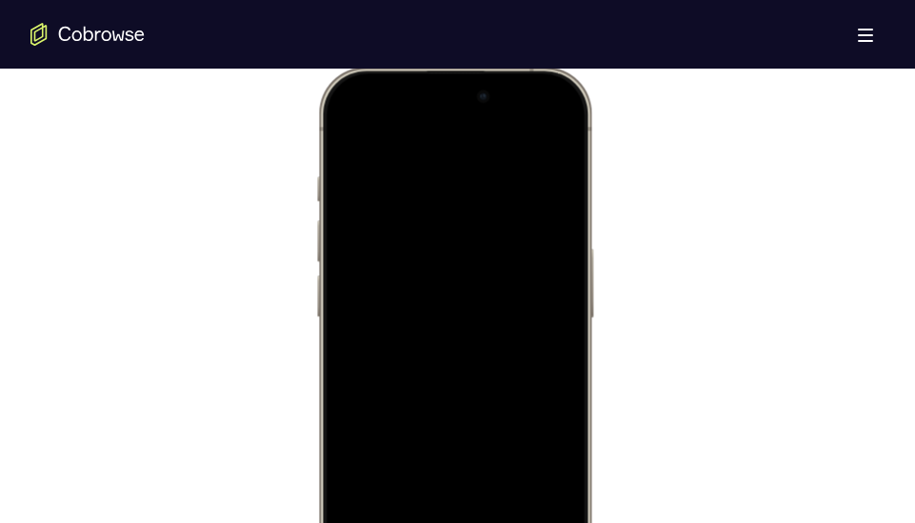
scroll to position [996, 0]
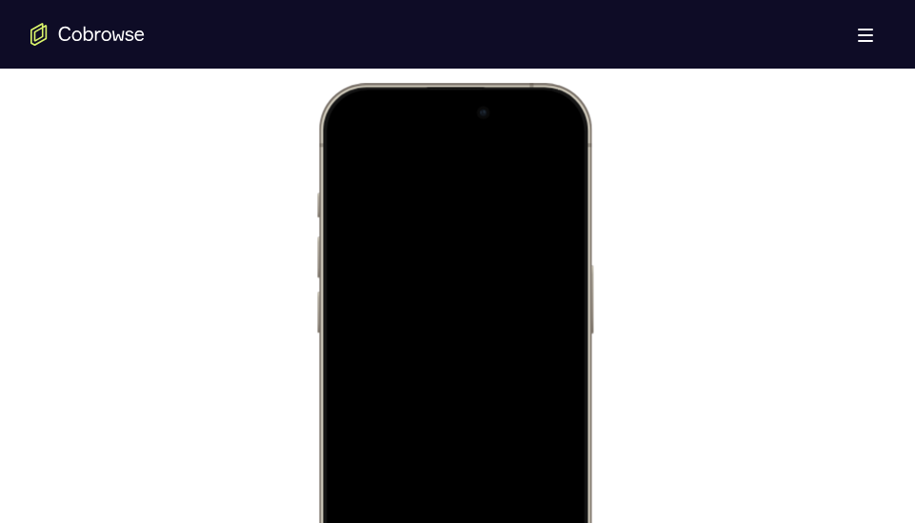
drag, startPoint x: 473, startPoint y: 135, endPoint x: 452, endPoint y: 483, distance: 348.0
click at [452, 483] on div at bounding box center [453, 364] width 250 height 543
click at [554, 143] on div at bounding box center [453, 364] width 250 height 543
click at [426, 252] on div at bounding box center [453, 364] width 250 height 543
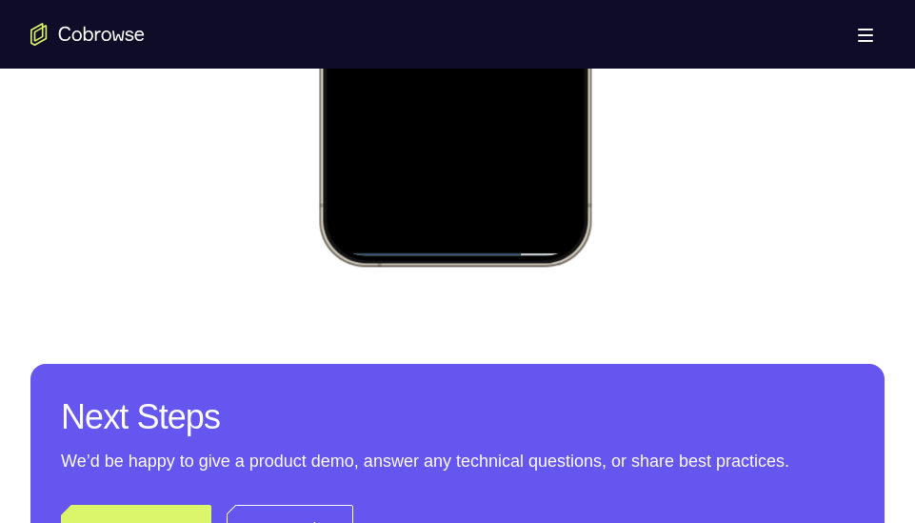
scroll to position [1378, 0]
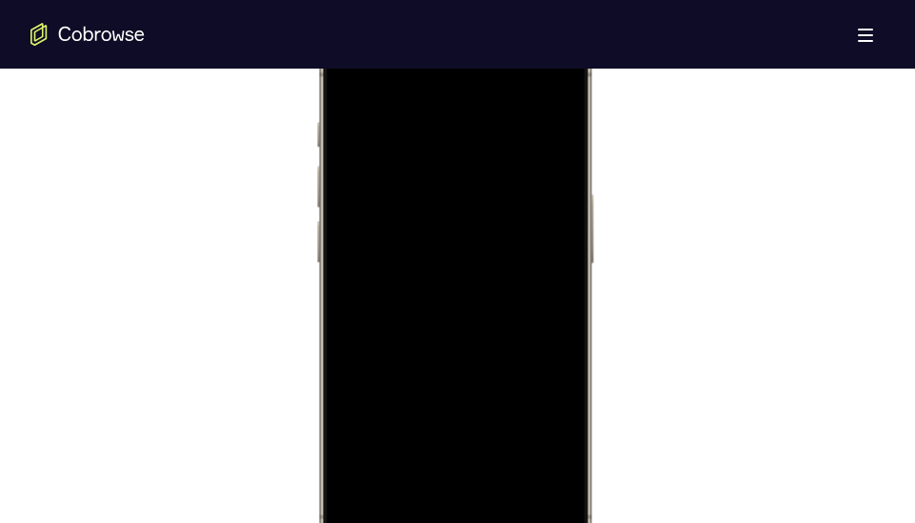
scroll to position [1065, 0]
click at [462, 223] on div at bounding box center [453, 295] width 250 height 543
click at [424, 263] on div at bounding box center [453, 295] width 250 height 543
click at [484, 312] on div at bounding box center [453, 295] width 250 height 543
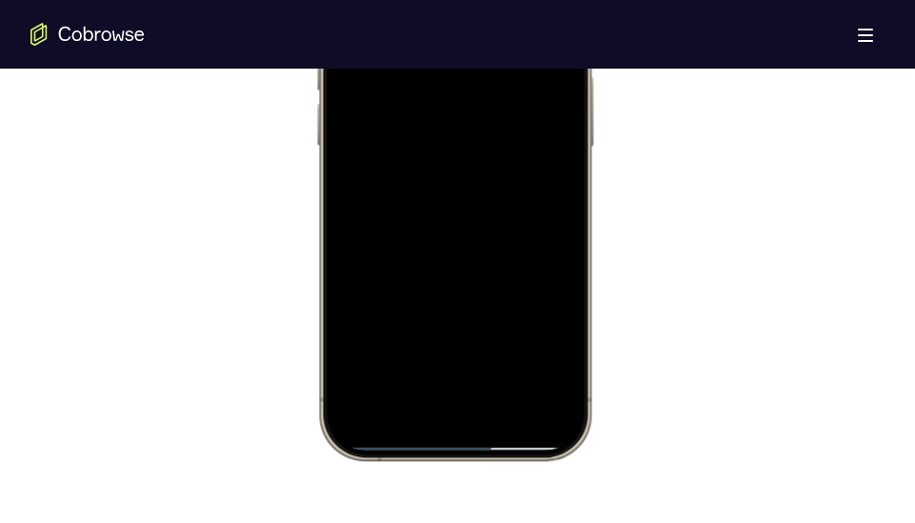
scroll to position [1185, 0]
click at [482, 276] on div at bounding box center [453, 175] width 250 height 543
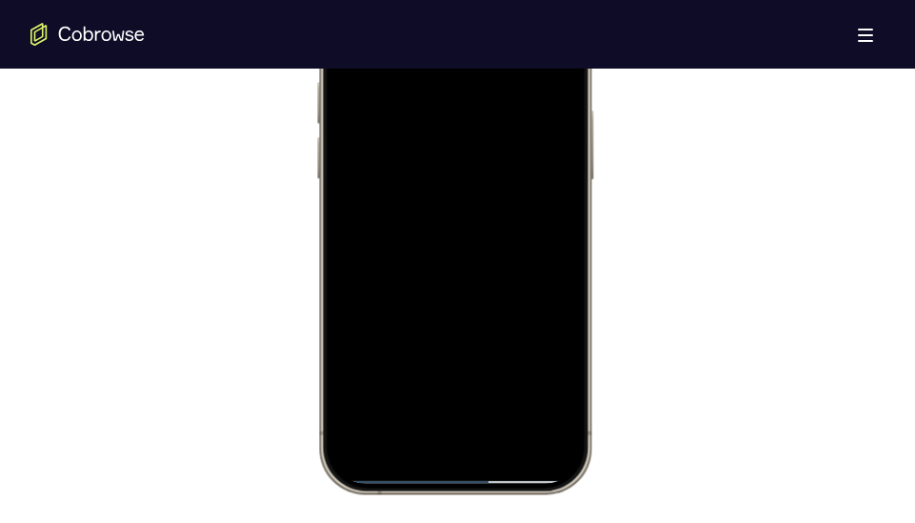
scroll to position [1142, 0]
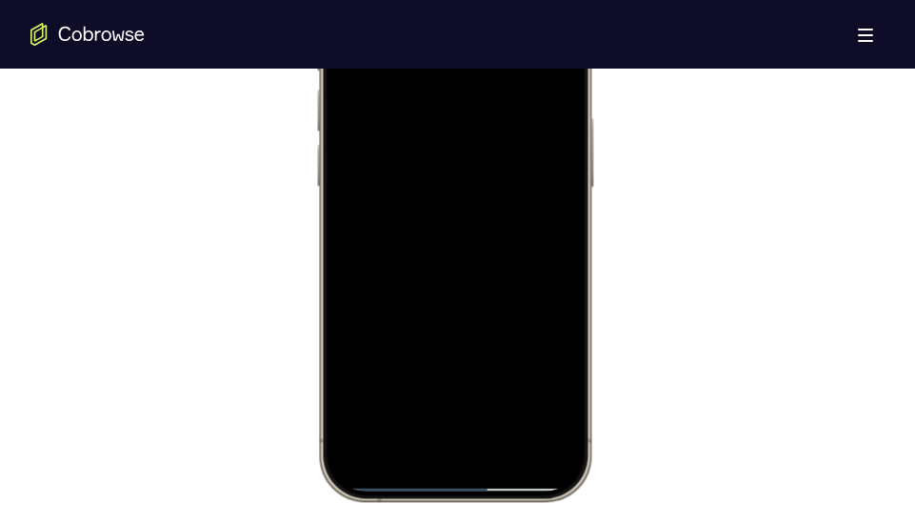
click at [544, 159] on div at bounding box center [453, 218] width 250 height 543
click at [496, 384] on div at bounding box center [453, 218] width 250 height 543
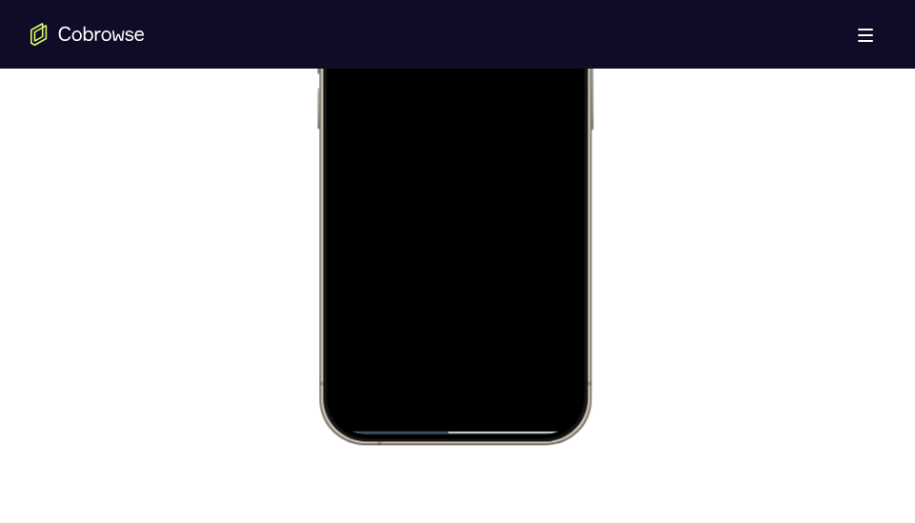
scroll to position [1195, 0]
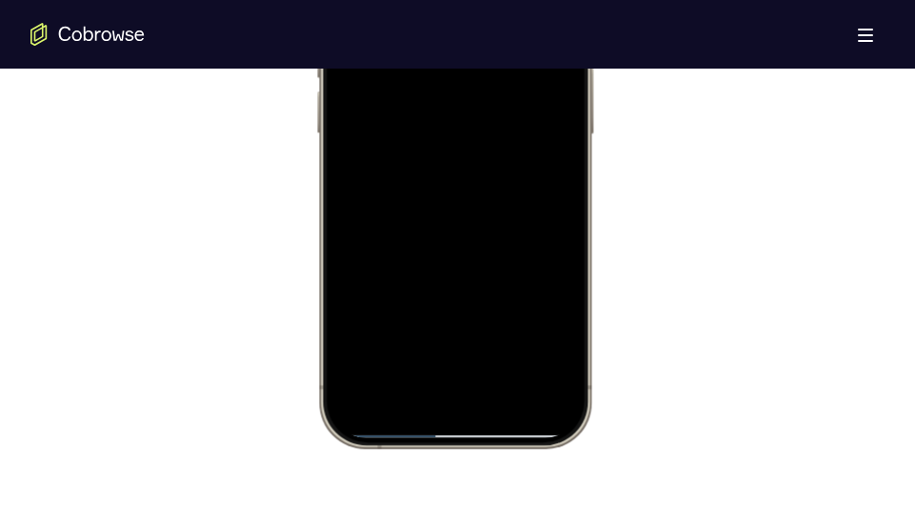
click at [482, 187] on div at bounding box center [453, 164] width 250 height 543
click at [531, 235] on div at bounding box center [453, 164] width 250 height 543
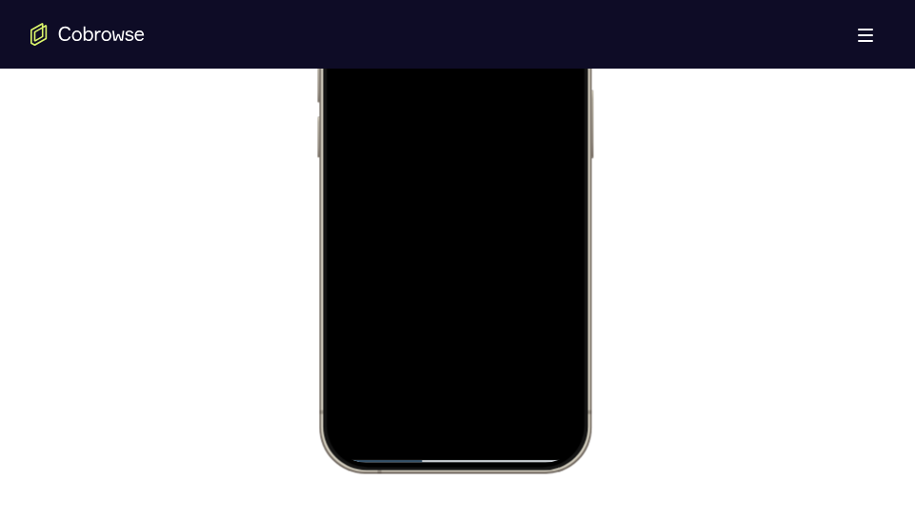
scroll to position [1172, 0]
click at [498, 347] on div at bounding box center [453, 188] width 250 height 543
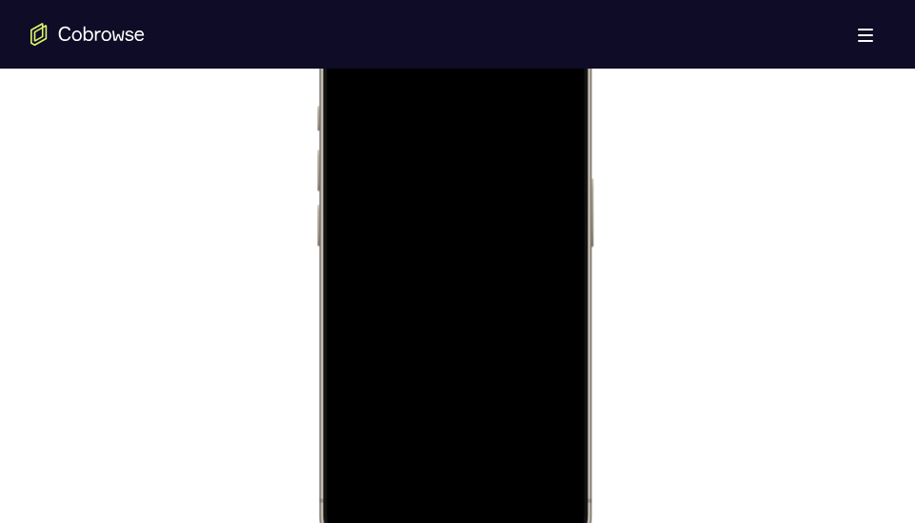
scroll to position [1033, 0]
click at [438, 139] on div at bounding box center [453, 327] width 250 height 543
click at [543, 255] on div at bounding box center [453, 262] width 250 height 543
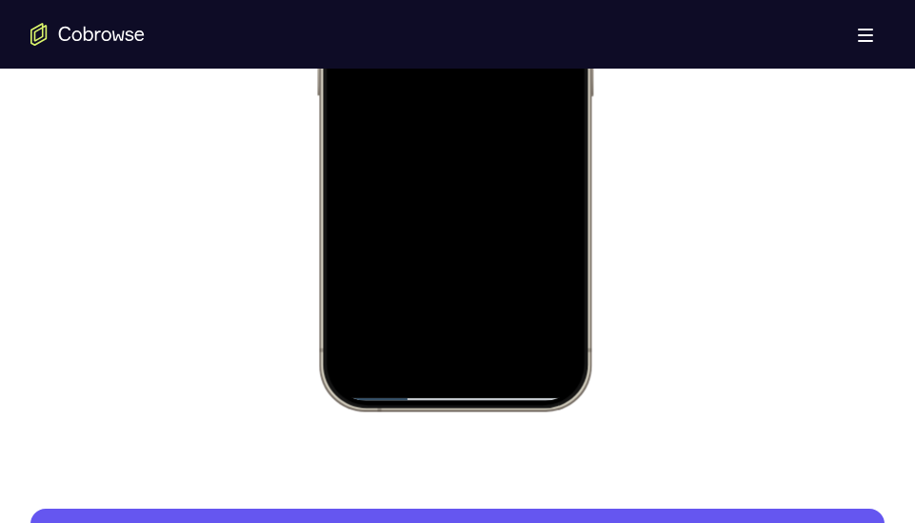
scroll to position [1234, 0]
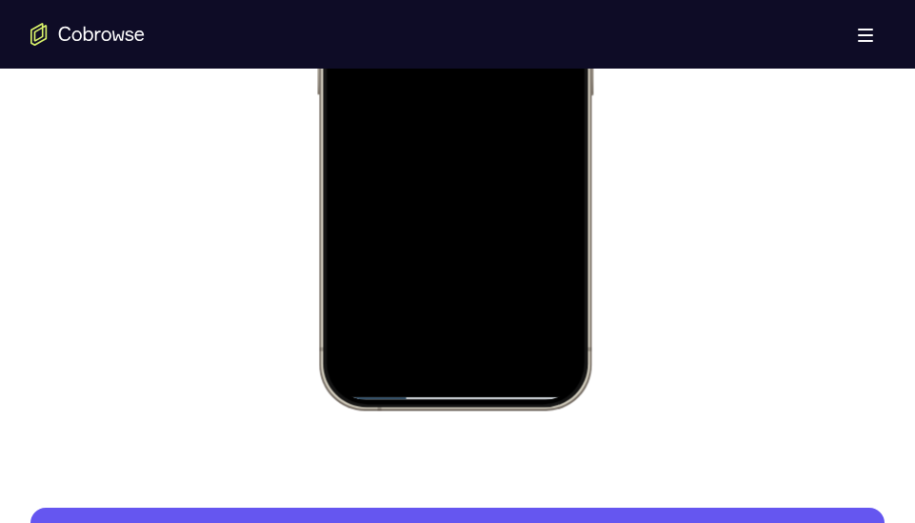
click at [486, 250] on div at bounding box center [453, 126] width 250 height 543
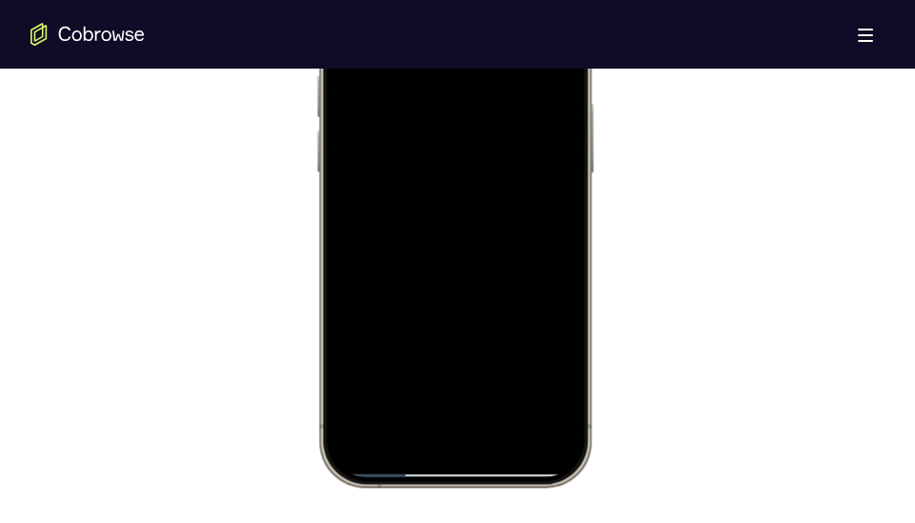
scroll to position [1155, 0]
click at [541, 196] on div at bounding box center [453, 204] width 250 height 543
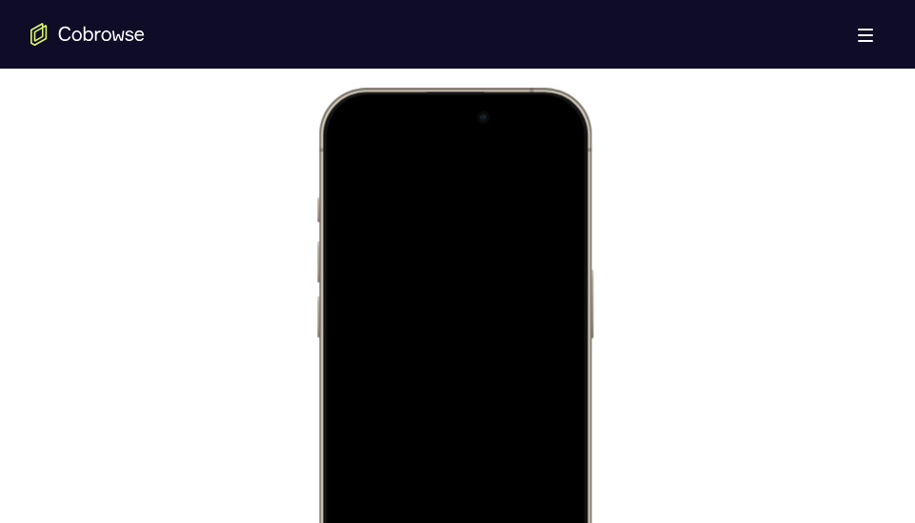
scroll to position [990, 0]
click at [348, 150] on div at bounding box center [453, 370] width 250 height 543
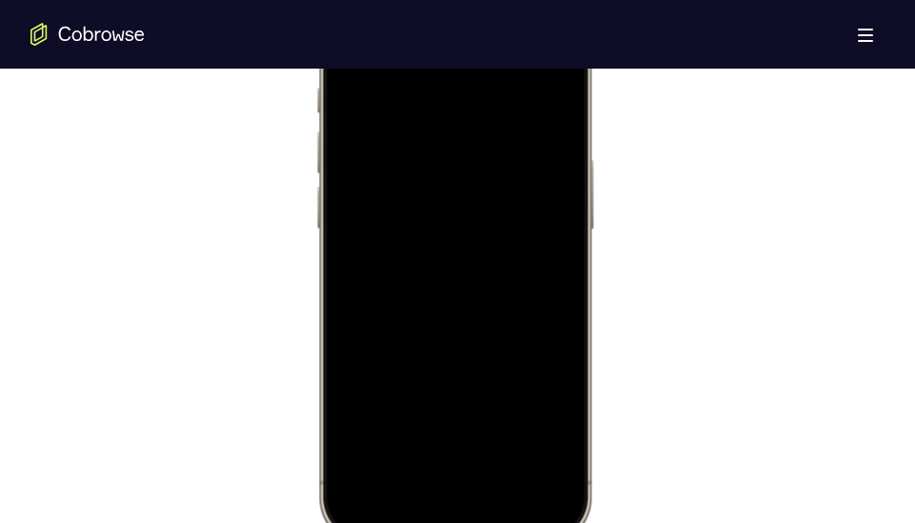
scroll to position [1101, 0]
drag, startPoint x: 520, startPoint y: 353, endPoint x: 498, endPoint y: 140, distance: 214.3
click at [498, 140] on div at bounding box center [453, 259] width 250 height 543
drag, startPoint x: 517, startPoint y: 210, endPoint x: 525, endPoint y: 483, distance: 272.3
click at [525, 483] on div at bounding box center [453, 259] width 250 height 543
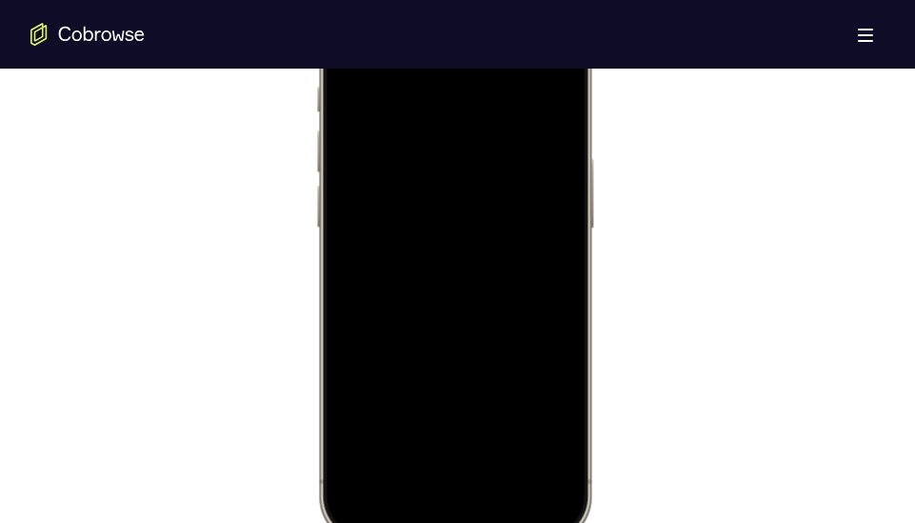
scroll to position [1049, 0]
click at [522, 110] on div at bounding box center [453, 311] width 250 height 543
click at [362, 98] on div at bounding box center [453, 311] width 250 height 543
drag, startPoint x: 534, startPoint y: 266, endPoint x: 484, endPoint y: 266, distance: 49.5
click at [484, 266] on div at bounding box center [453, 311] width 250 height 543
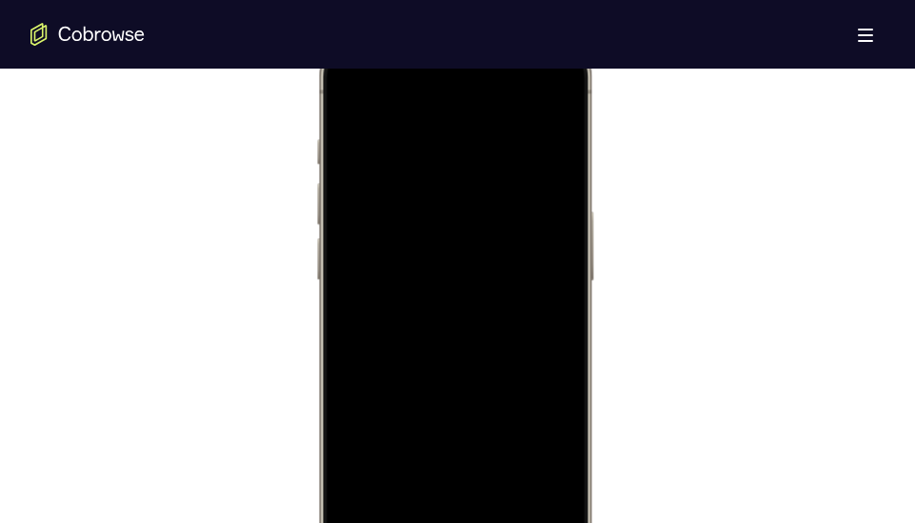
click at [522, 264] on div at bounding box center [453, 311] width 250 height 543
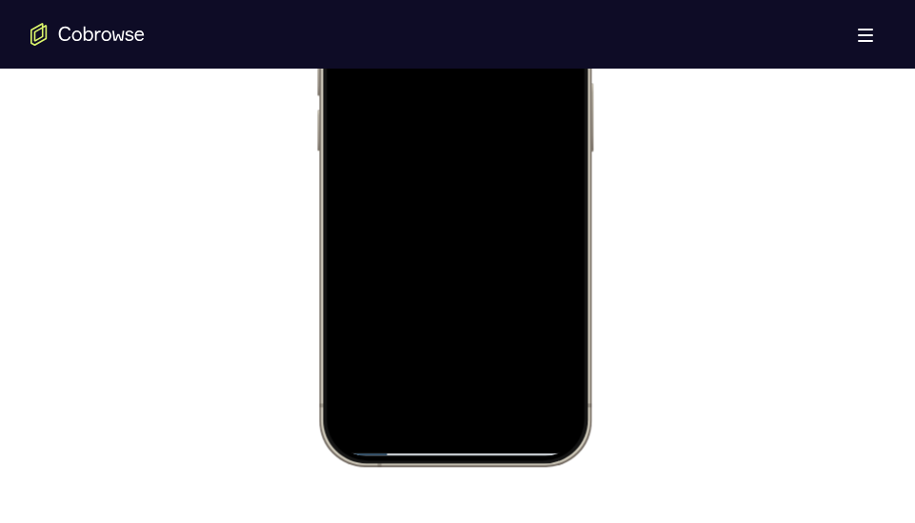
scroll to position [1179, 0]
click at [569, 166] on div at bounding box center [453, 181] width 250 height 543
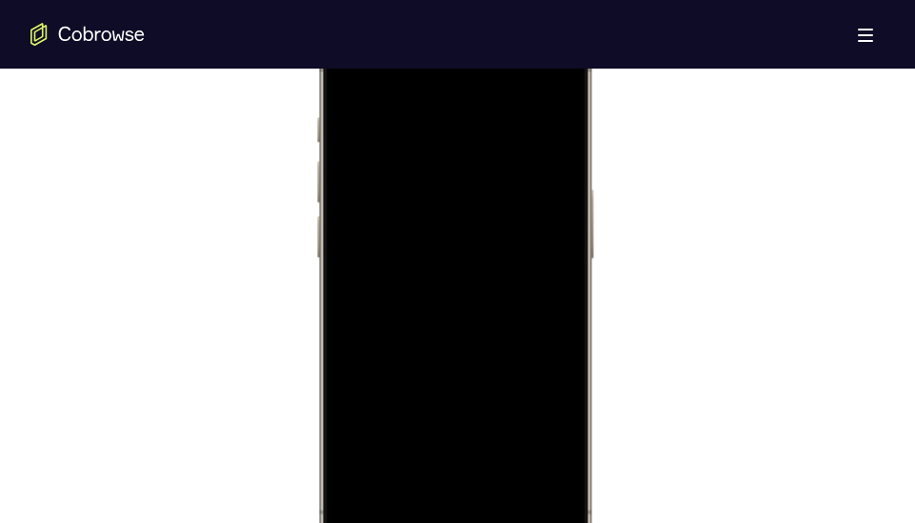
scroll to position [1070, 0]
click at [567, 89] on div at bounding box center [453, 290] width 250 height 543
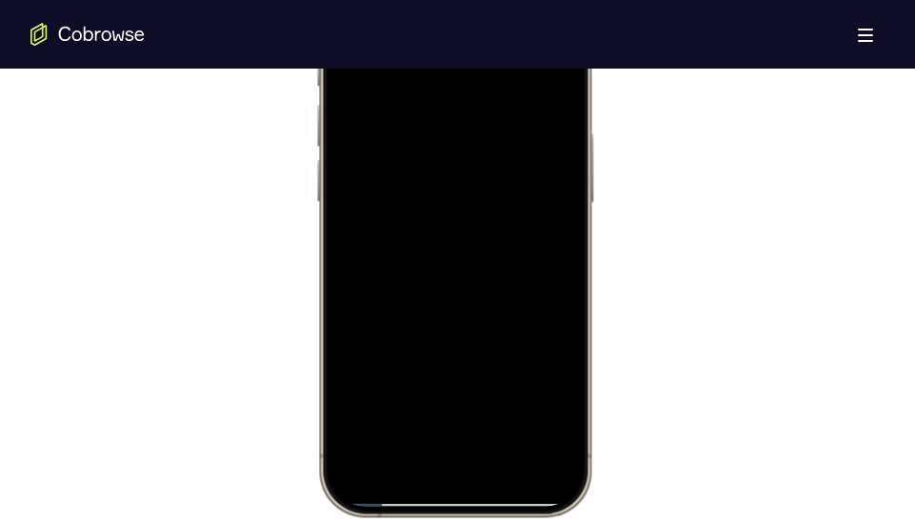
scroll to position [1128, 0]
drag, startPoint x: 426, startPoint y: 309, endPoint x: 430, endPoint y: 76, distance: 233.2
click at [430, 76] on div at bounding box center [453, 232] width 250 height 543
drag, startPoint x: 476, startPoint y: 345, endPoint x: 448, endPoint y: 43, distance: 303.0
click at [448, 43] on div at bounding box center [453, 232] width 250 height 543
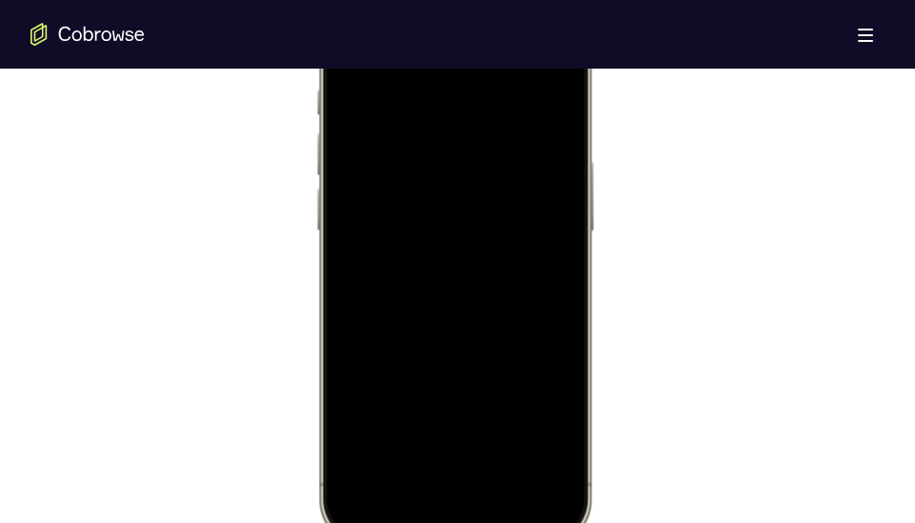
scroll to position [1093, 0]
click at [539, 316] on div at bounding box center [453, 267] width 250 height 543
click at [348, 89] on div at bounding box center [453, 309] width 250 height 543
drag, startPoint x: 464, startPoint y: 349, endPoint x: 453, endPoint y: 133, distance: 216.4
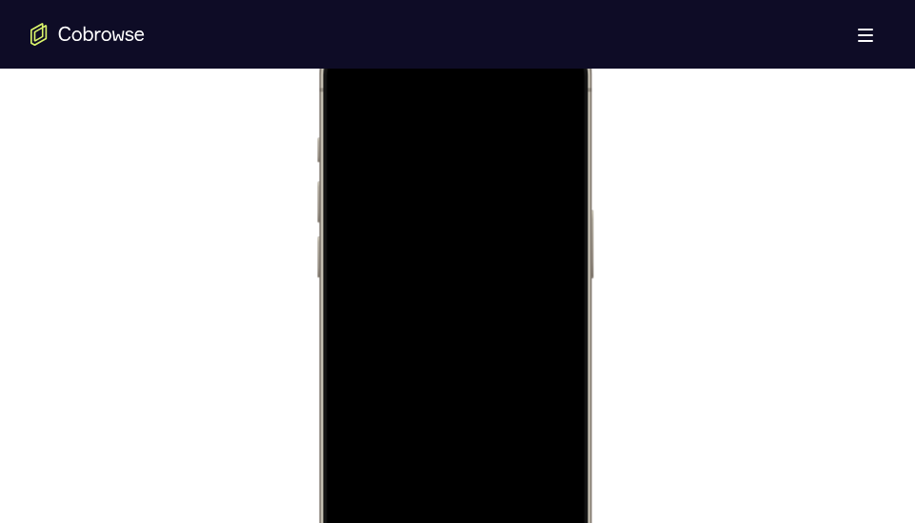
click at [453, 133] on div at bounding box center [453, 309] width 250 height 543
drag, startPoint x: 474, startPoint y: 373, endPoint x: 466, endPoint y: 148, distance: 225.7
click at [466, 148] on div at bounding box center [453, 309] width 250 height 543
drag, startPoint x: 490, startPoint y: 374, endPoint x: 486, endPoint y: 236, distance: 138.1
click at [486, 236] on div at bounding box center [453, 309] width 250 height 543
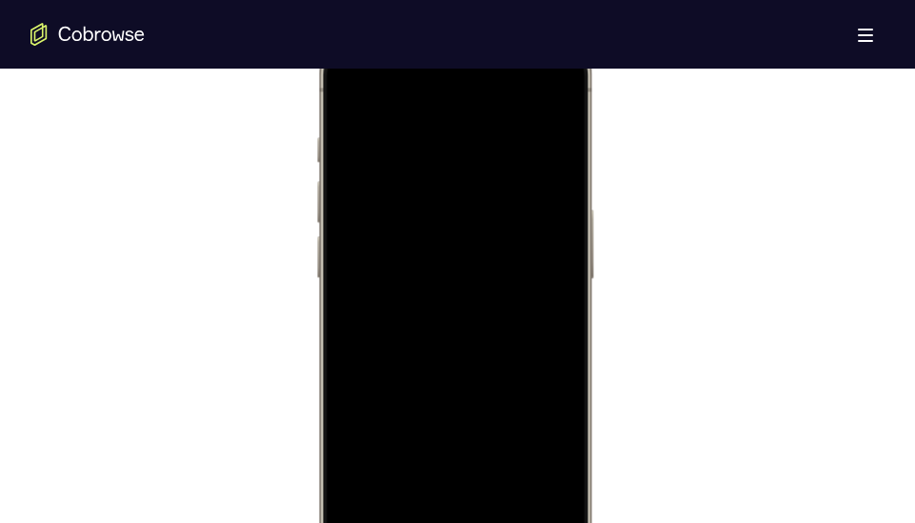
drag, startPoint x: 493, startPoint y: 338, endPoint x: 444, endPoint y: 42, distance: 300.0
click at [444, 42] on div at bounding box center [453, 309] width 250 height 543
drag, startPoint x: 506, startPoint y: 332, endPoint x: 506, endPoint y: 357, distance: 24.7
click at [506, 357] on div at bounding box center [453, 309] width 250 height 543
drag, startPoint x: 365, startPoint y: 364, endPoint x: 384, endPoint y: 311, distance: 55.7
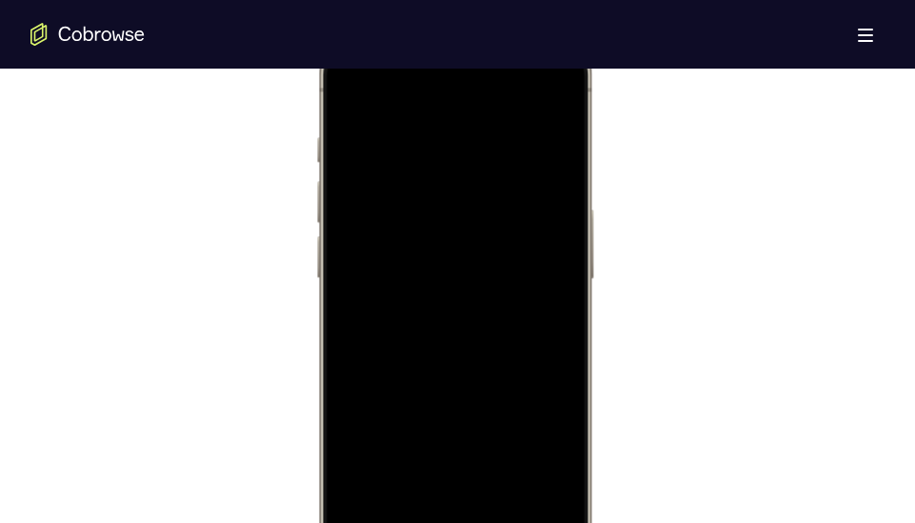
click at [384, 311] on div at bounding box center [453, 309] width 250 height 543
drag, startPoint x: 492, startPoint y: 385, endPoint x: 444, endPoint y: 197, distance: 193.7
click at [444, 197] on div at bounding box center [453, 309] width 250 height 543
drag, startPoint x: 492, startPoint y: 376, endPoint x: 443, endPoint y: 177, distance: 205.0
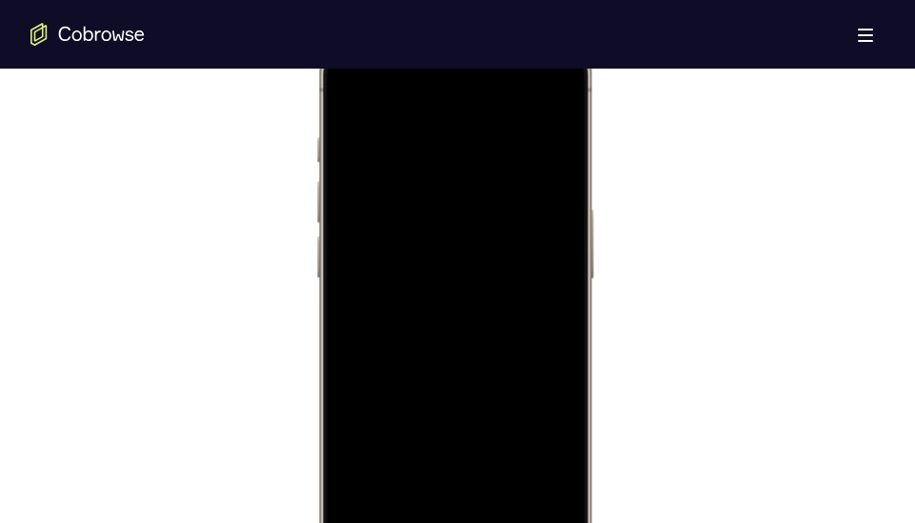
click at [443, 177] on div at bounding box center [453, 309] width 250 height 543
drag, startPoint x: 498, startPoint y: 181, endPoint x: 484, endPoint y: 418, distance: 237.4
click at [484, 418] on div at bounding box center [453, 309] width 250 height 543
drag, startPoint x: 494, startPoint y: 353, endPoint x: 420, endPoint y: -19, distance: 379.5
click at [420, 28] on html "Online web based iOS Simulators and Android Emulators. Run iPhone, iPad, Mobile…" at bounding box center [457, 313] width 286 height 571
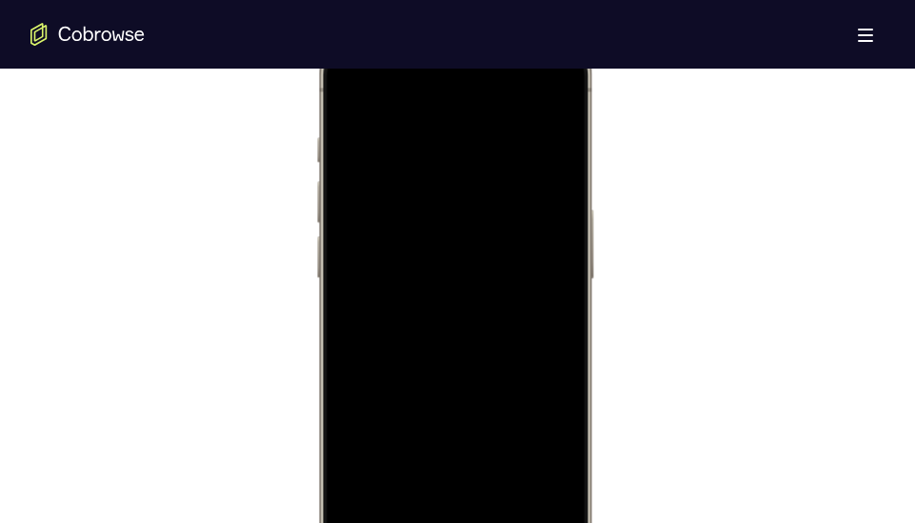
drag, startPoint x: 487, startPoint y: 184, endPoint x: 472, endPoint y: 394, distance: 210.9
click at [472, 394] on div at bounding box center [453, 309] width 250 height 543
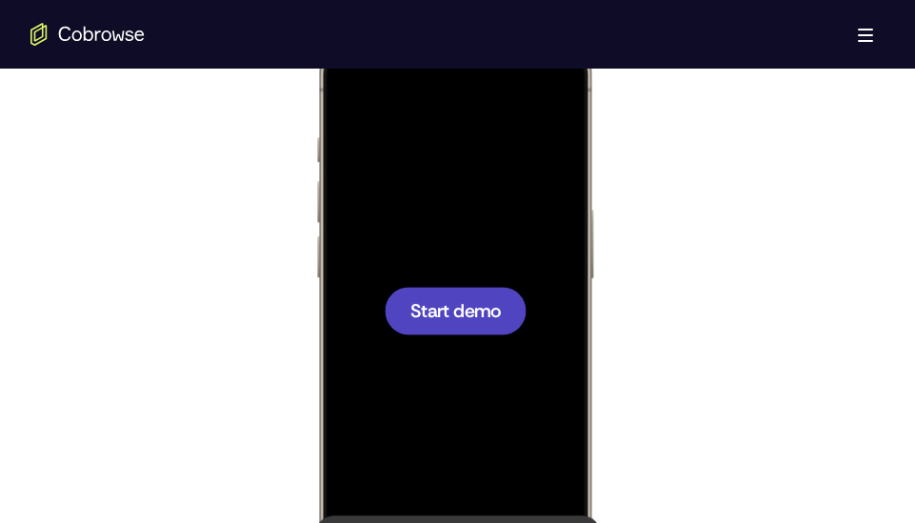
drag, startPoint x: 513, startPoint y: 134, endPoint x: 504, endPoint y: 431, distance: 297.1
click at [504, 28] on div "Start demo" at bounding box center [454, 28] width 280 height 0
